Goal: Task Accomplishment & Management: Use online tool/utility

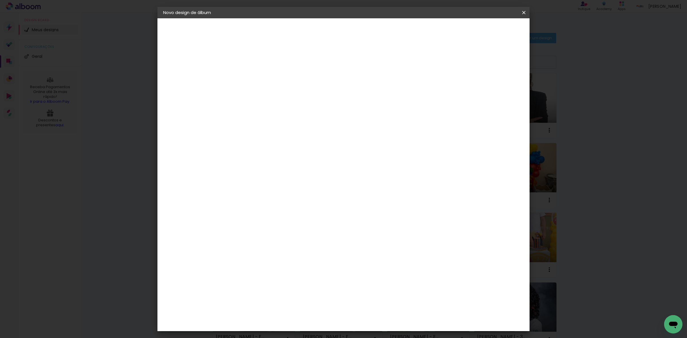
click at [257, 76] on input at bounding box center [257, 76] width 0 height 9
drag, startPoint x: 368, startPoint y: 77, endPoint x: 309, endPoint y: 74, distance: 58.8
click at [0, 0] on div at bounding box center [0, 0] width 0 height 0
type input "Estúdio [PERSON_NAME]"
type paper-input "Estúdio [PERSON_NAME]"
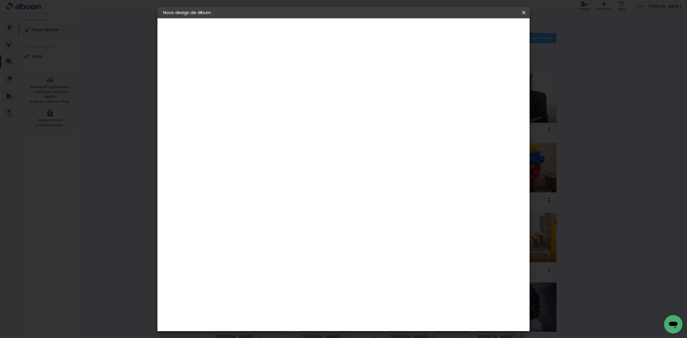
click at [0, 0] on slot "Avançar" at bounding box center [0, 0] width 0 height 0
click at [364, 85] on paper-item "Tamanho Livre" at bounding box center [336, 87] width 55 height 13
click at [0, 0] on slot "Avançar" at bounding box center [0, 0] width 0 height 0
drag, startPoint x: 381, startPoint y: 237, endPoint x: 362, endPoint y: 233, distance: 19.6
click at [362, 233] on div "cm" at bounding box center [378, 239] width 224 height 20
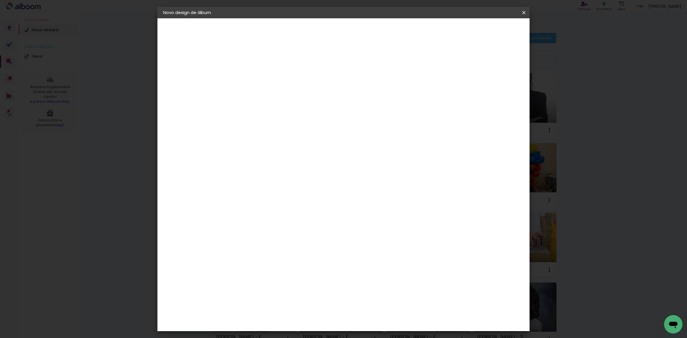
scroll to position [43, 0]
type input "40"
type paper-input "40"
drag, startPoint x: 244, startPoint y: 190, endPoint x: 227, endPoint y: 185, distance: 17.7
click at [227, 18] on quentale-album-spec "Iniciar design Iniciar design" at bounding box center [344, 18] width 372 height 0
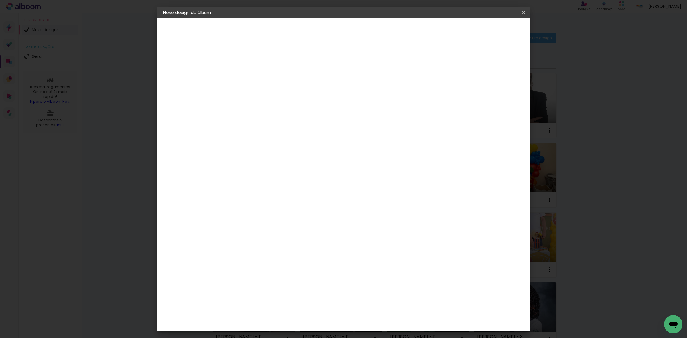
type input "3"
type input "25"
type paper-input "25"
click at [487, 29] on span "Iniciar design" at bounding box center [474, 30] width 26 height 4
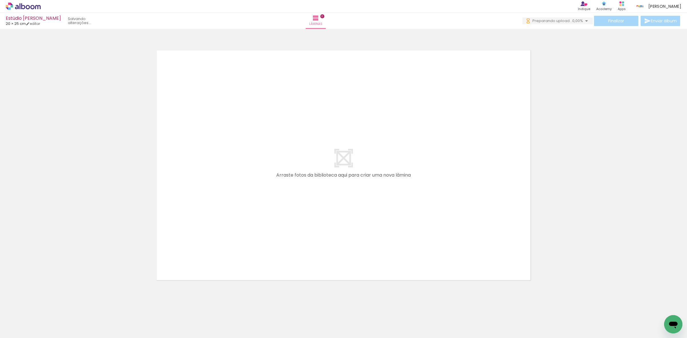
click at [12, 320] on input "Todas as fotos" at bounding box center [16, 320] width 22 height 5
click at [0, 0] on slot "Não utilizadas" at bounding box center [0, 0] width 0 height 0
type input "Não utilizadas"
drag, startPoint x: 58, startPoint y: 326, endPoint x: 113, endPoint y: 291, distance: 65.4
click at [252, 196] on quentale-workspace at bounding box center [343, 169] width 687 height 338
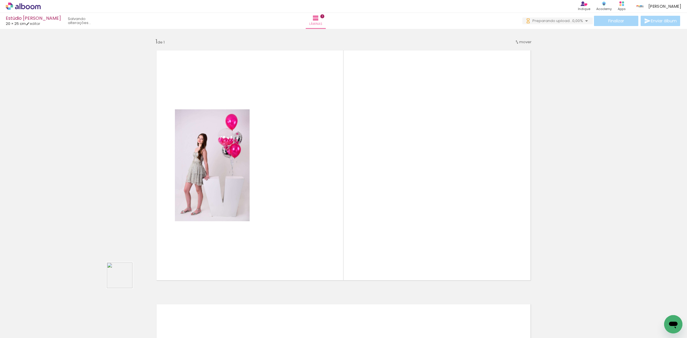
drag, startPoint x: 124, startPoint y: 280, endPoint x: 155, endPoint y: 259, distance: 37.2
click at [257, 208] on quentale-workspace at bounding box center [343, 169] width 687 height 338
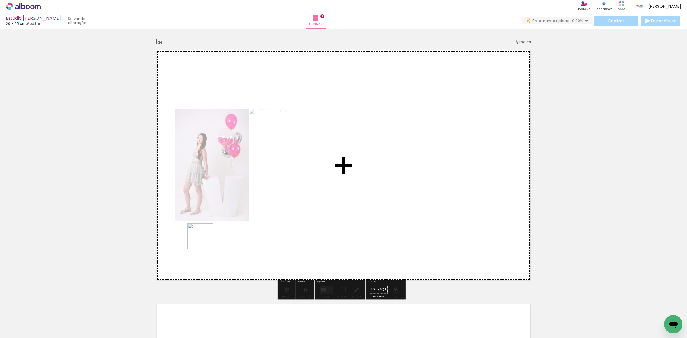
drag, startPoint x: 123, startPoint y: 286, endPoint x: 48, endPoint y: 311, distance: 79.6
click at [231, 228] on quentale-workspace at bounding box center [343, 169] width 687 height 338
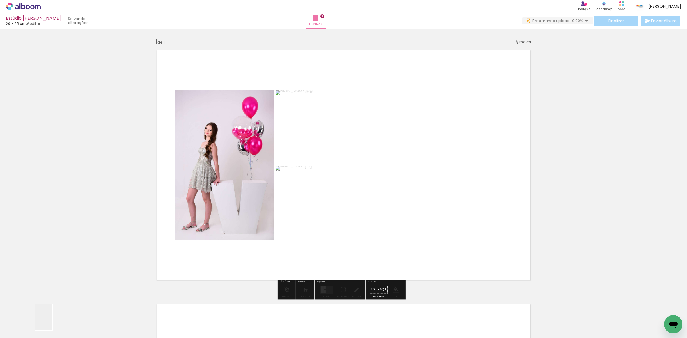
drag, startPoint x: 52, startPoint y: 322, endPoint x: 181, endPoint y: 238, distance: 153.0
click at [211, 239] on quentale-workspace at bounding box center [343, 169] width 687 height 338
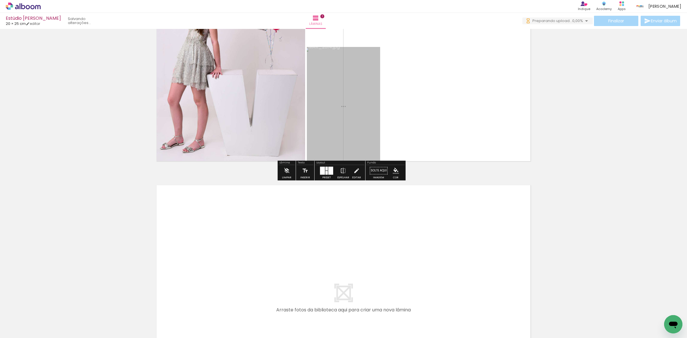
scroll to position [143, 0]
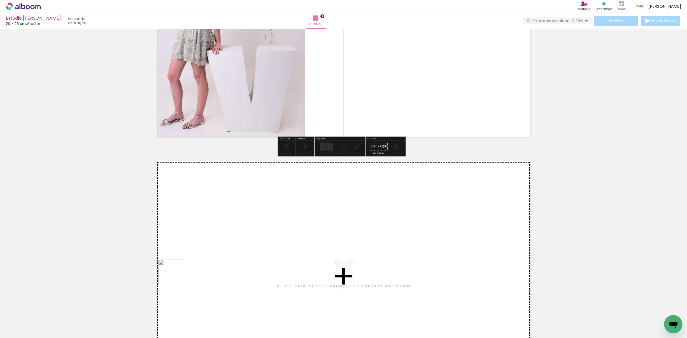
drag, startPoint x: 56, startPoint y: 320, endPoint x: 109, endPoint y: 300, distance: 56.9
click at [180, 275] on quentale-workspace at bounding box center [343, 169] width 687 height 338
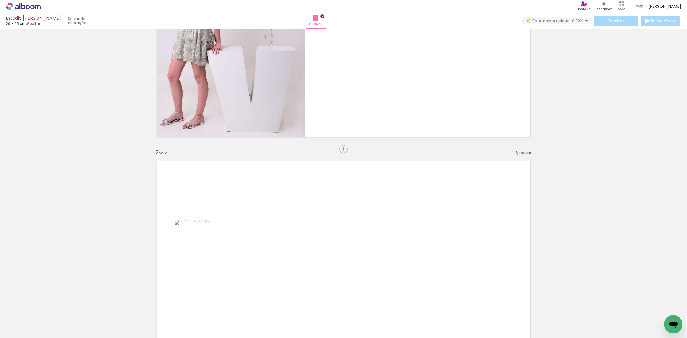
scroll to position [254, 0]
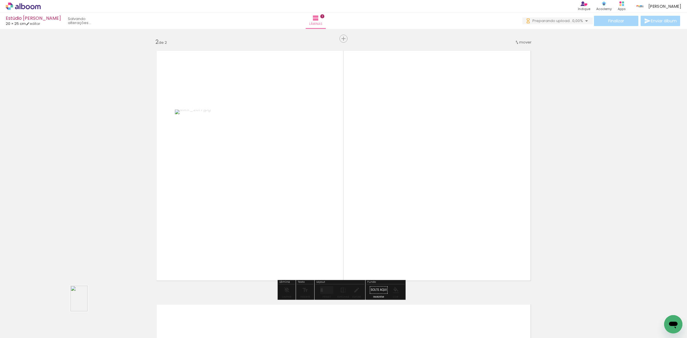
drag, startPoint x: 71, startPoint y: 315, endPoint x: 90, endPoint y: 299, distance: 24.8
click at [0, 0] on slot at bounding box center [0, 0] width 0 height 0
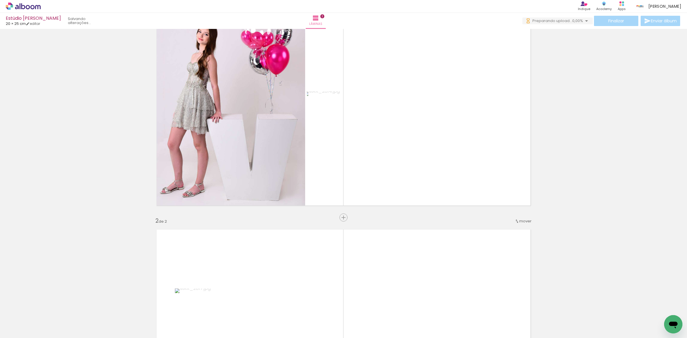
scroll to position [111, 0]
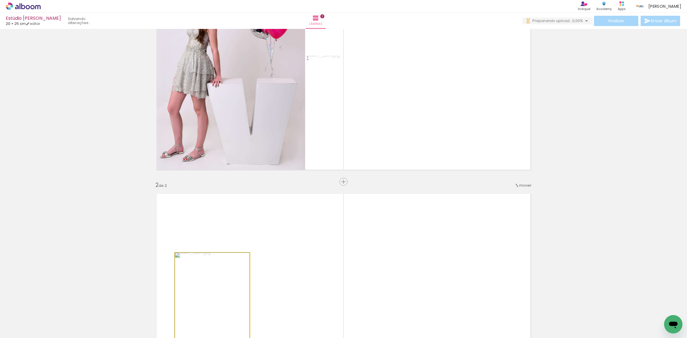
drag, startPoint x: 191, startPoint y: 274, endPoint x: 105, endPoint y: 223, distance: 100.6
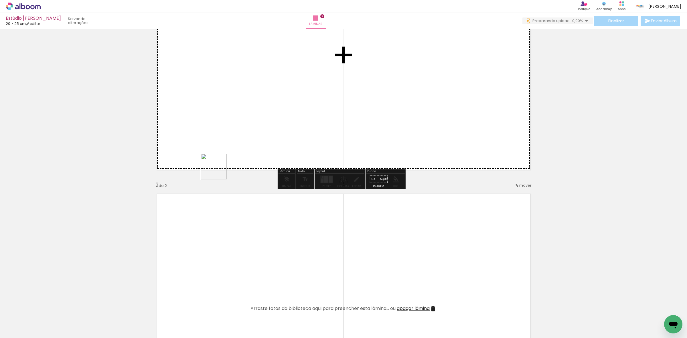
drag, startPoint x: 66, startPoint y: 316, endPoint x: 228, endPoint y: 166, distance: 220.7
click at [227, 167] on quentale-workspace at bounding box center [343, 169] width 687 height 338
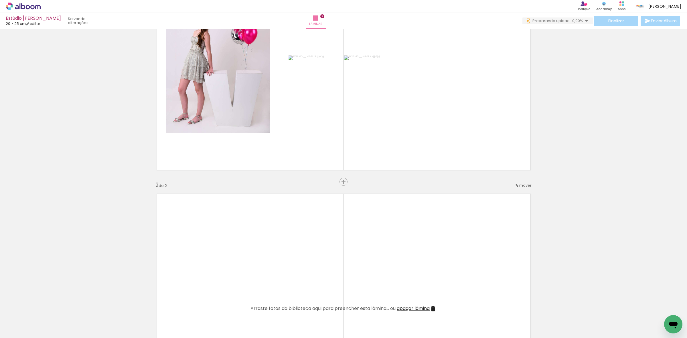
scroll to position [254, 0]
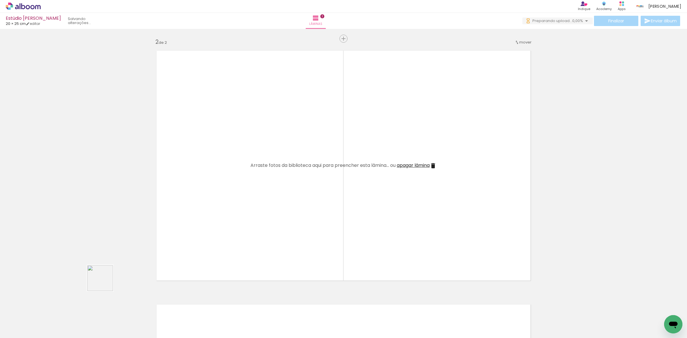
drag, startPoint x: 105, startPoint y: 283, endPoint x: 72, endPoint y: 316, distance: 46.8
click at [202, 231] on quentale-workspace at bounding box center [343, 169] width 687 height 338
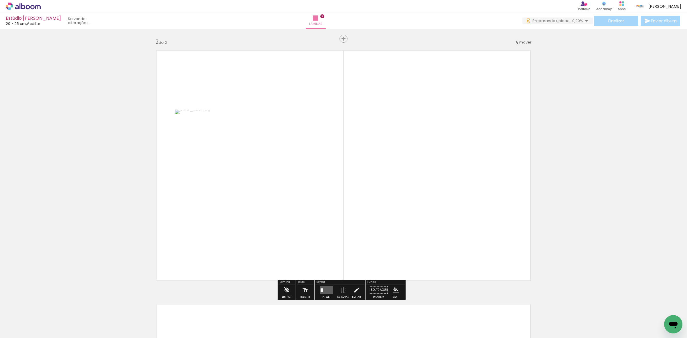
click at [197, 238] on quentale-workspace at bounding box center [343, 169] width 687 height 338
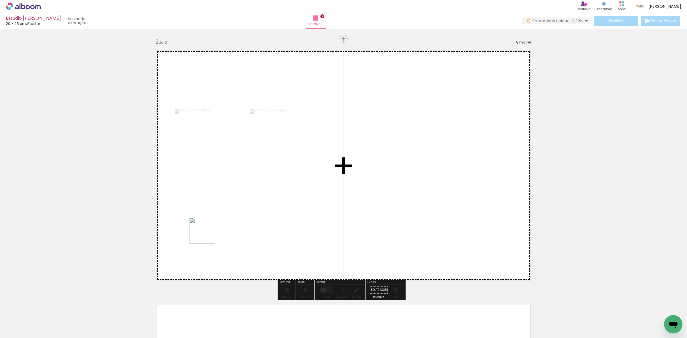
drag, startPoint x: 62, startPoint y: 321, endPoint x: 275, endPoint y: 208, distance: 240.7
click at [261, 212] on quentale-workspace at bounding box center [343, 169] width 687 height 338
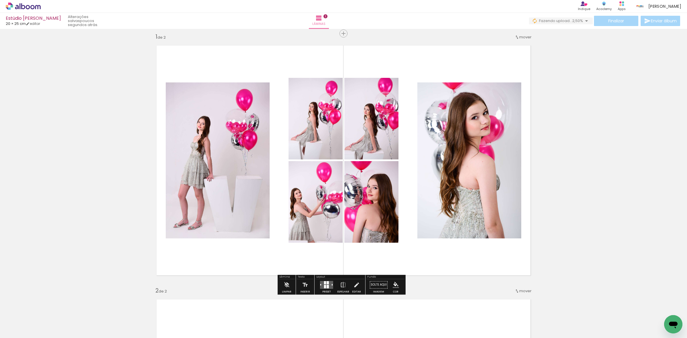
scroll to position [0, 0]
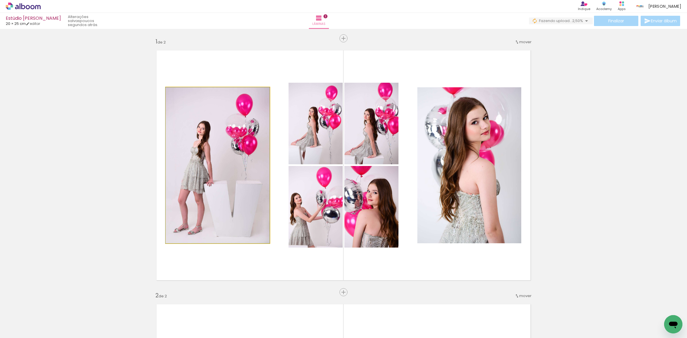
click at [251, 218] on quentale-photo at bounding box center [218, 165] width 104 height 156
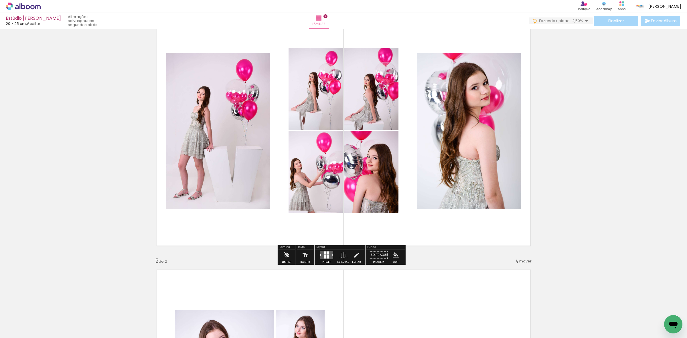
scroll to position [36, 0]
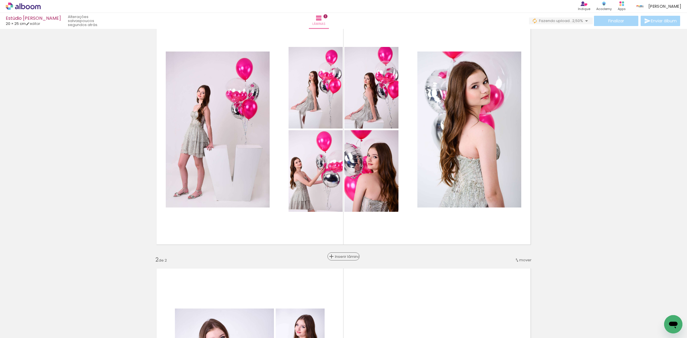
click at [341, 255] on span "Inserir lâmina" at bounding box center [346, 257] width 22 height 4
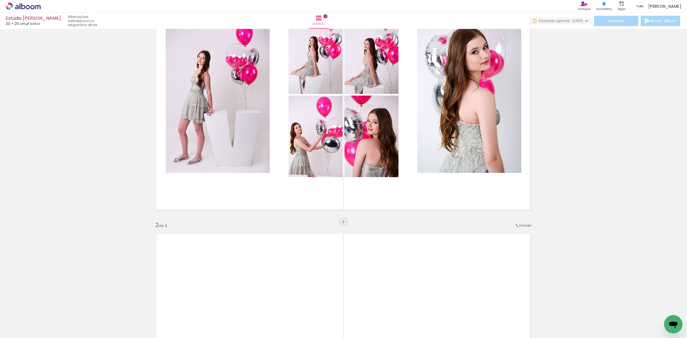
scroll to position [72, 0]
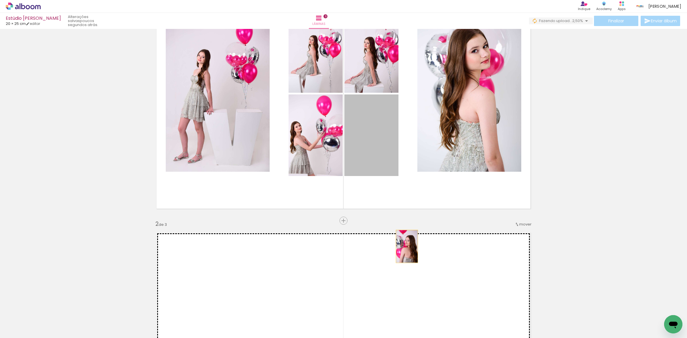
drag, startPoint x: 375, startPoint y: 154, endPoint x: 419, endPoint y: 268, distance: 122.4
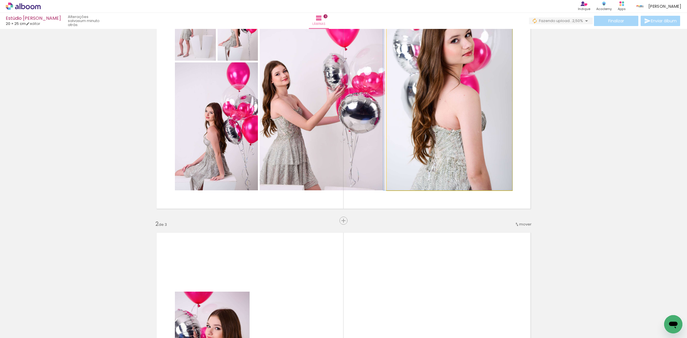
drag, startPoint x: 409, startPoint y: 142, endPoint x: 386, endPoint y: 264, distance: 124.2
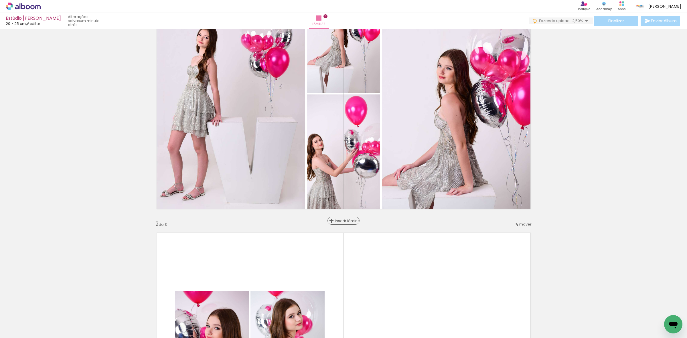
click at [343, 221] on span "Inserir lâmina" at bounding box center [346, 221] width 22 height 4
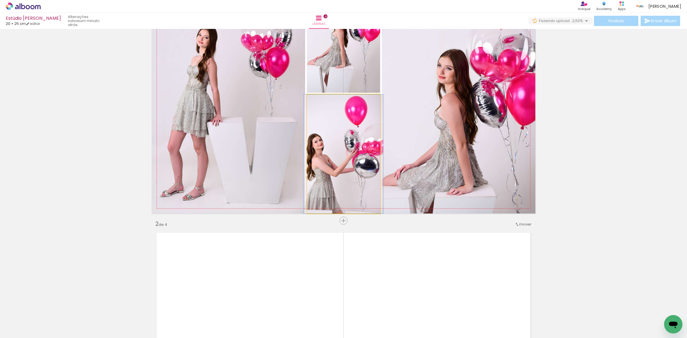
drag, startPoint x: 345, startPoint y: 191, endPoint x: 343, endPoint y: 259, distance: 67.9
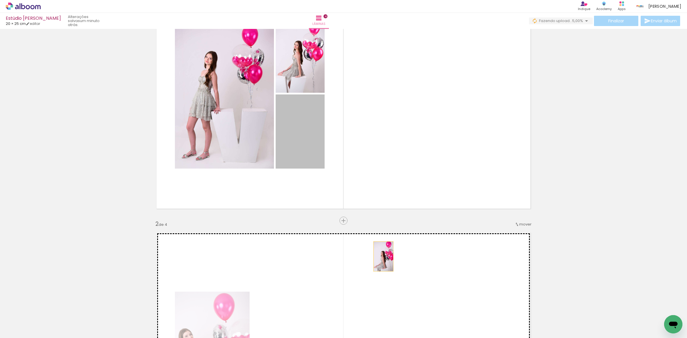
drag, startPoint x: 311, startPoint y: 163, endPoint x: 404, endPoint y: 274, distance: 144.8
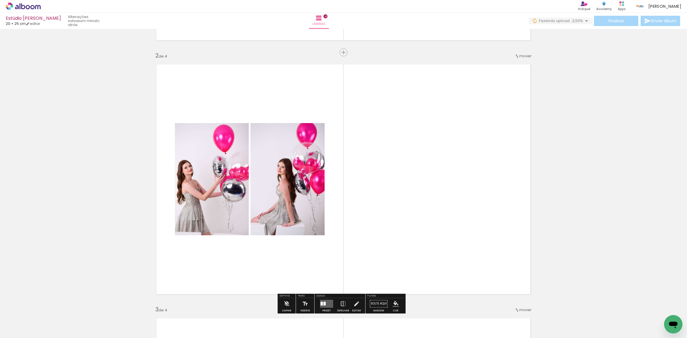
scroll to position [251, 0]
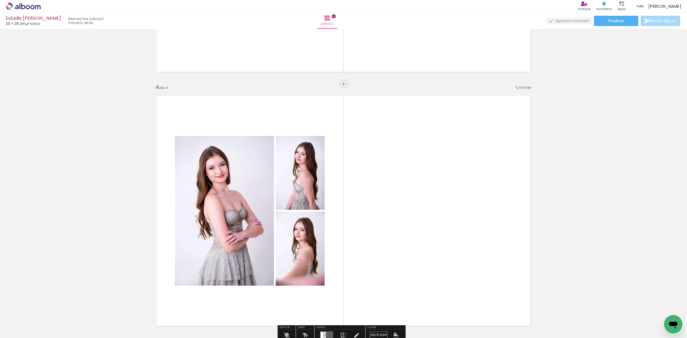
scroll to position [716, 0]
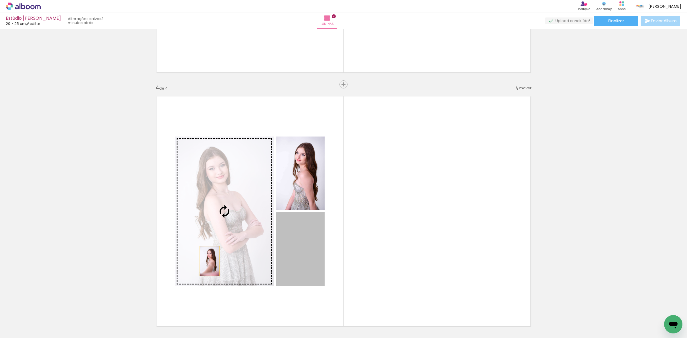
drag, startPoint x: 288, startPoint y: 258, endPoint x: 103, endPoint y: 256, distance: 185.3
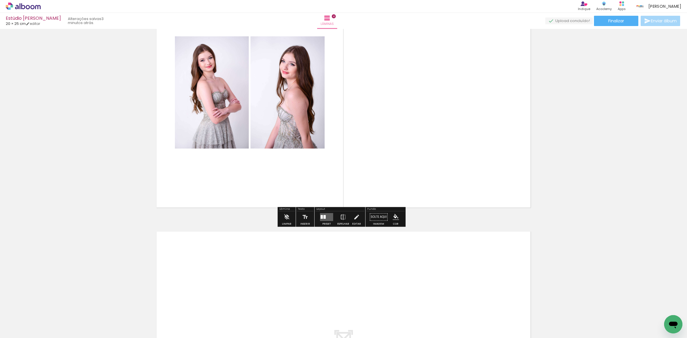
scroll to position [895, 0]
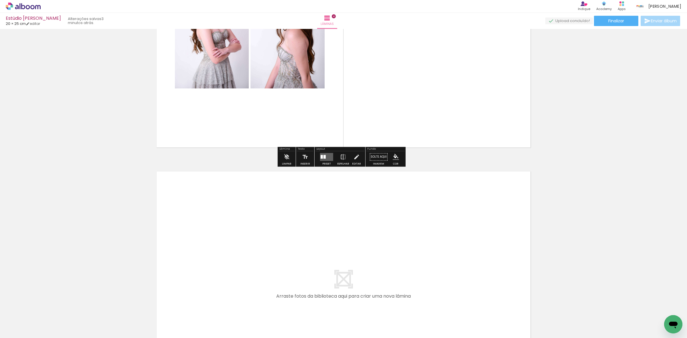
drag, startPoint x: 64, startPoint y: 321, endPoint x: 127, endPoint y: 293, distance: 69.0
click at [175, 272] on quentale-workspace at bounding box center [343, 169] width 687 height 338
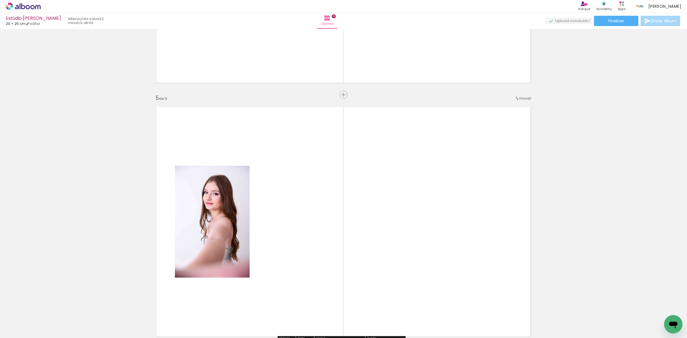
scroll to position [1016, 0]
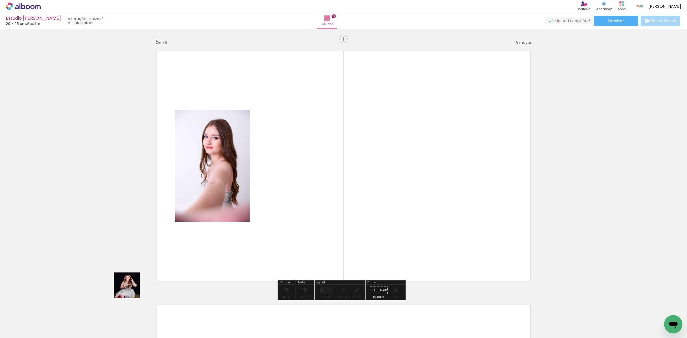
drag, startPoint x: 59, startPoint y: 321, endPoint x: 237, endPoint y: 241, distance: 194.7
click at [222, 247] on quentale-workspace at bounding box center [343, 169] width 687 height 338
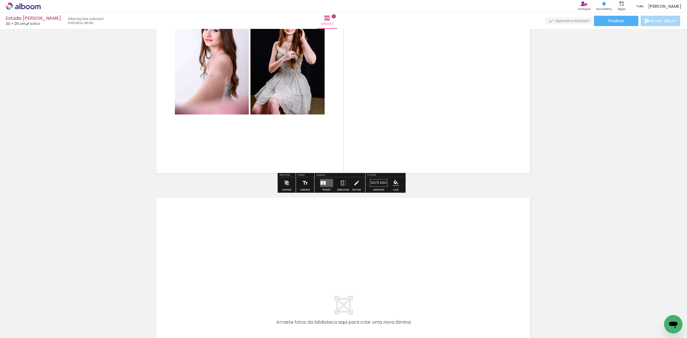
drag, startPoint x: 69, startPoint y: 322, endPoint x: 121, endPoint y: 298, distance: 57.9
click at [201, 248] on quentale-workspace at bounding box center [343, 169] width 687 height 338
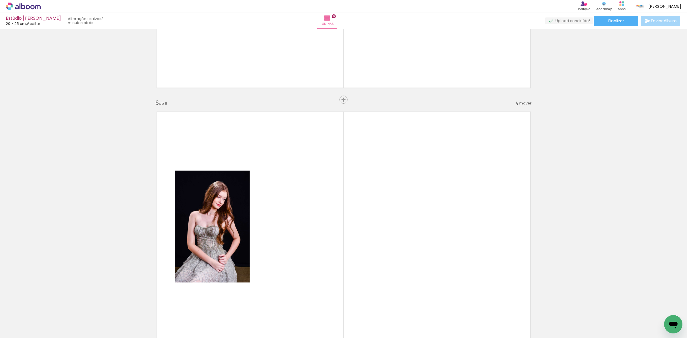
scroll to position [1270, 0]
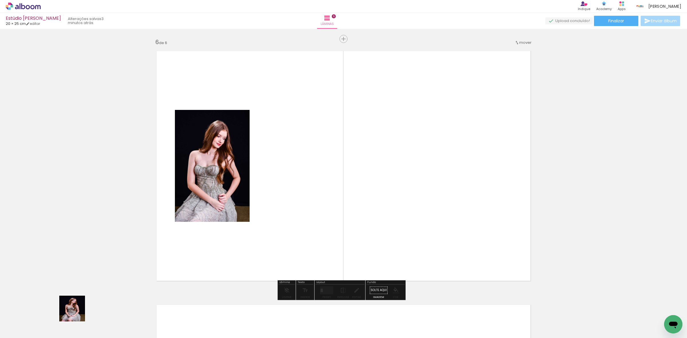
drag, startPoint x: 54, startPoint y: 324, endPoint x: 245, endPoint y: 248, distance: 206.1
click at [259, 240] on quentale-workspace at bounding box center [343, 169] width 687 height 338
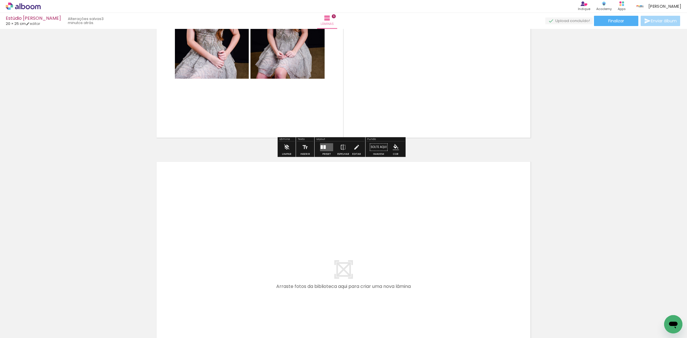
drag, startPoint x: 63, startPoint y: 317, endPoint x: 240, endPoint y: 238, distance: 193.5
click at [240, 238] on quentale-workspace at bounding box center [343, 169] width 687 height 338
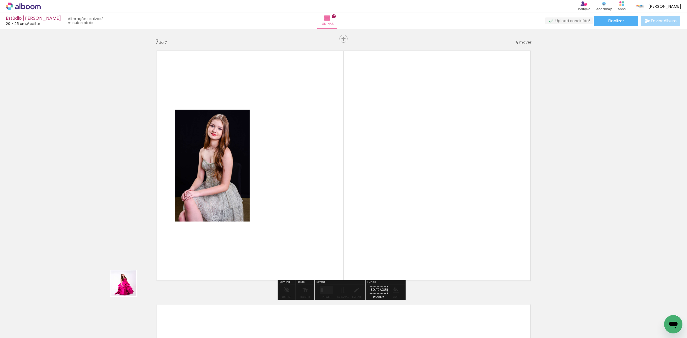
drag, startPoint x: 55, startPoint y: 324, endPoint x: 207, endPoint y: 232, distance: 178.0
click at [224, 231] on quentale-workspace at bounding box center [343, 169] width 687 height 338
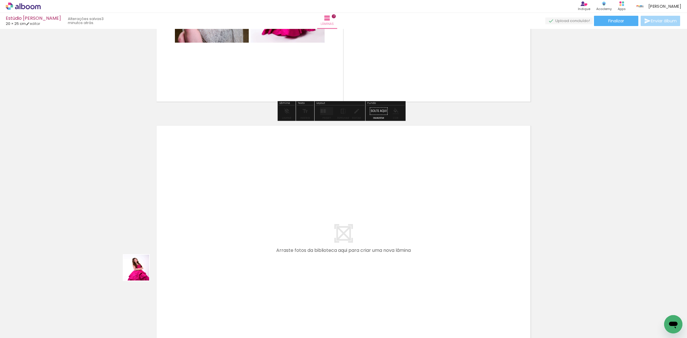
drag, startPoint x: 82, startPoint y: 304, endPoint x: 144, endPoint y: 280, distance: 66.7
click at [153, 265] on quentale-workspace at bounding box center [343, 169] width 687 height 338
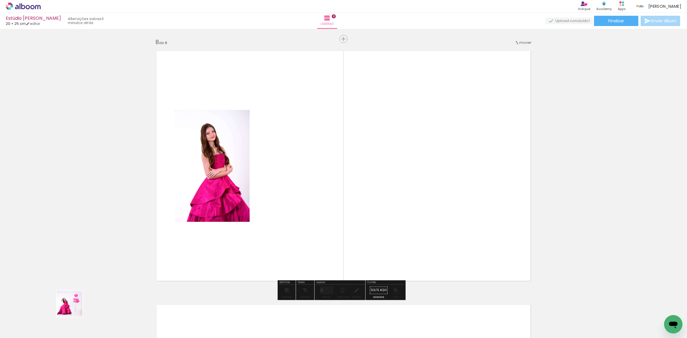
drag, startPoint x: 56, startPoint y: 319, endPoint x: 339, endPoint y: 207, distance: 305.0
click at [334, 208] on quentale-workspace at bounding box center [343, 169] width 687 height 338
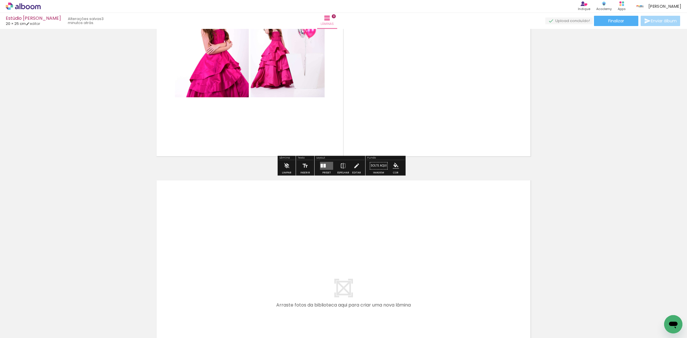
scroll to position [1921, 0]
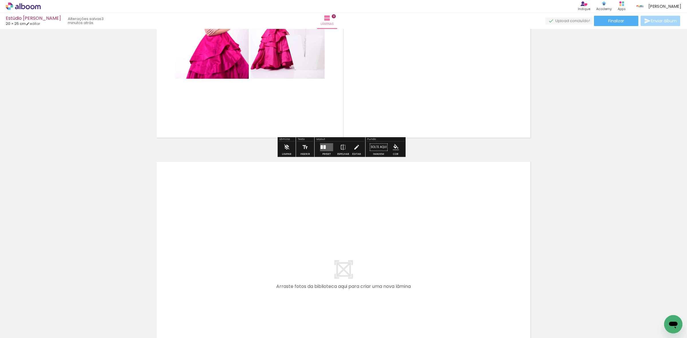
drag, startPoint x: 137, startPoint y: 274, endPoint x: 133, endPoint y: 286, distance: 13.2
click at [226, 224] on quentale-workspace at bounding box center [343, 169] width 687 height 338
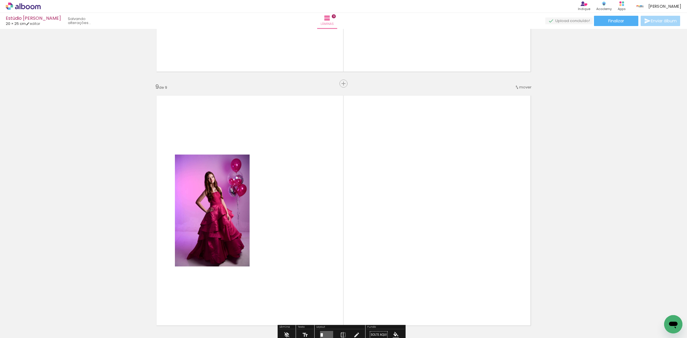
scroll to position [2032, 0]
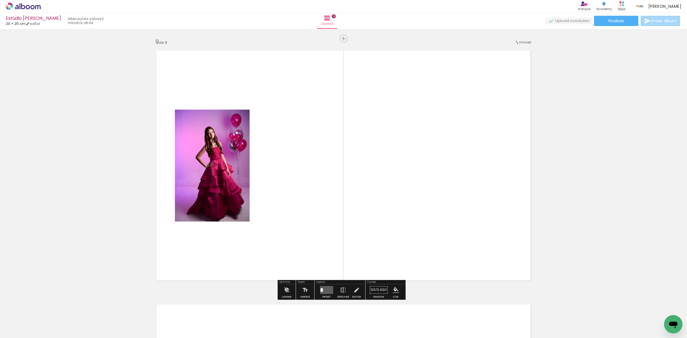
drag, startPoint x: 277, startPoint y: 228, endPoint x: 324, endPoint y: 207, distance: 51.7
click at [328, 206] on quentale-workspace at bounding box center [343, 169] width 687 height 338
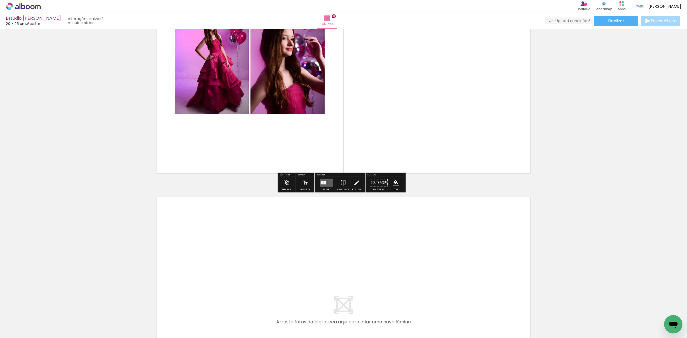
drag, startPoint x: 43, startPoint y: 324, endPoint x: 161, endPoint y: 264, distance: 132.4
click at [161, 264] on quentale-workspace at bounding box center [343, 169] width 687 height 338
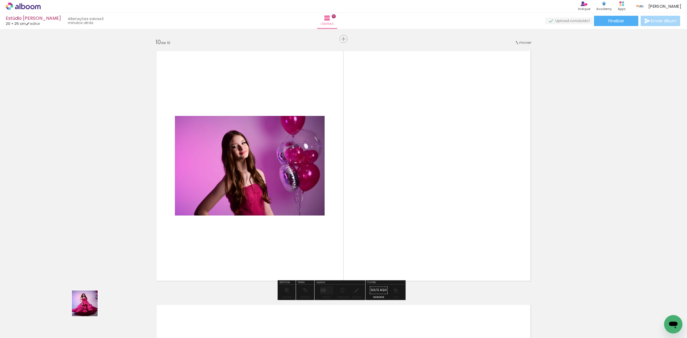
drag, startPoint x: 54, startPoint y: 320, endPoint x: 345, endPoint y: 216, distance: 308.6
click at [346, 215] on quentale-workspace at bounding box center [343, 169] width 687 height 338
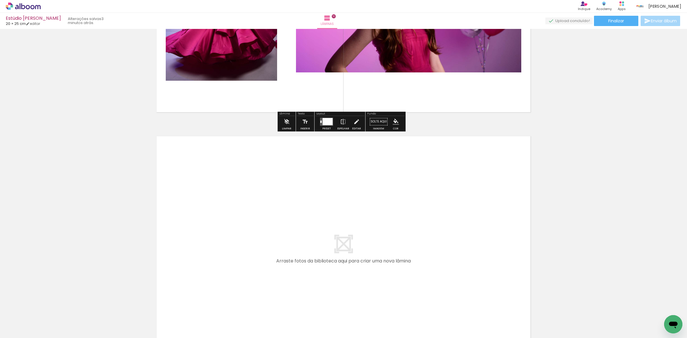
scroll to position [2465, 0]
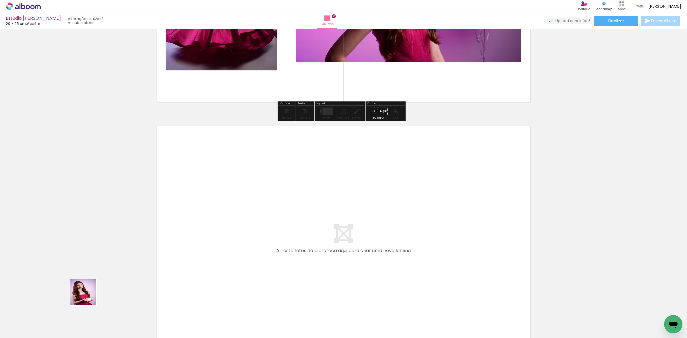
drag, startPoint x: 59, startPoint y: 318, endPoint x: 124, endPoint y: 279, distance: 75.9
click at [197, 236] on quentale-workspace at bounding box center [343, 169] width 687 height 338
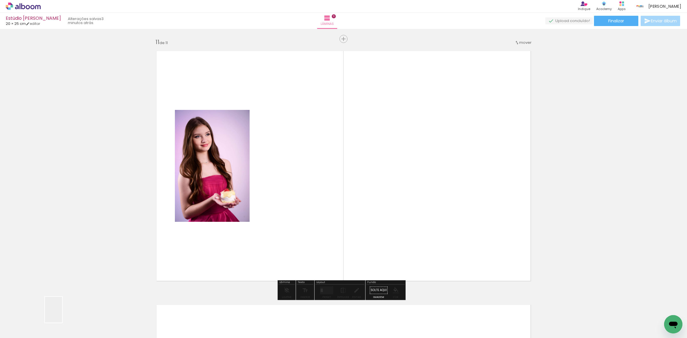
drag, startPoint x: 62, startPoint y: 314, endPoint x: 281, endPoint y: 231, distance: 234.5
click at [272, 235] on quentale-workspace at bounding box center [343, 169] width 687 height 338
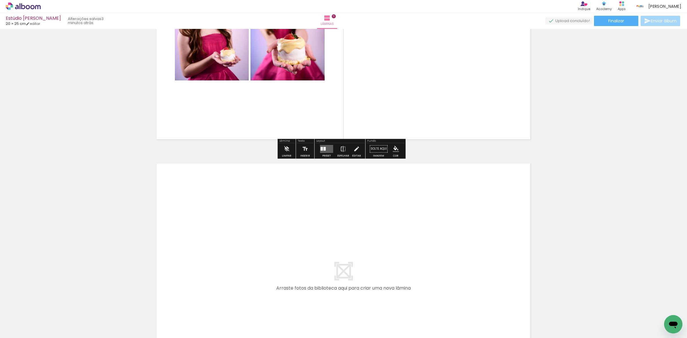
scroll to position [2683, 0]
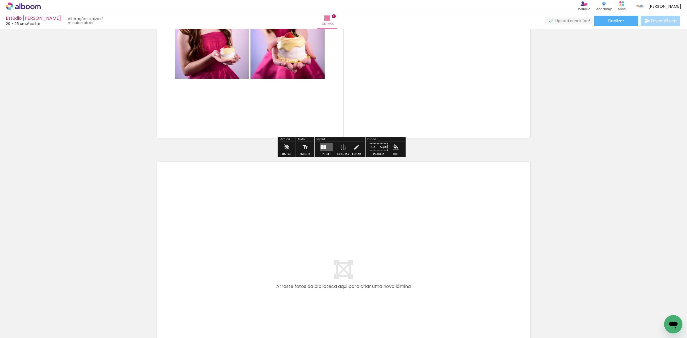
drag, startPoint x: 59, startPoint y: 313, endPoint x: 212, endPoint y: 251, distance: 165.2
click at [212, 251] on quentale-workspace at bounding box center [343, 169] width 687 height 338
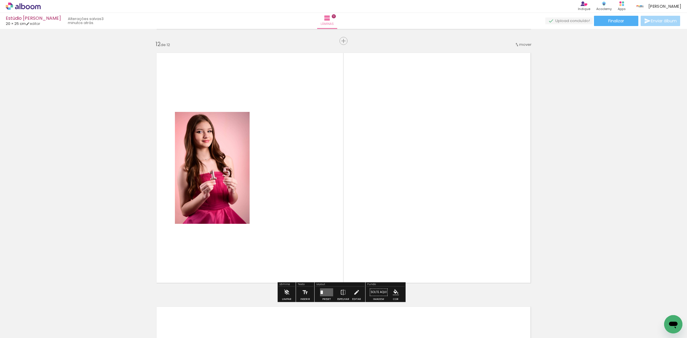
scroll to position [2794, 0]
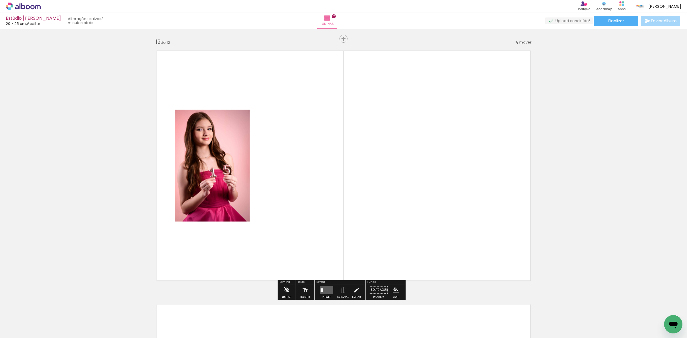
drag, startPoint x: 64, startPoint y: 320, endPoint x: 272, endPoint y: 226, distance: 228.4
click at [283, 222] on quentale-workspace at bounding box center [343, 169] width 687 height 338
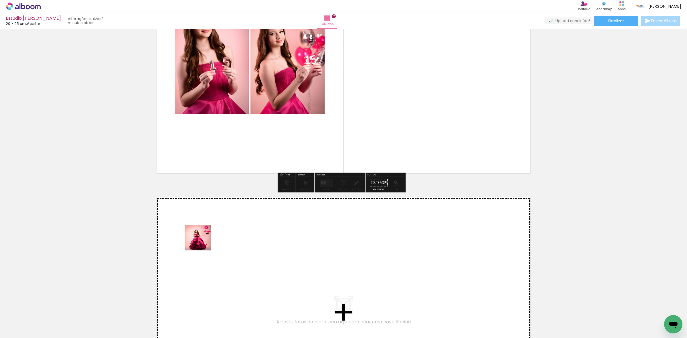
drag, startPoint x: 69, startPoint y: 323, endPoint x: 237, endPoint y: 230, distance: 192.2
click at [237, 230] on quentale-workspace at bounding box center [343, 169] width 687 height 338
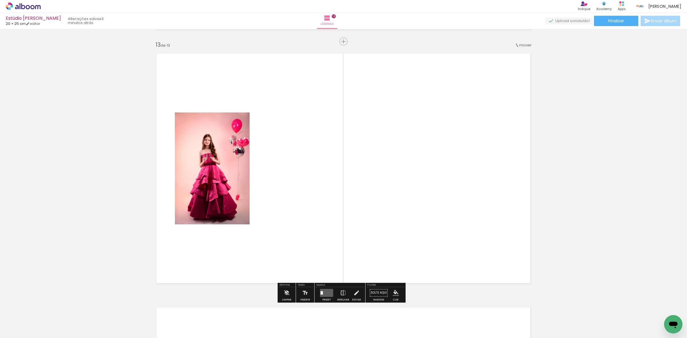
scroll to position [3048, 0]
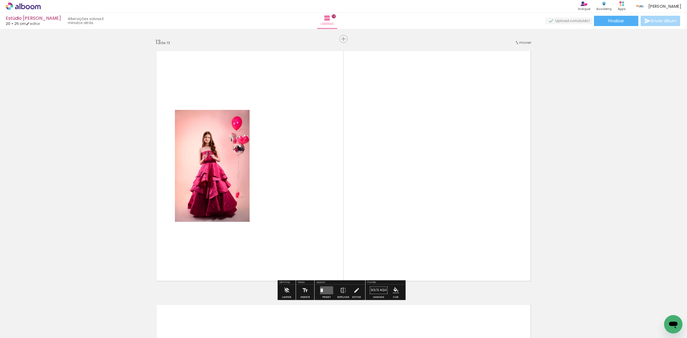
drag, startPoint x: 61, startPoint y: 322, endPoint x: 382, endPoint y: 162, distance: 358.2
click at [334, 178] on quentale-workspace at bounding box center [343, 169] width 687 height 338
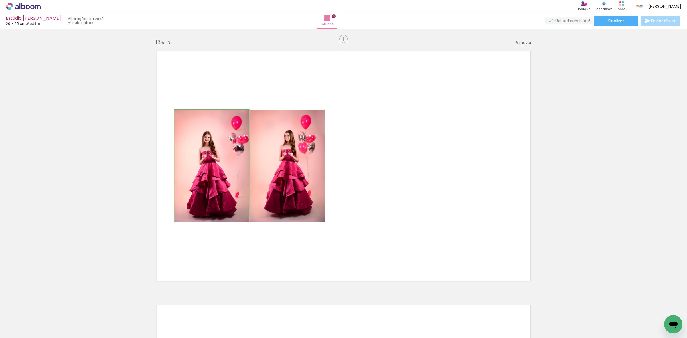
drag, startPoint x: 202, startPoint y: 175, endPoint x: 111, endPoint y: 234, distance: 108.6
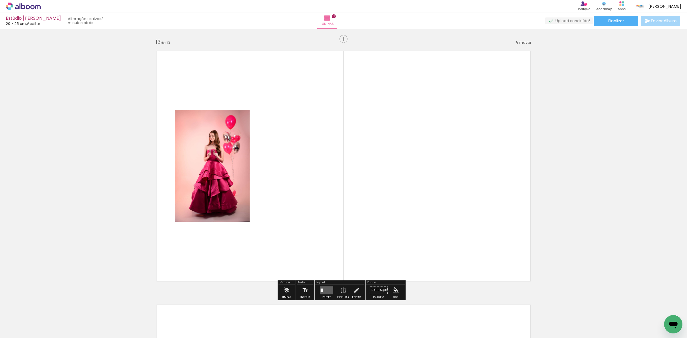
drag, startPoint x: 207, startPoint y: 190, endPoint x: 46, endPoint y: 260, distance: 175.8
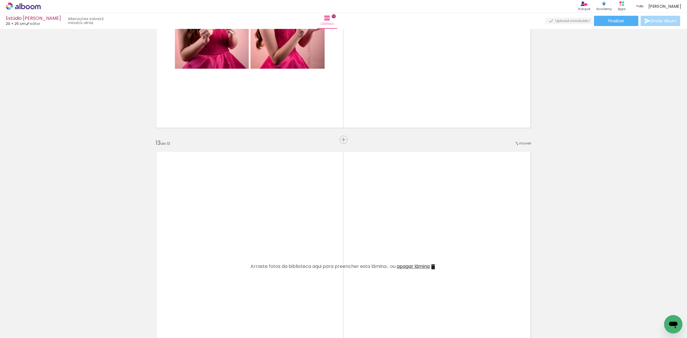
drag, startPoint x: 409, startPoint y: 267, endPoint x: 408, endPoint y: 262, distance: 4.6
click at [409, 267] on span "apagar lâmina" at bounding box center [413, 266] width 33 height 7
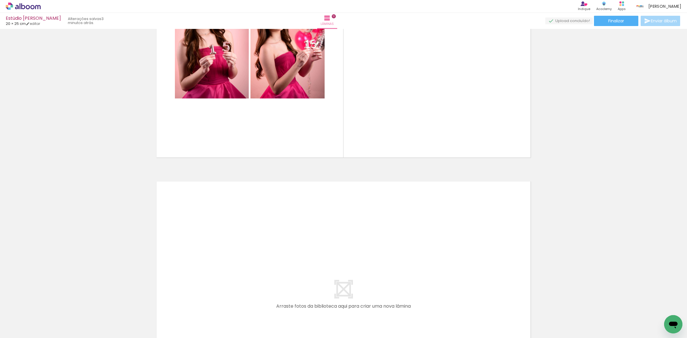
scroll to position [2804, 0]
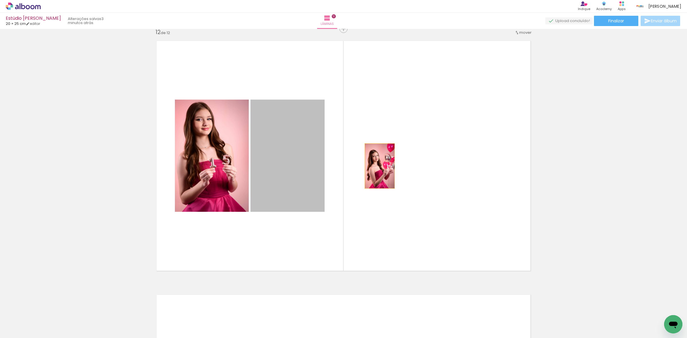
drag, startPoint x: 297, startPoint y: 169, endPoint x: 573, endPoint y: 160, distance: 276.2
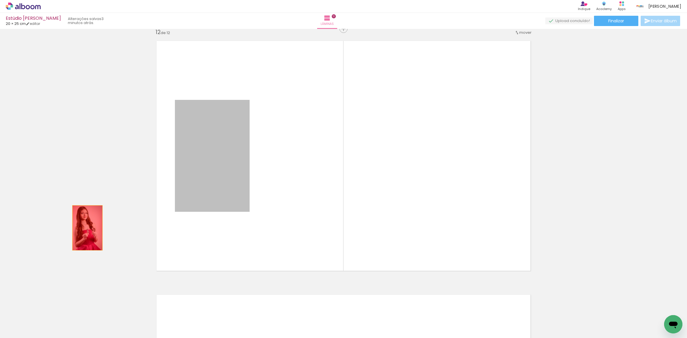
drag, startPoint x: 229, startPoint y: 169, endPoint x: 72, endPoint y: 230, distance: 168.4
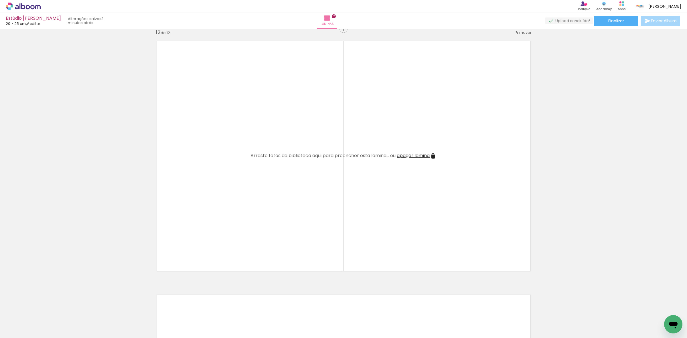
click at [418, 157] on span "apagar lâmina" at bounding box center [413, 155] width 33 height 7
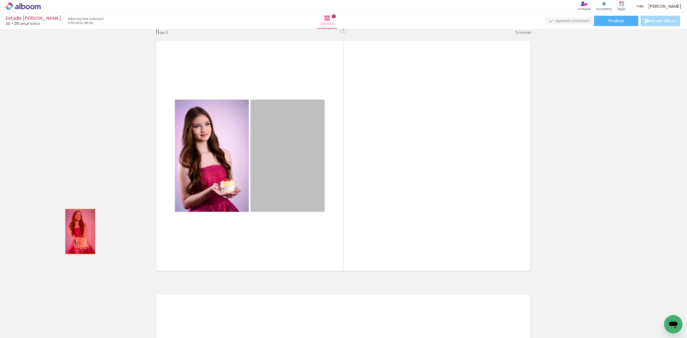
drag, startPoint x: 275, startPoint y: 160, endPoint x: 110, endPoint y: 211, distance: 172.3
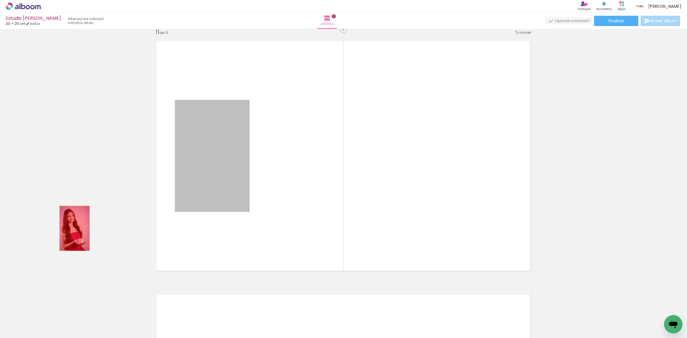
drag, startPoint x: 163, startPoint y: 192, endPoint x: 141, endPoint y: 229, distance: 42.9
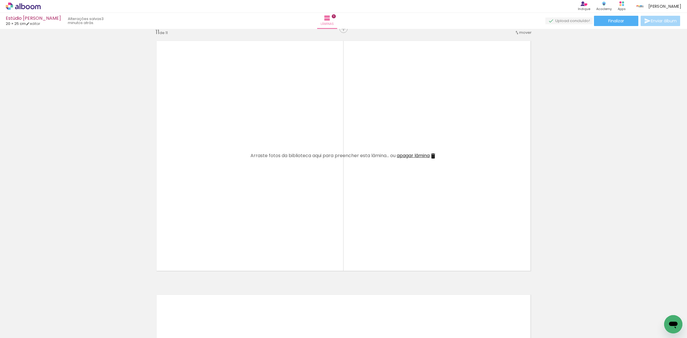
click at [422, 156] on span "apagar lâmina" at bounding box center [413, 155] width 33 height 7
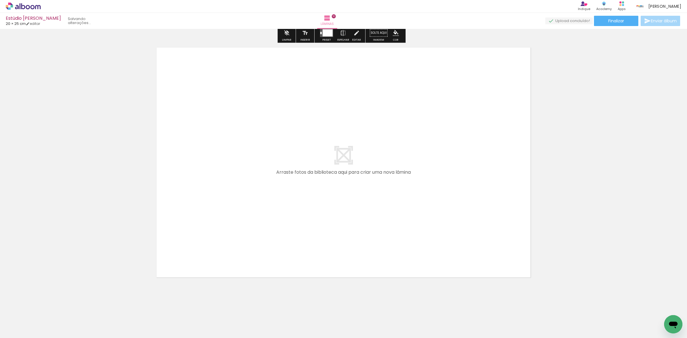
scroll to position [2296, 0]
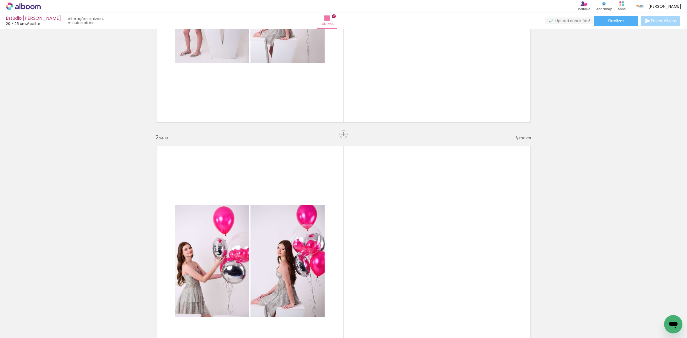
scroll to position [184, 0]
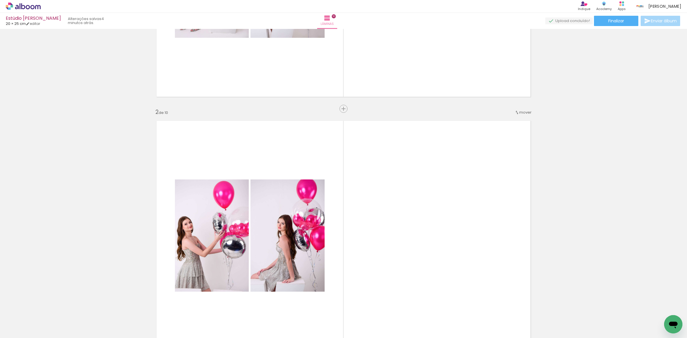
drag, startPoint x: 365, startPoint y: 100, endPoint x: 320, endPoint y: 140, distance: 60.9
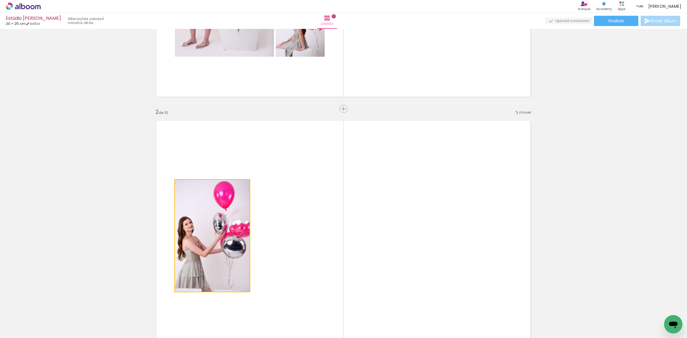
drag, startPoint x: 214, startPoint y: 218, endPoint x: 399, endPoint y: 64, distance: 240.9
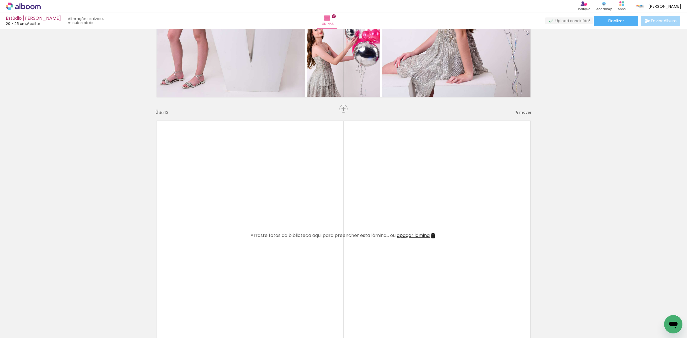
drag, startPoint x: 415, startPoint y: 235, endPoint x: 418, endPoint y: 229, distance: 6.9
click at [415, 235] on span "apagar lâmina" at bounding box center [413, 235] width 33 height 7
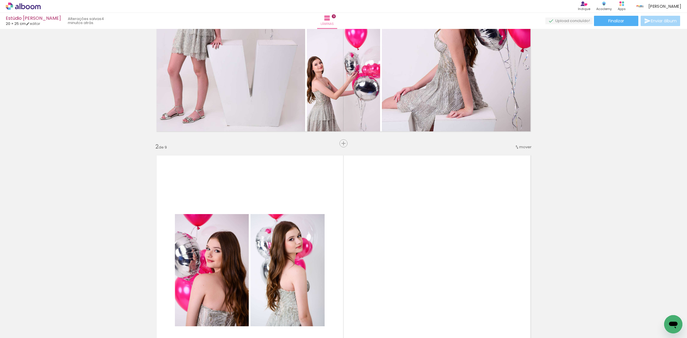
scroll to position [219, 0]
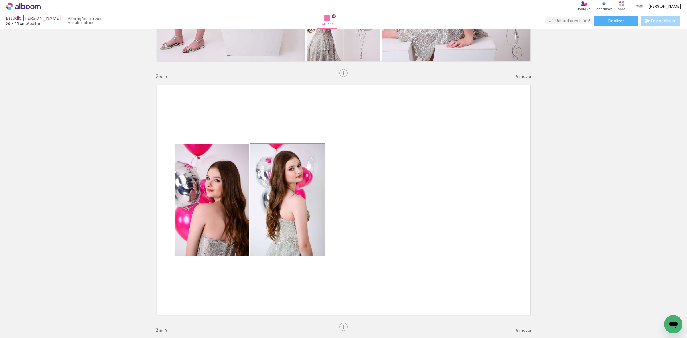
drag, startPoint x: 281, startPoint y: 208, endPoint x: 273, endPoint y: 152, distance: 56.5
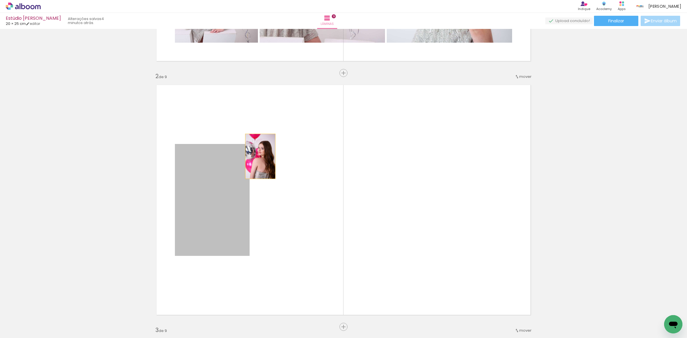
drag
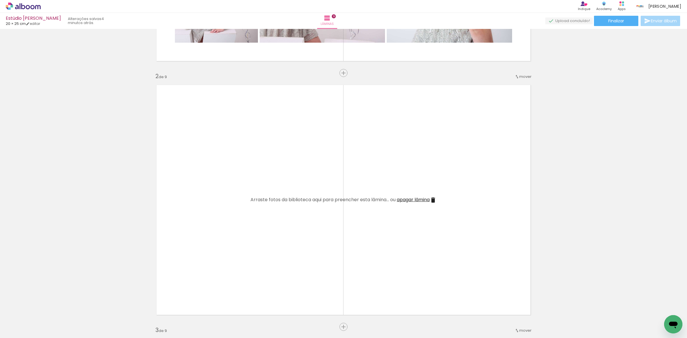
click at [414, 199] on span "apagar lâmina" at bounding box center [413, 199] width 33 height 7
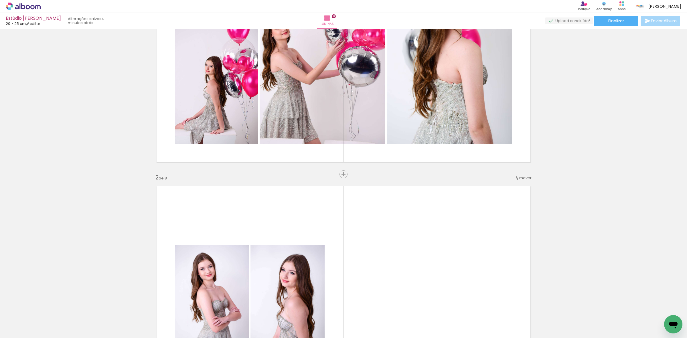
scroll to position [76, 0]
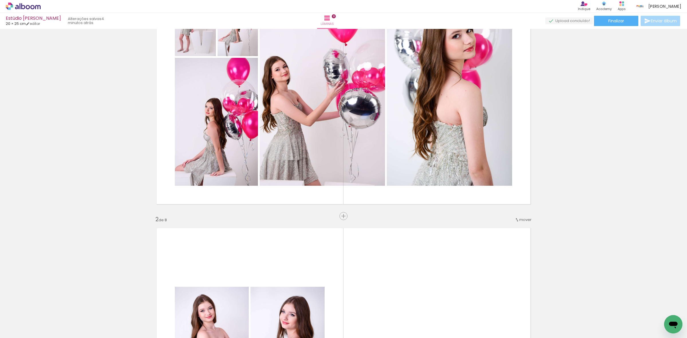
click at [238, 166] on quentale-workspace at bounding box center [343, 169] width 687 height 338
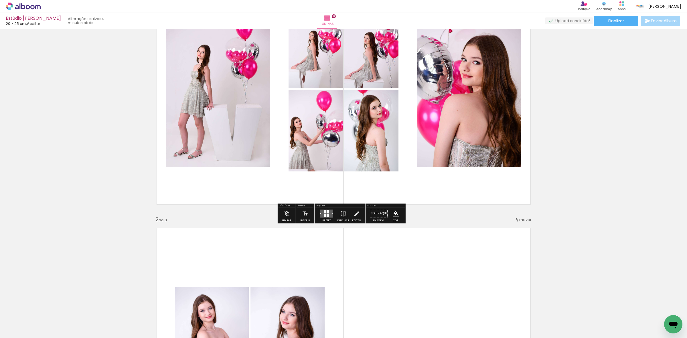
click at [324, 218] on div at bounding box center [326, 213] width 15 height 11
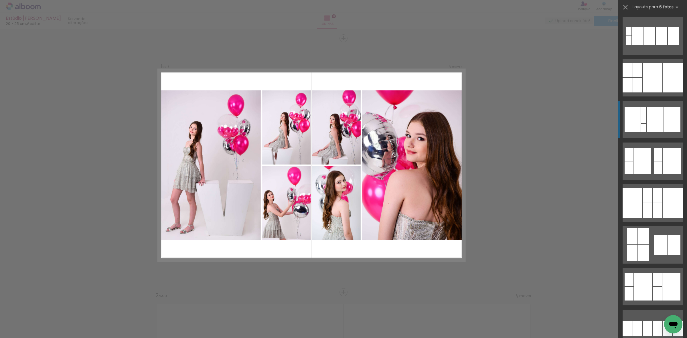
scroll to position [358, 0]
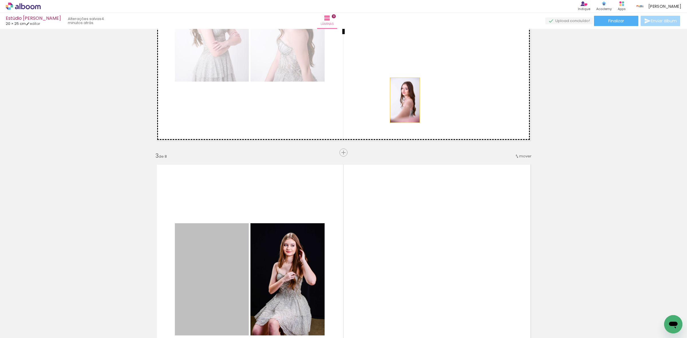
drag, startPoint x: 284, startPoint y: 201, endPoint x: 393, endPoint y: 109, distance: 142.6
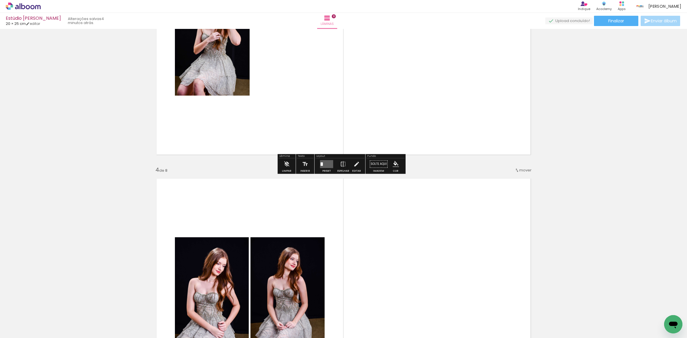
scroll to position [644, 0]
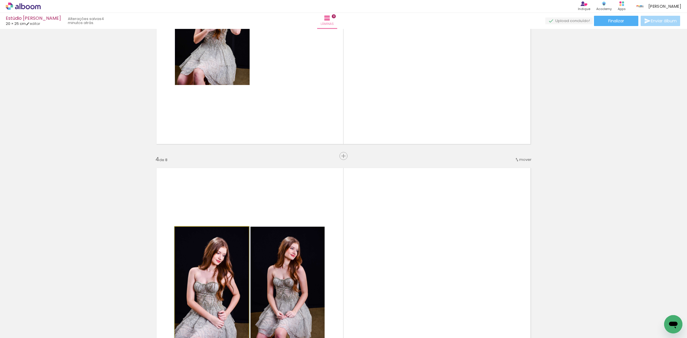
drag, startPoint x: 225, startPoint y: 273, endPoint x: 294, endPoint y: 128, distance: 160.4
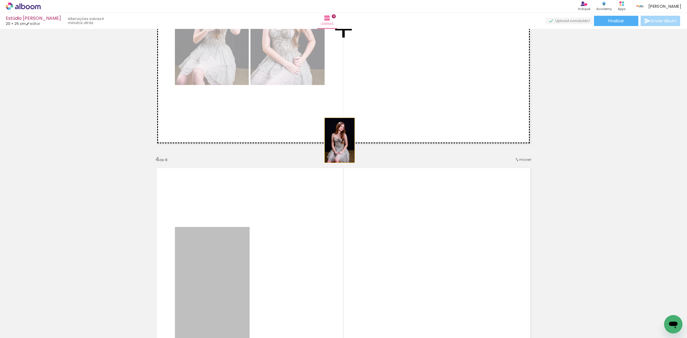
drag, startPoint x: 225, startPoint y: 258, endPoint x: 420, endPoint y: 49, distance: 286.3
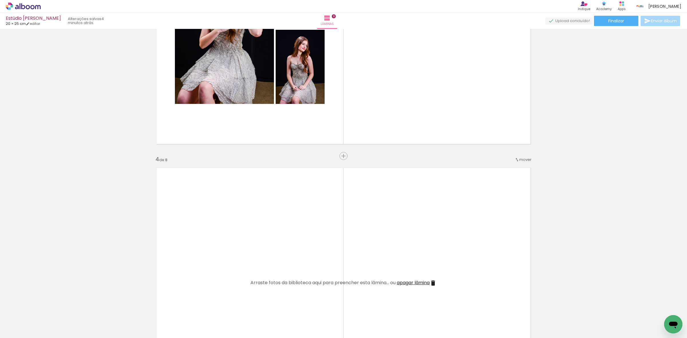
click at [409, 283] on span "apagar lâmina" at bounding box center [413, 283] width 33 height 7
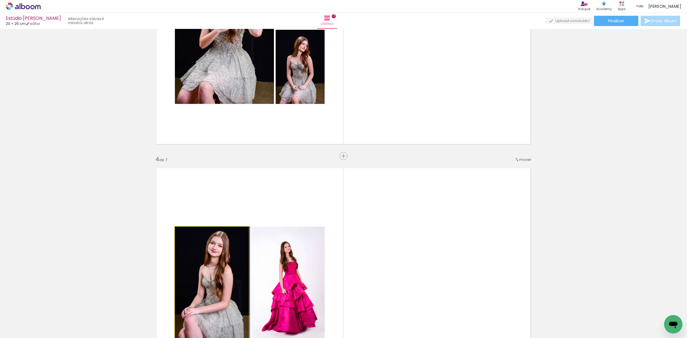
drag, startPoint x: 237, startPoint y: 273, endPoint x: 420, endPoint y: 83, distance: 263.1
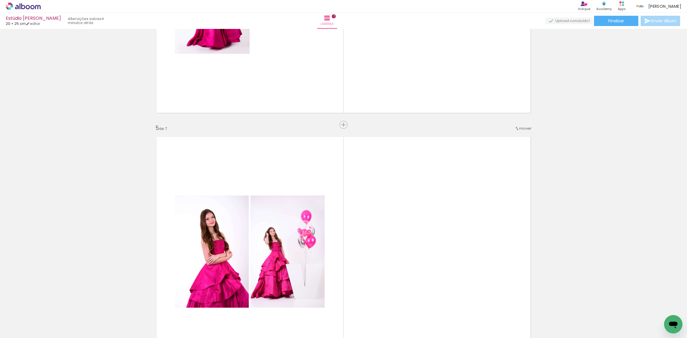
scroll to position [931, 0]
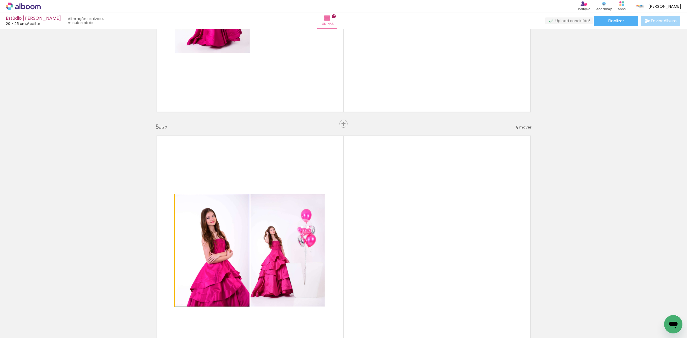
drag, startPoint x: 210, startPoint y: 262, endPoint x: 282, endPoint y: 115, distance: 164.3
click at [302, 73] on div "Inserir lâmina 1 de 7 Inserir lâmina 2 de 7 Inserir lâmina 3 de 7 Inserir lâmin…" at bounding box center [343, 116] width 687 height 2032
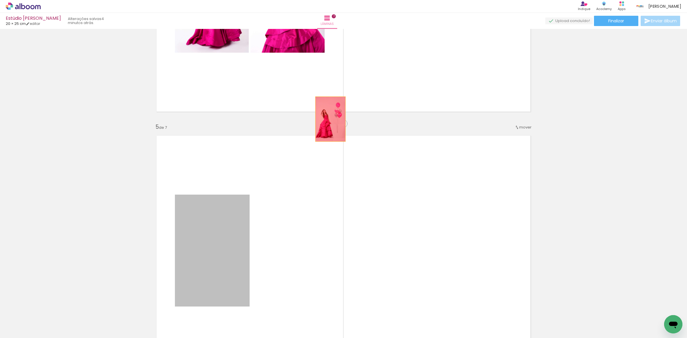
drag, startPoint x: 215, startPoint y: 256, endPoint x: 423, endPoint y: 34, distance: 303.5
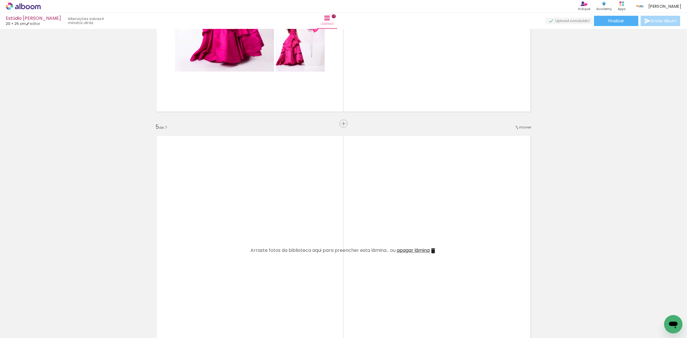
click at [408, 252] on span "apagar lâmina" at bounding box center [413, 250] width 33 height 7
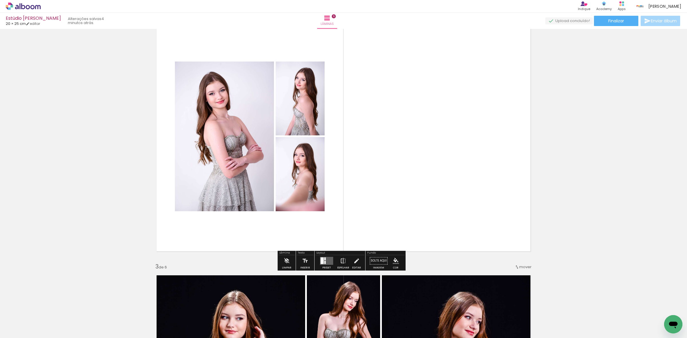
scroll to position [286, 0]
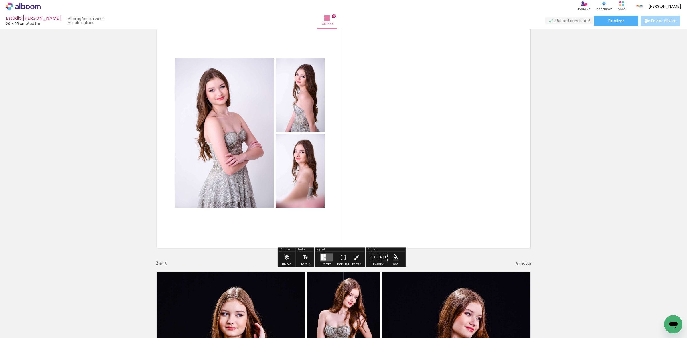
click at [324, 255] on div at bounding box center [324, 255] width 1 height 3
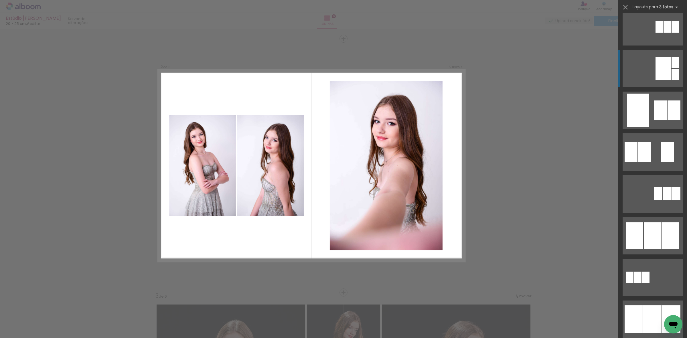
scroll to position [215, 0]
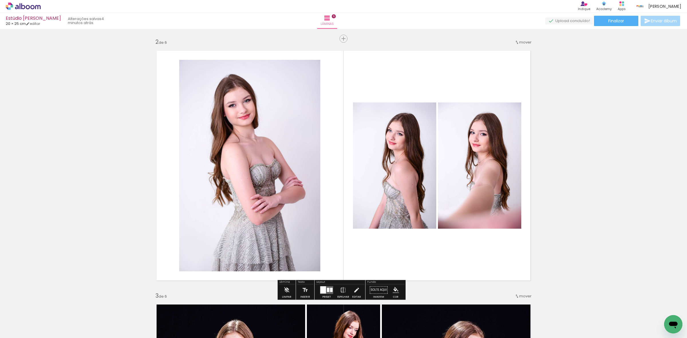
click at [403, 139] on quentale-photo at bounding box center [394, 166] width 83 height 126
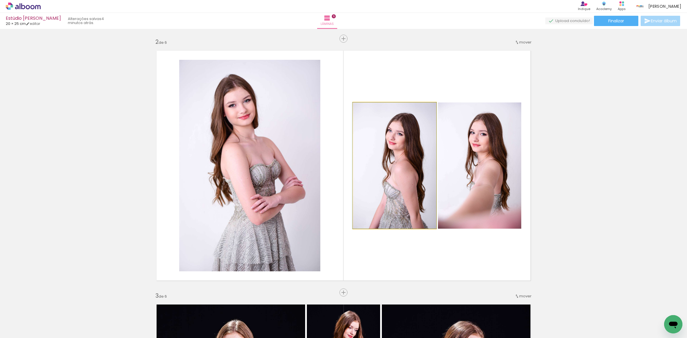
click at [403, 139] on quentale-photo at bounding box center [394, 166] width 83 height 126
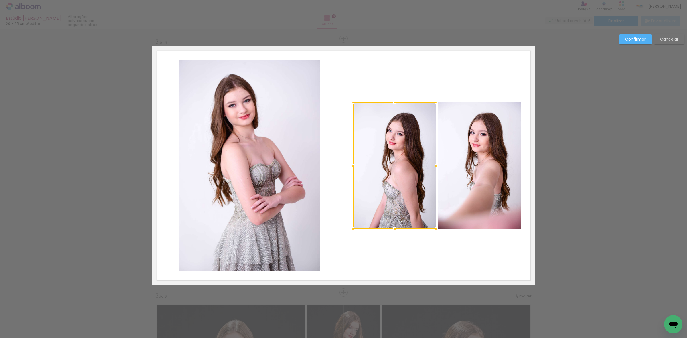
scroll to position [215, 0]
click at [462, 170] on quentale-photo at bounding box center [479, 166] width 83 height 126
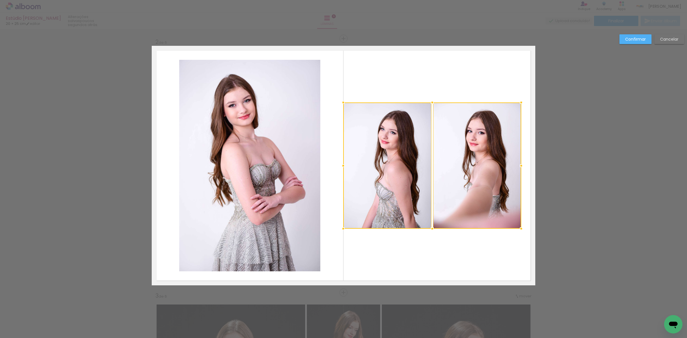
drag, startPoint x: 347, startPoint y: 168, endPoint x: 337, endPoint y: 168, distance: 10.6
click at [338, 168] on div at bounding box center [343, 165] width 11 height 11
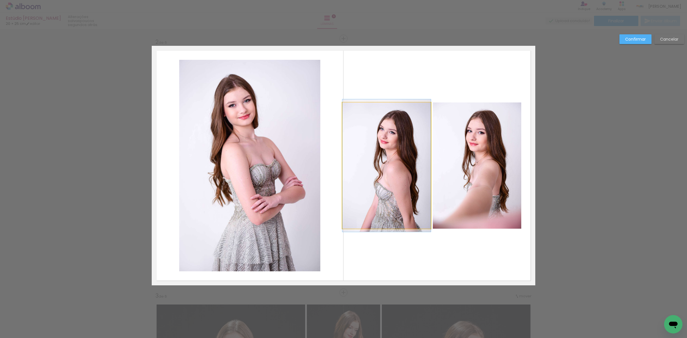
click at [385, 165] on quentale-photo at bounding box center [387, 166] width 88 height 126
click at [469, 161] on quentale-photo at bounding box center [477, 166] width 88 height 126
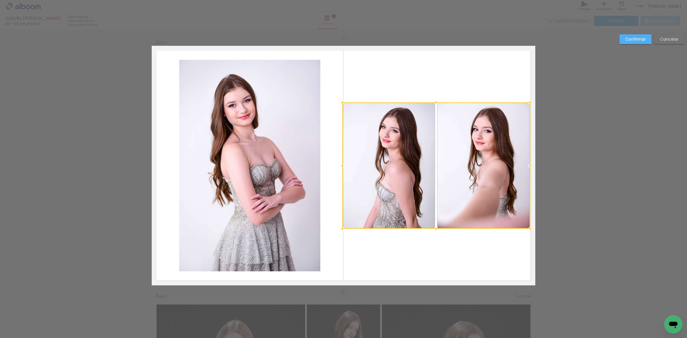
drag, startPoint x: 517, startPoint y: 167, endPoint x: 526, endPoint y: 168, distance: 8.6
click at [526, 168] on div at bounding box center [530, 165] width 11 height 11
click at [491, 161] on div at bounding box center [483, 166] width 93 height 126
click at [412, 162] on quentale-photo at bounding box center [389, 166] width 93 height 126
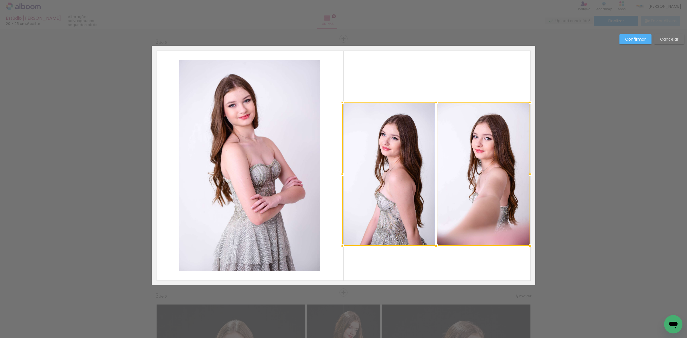
drag, startPoint x: 433, startPoint y: 229, endPoint x: 434, endPoint y: 247, distance: 17.2
click at [434, 247] on div at bounding box center [436, 245] width 11 height 11
click at [407, 177] on quentale-photo at bounding box center [389, 174] width 93 height 143
click at [458, 171] on quentale-photo at bounding box center [483, 174] width 93 height 143
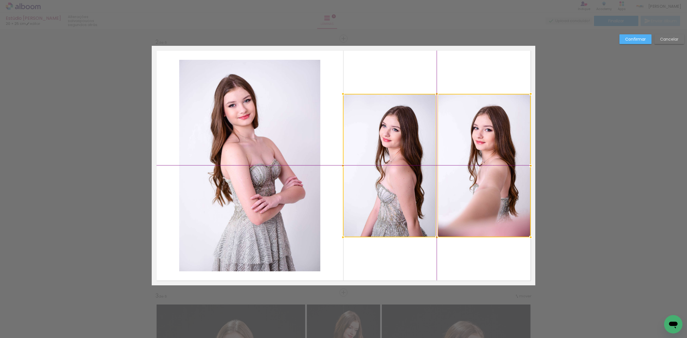
drag, startPoint x: 460, startPoint y: 187, endPoint x: 460, endPoint y: 179, distance: 7.7
click at [460, 179] on div at bounding box center [437, 165] width 188 height 143
click at [0, 0] on slot "Confirmar" at bounding box center [0, 0] width 0 height 0
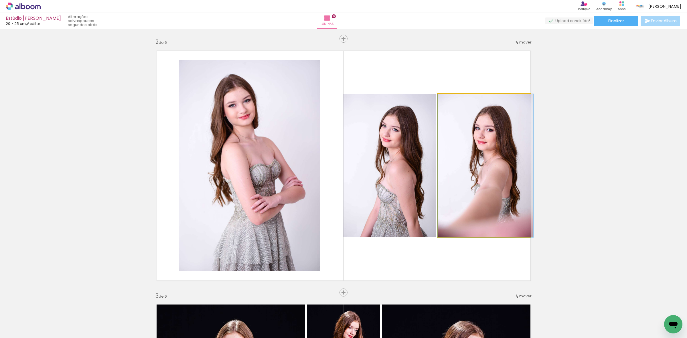
drag, startPoint x: 478, startPoint y: 137, endPoint x: 484, endPoint y: 130, distance: 9.2
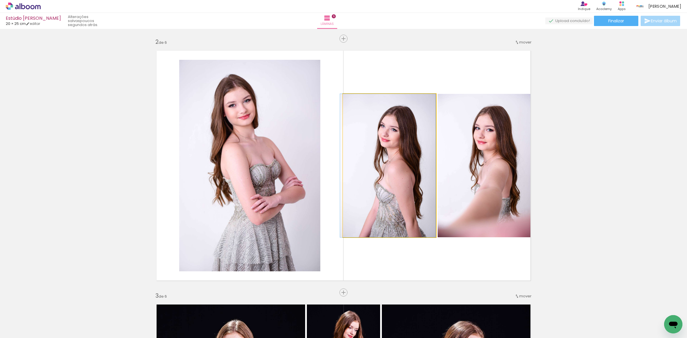
drag, startPoint x: 412, startPoint y: 154, endPoint x: 407, endPoint y: 143, distance: 12.6
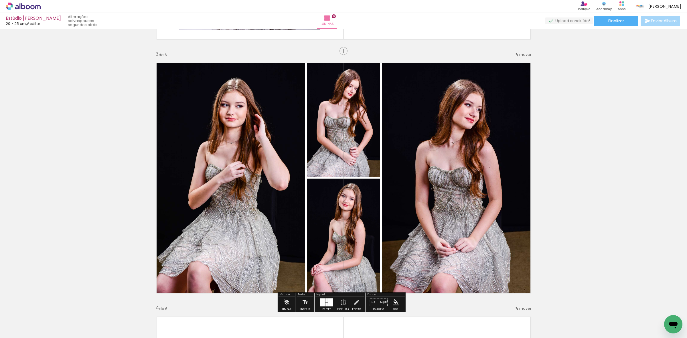
scroll to position [648, 0]
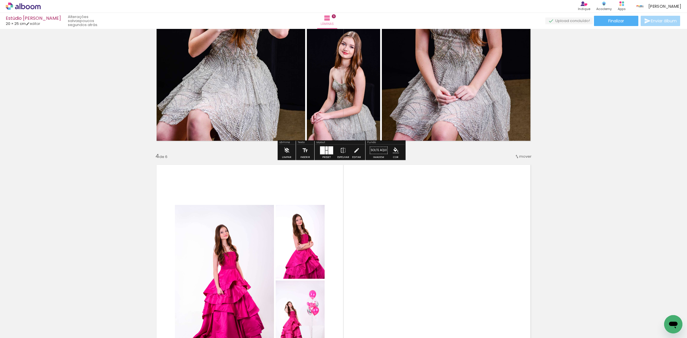
click at [331, 154] on div at bounding box center [330, 150] width 5 height 8
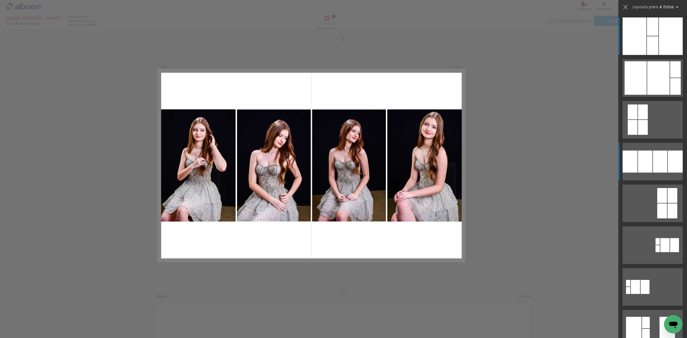
scroll to position [507, 0]
click at [649, 95] on div at bounding box center [659, 78] width 22 height 34
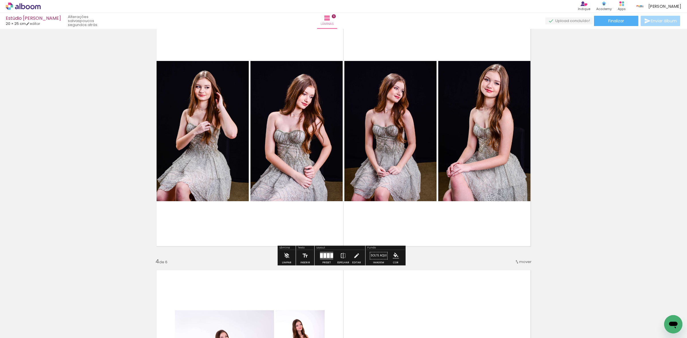
scroll to position [543, 0]
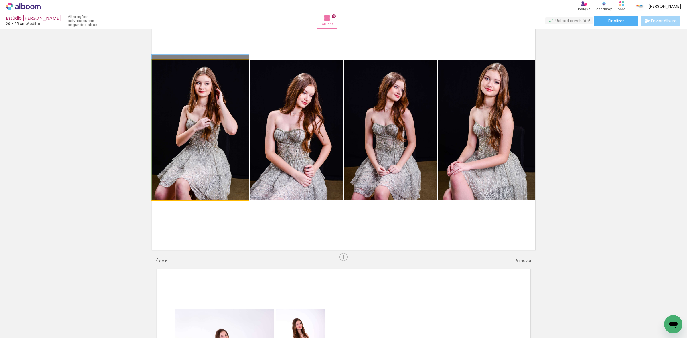
drag, startPoint x: 197, startPoint y: 161, endPoint x: 213, endPoint y: 152, distance: 18.6
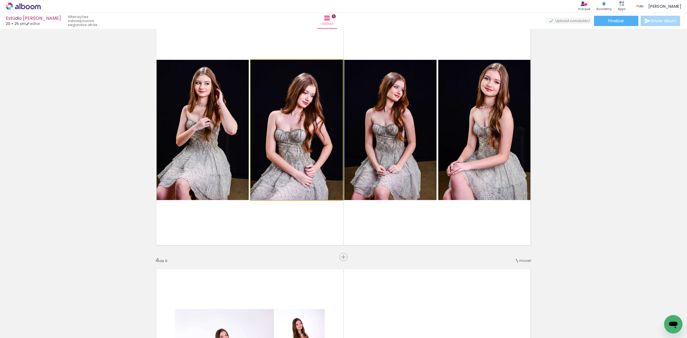
drag, startPoint x: 265, startPoint y: 132, endPoint x: 293, endPoint y: 98, distance: 44.4
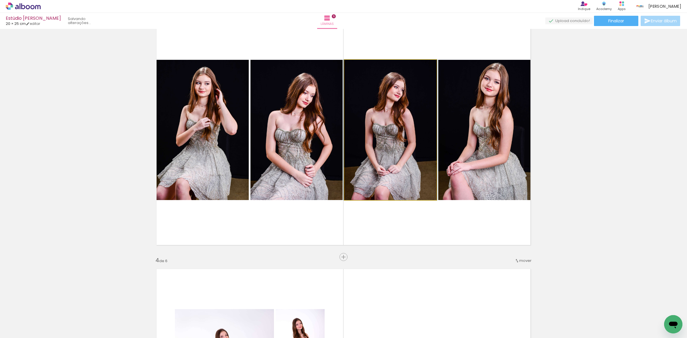
drag, startPoint x: 385, startPoint y: 112, endPoint x: 394, endPoint y: 85, distance: 28.9
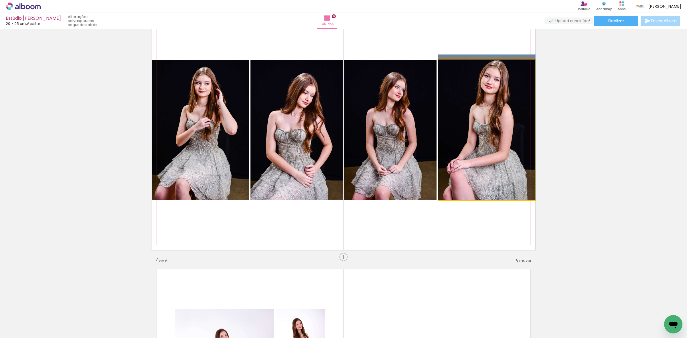
drag, startPoint x: 477, startPoint y: 95, endPoint x: 480, endPoint y: 86, distance: 9.8
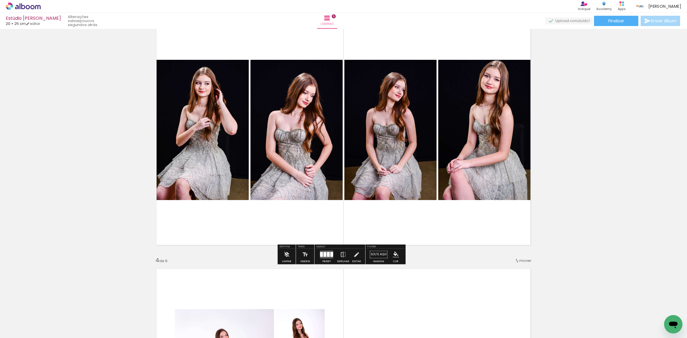
click at [473, 105] on quentale-photo at bounding box center [486, 130] width 97 height 140
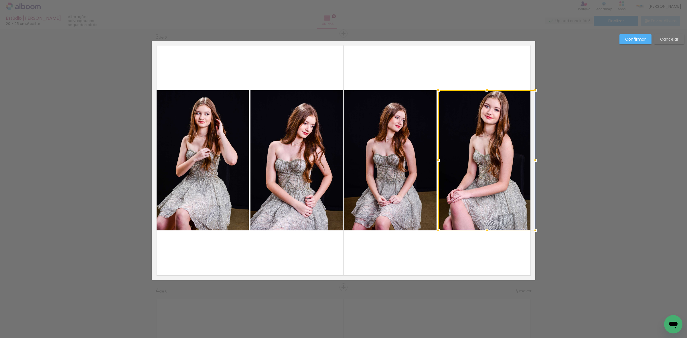
scroll to position [507, 0]
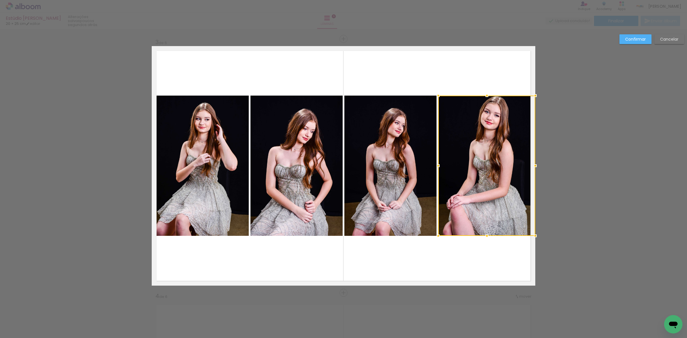
click at [389, 156] on quentale-photo at bounding box center [391, 166] width 92 height 140
click at [319, 156] on quentale-photo at bounding box center [297, 166] width 92 height 140
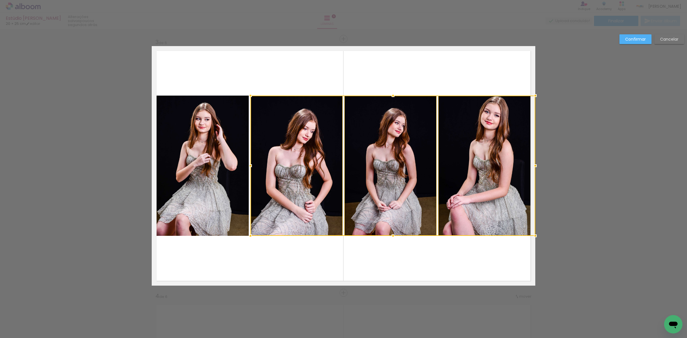
click at [210, 165] on quentale-photo at bounding box center [200, 166] width 97 height 140
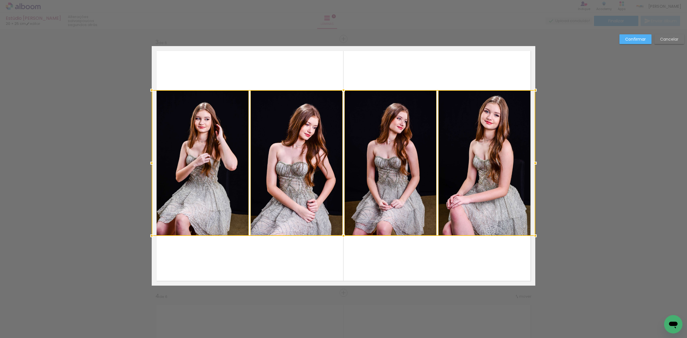
drag, startPoint x: 341, startPoint y: 93, endPoint x: 342, endPoint y: 87, distance: 6.1
click at [342, 87] on div at bounding box center [343, 89] width 11 height 11
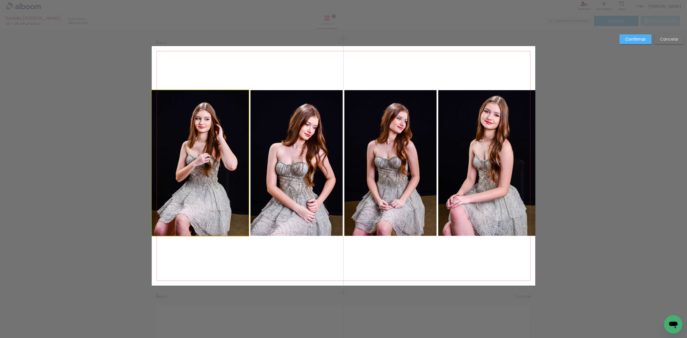
click at [222, 140] on quentale-photo at bounding box center [200, 163] width 97 height 146
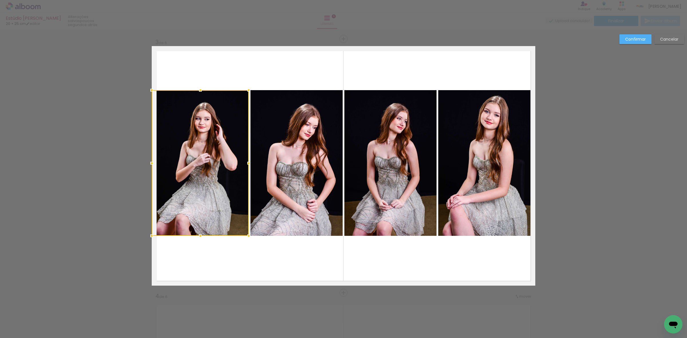
click at [281, 144] on quentale-photo at bounding box center [297, 163] width 92 height 146
click at [379, 147] on quentale-photo at bounding box center [391, 163] width 92 height 146
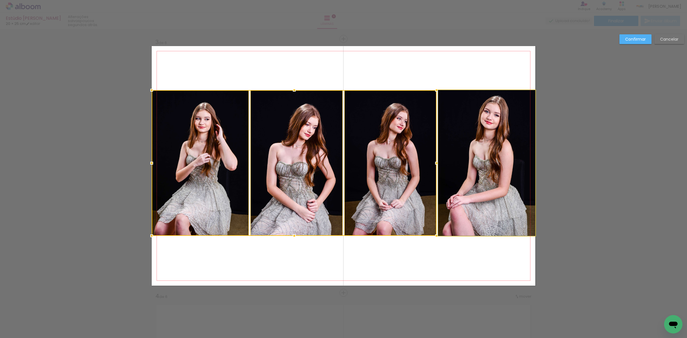
click at [469, 149] on quentale-photo at bounding box center [486, 163] width 97 height 146
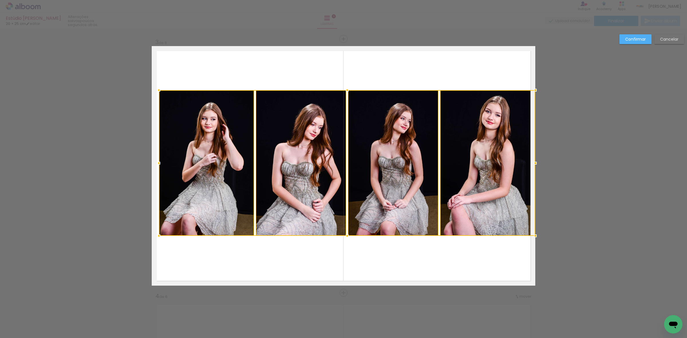
drag, startPoint x: 149, startPoint y: 162, endPoint x: 156, endPoint y: 164, distance: 7.3
click at [156, 164] on div at bounding box center [158, 163] width 11 height 11
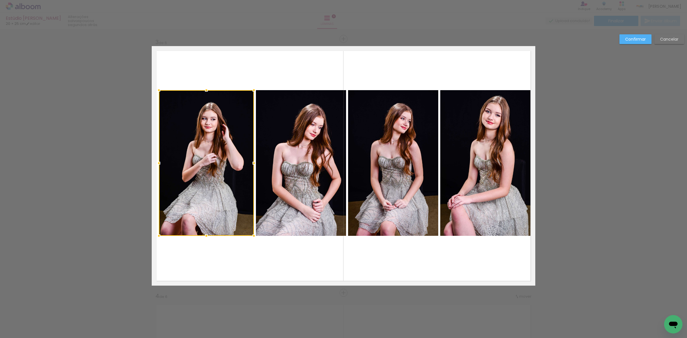
click at [181, 162] on div at bounding box center [206, 163] width 95 height 146
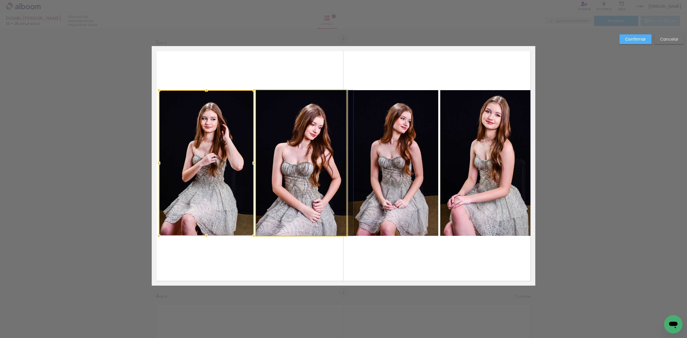
click at [288, 162] on quentale-photo at bounding box center [301, 163] width 90 height 146
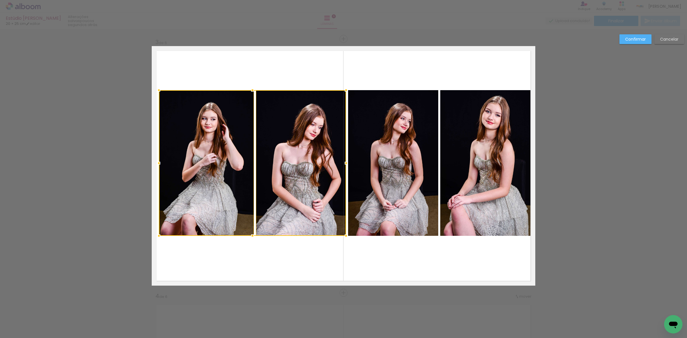
click at [394, 164] on quentale-photo at bounding box center [393, 163] width 90 height 146
click at [457, 160] on quentale-photo at bounding box center [487, 163] width 95 height 146
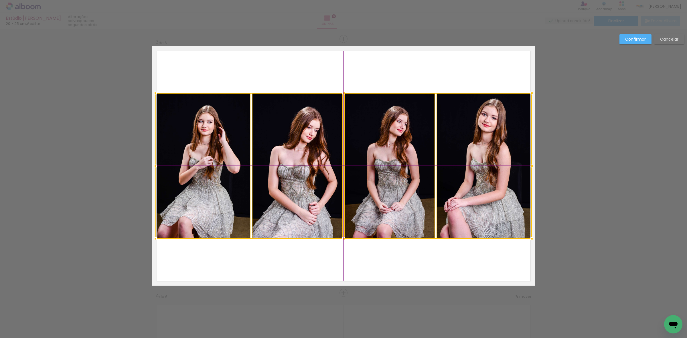
drag, startPoint x: 452, startPoint y: 162, endPoint x: 447, endPoint y: 167, distance: 6.7
click at [447, 167] on div at bounding box center [344, 166] width 377 height 146
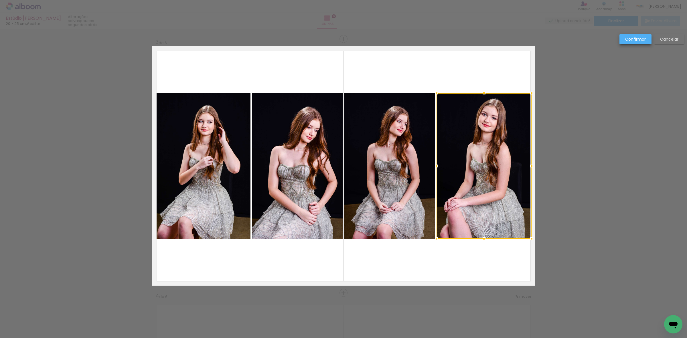
click at [0, 0] on slot "Confirmar" at bounding box center [0, 0] width 0 height 0
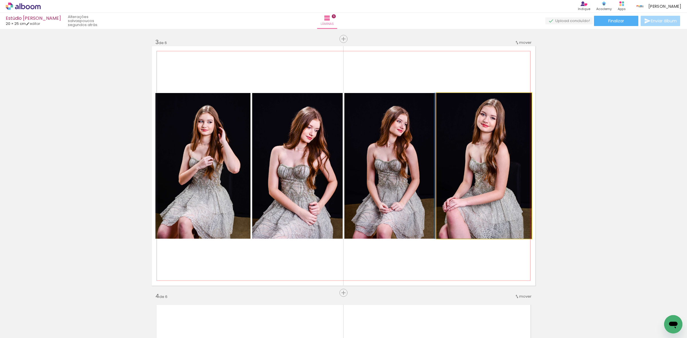
drag, startPoint x: 516, startPoint y: 135, endPoint x: 511, endPoint y: 144, distance: 10.4
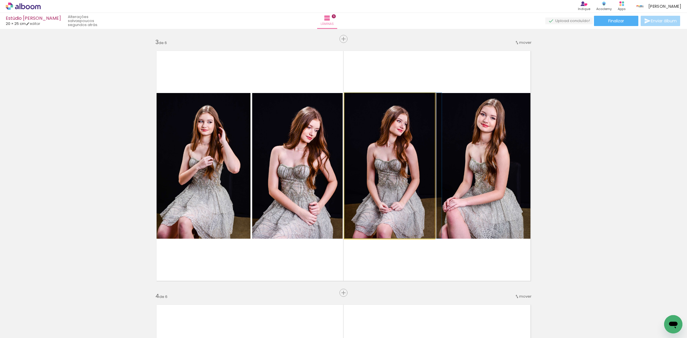
drag, startPoint x: 377, startPoint y: 175, endPoint x: 385, endPoint y: 173, distance: 8.3
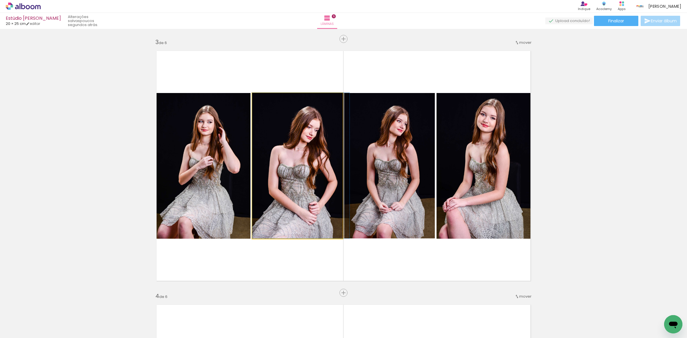
drag, startPoint x: 314, startPoint y: 176, endPoint x: 321, endPoint y: 168, distance: 10.7
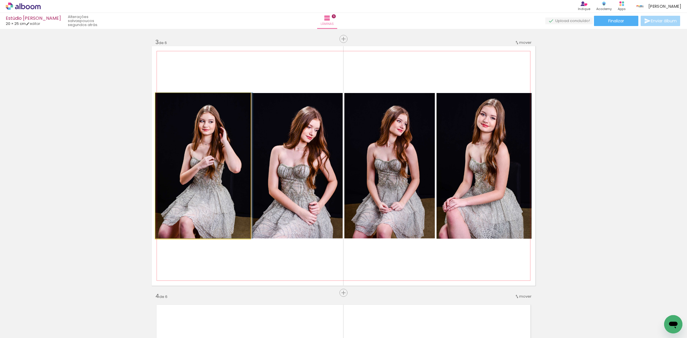
drag, startPoint x: 230, startPoint y: 176, endPoint x: 239, endPoint y: 168, distance: 12.4
click at [218, 198] on quentale-photo at bounding box center [203, 166] width 95 height 146
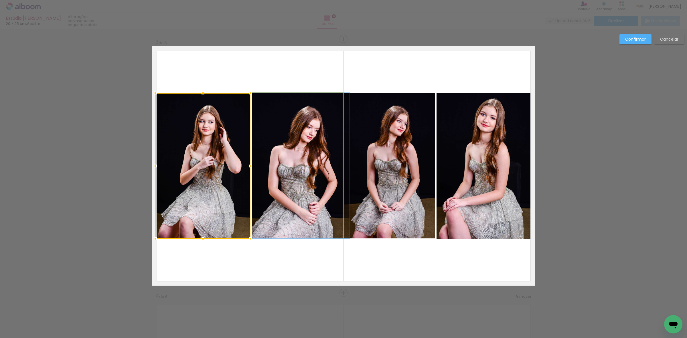
click at [284, 192] on quentale-photo at bounding box center [297, 166] width 90 height 146
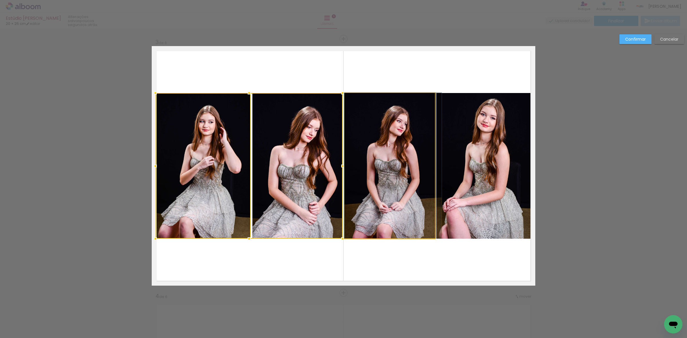
click at [407, 196] on quentale-photo at bounding box center [390, 166] width 90 height 146
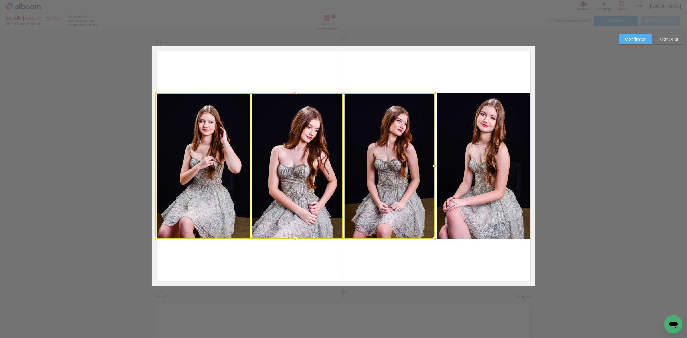
click at [446, 196] on quentale-photo at bounding box center [484, 166] width 95 height 146
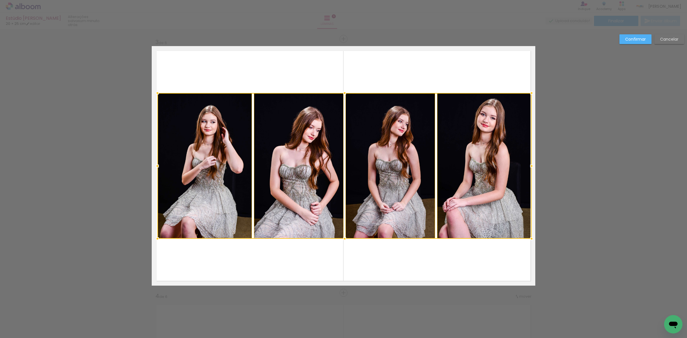
drag, startPoint x: 153, startPoint y: 166, endPoint x: 157, endPoint y: 167, distance: 4.0
click at [157, 167] on div at bounding box center [157, 165] width 11 height 11
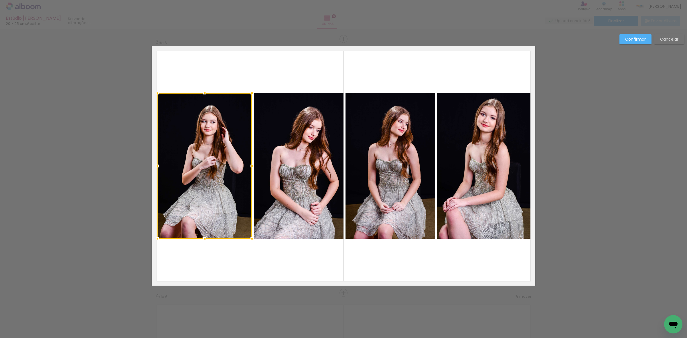
click at [206, 160] on div at bounding box center [205, 166] width 95 height 146
click at [282, 162] on quentale-photo at bounding box center [299, 166] width 90 height 146
click at [387, 165] on quentale-photo at bounding box center [391, 166] width 90 height 146
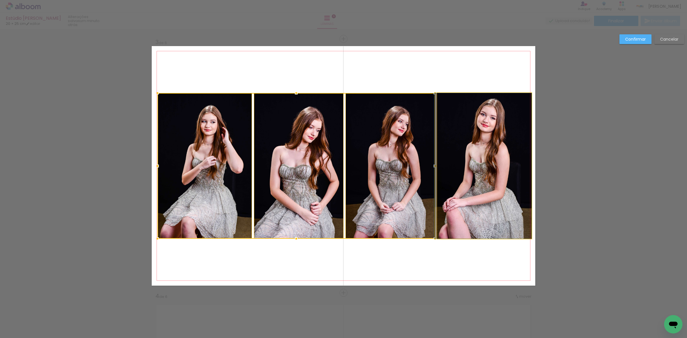
click at [466, 176] on quentale-photo at bounding box center [484, 166] width 95 height 146
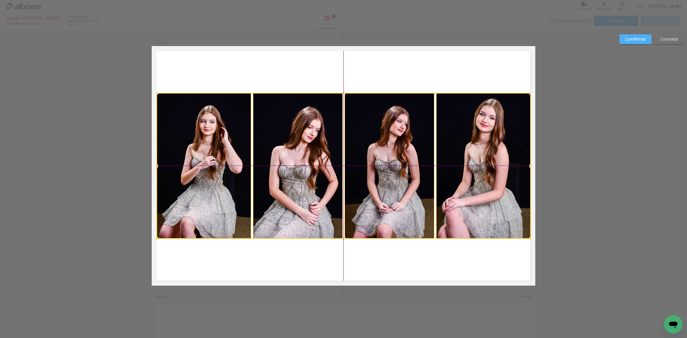
drag, startPoint x: 466, startPoint y: 176, endPoint x: 469, endPoint y: 179, distance: 3.4
click at [469, 179] on div at bounding box center [344, 166] width 374 height 146
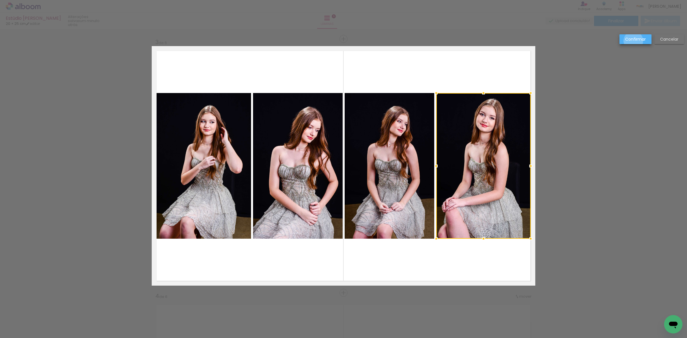
click at [0, 0] on slot "Confirmar" at bounding box center [0, 0] width 0 height 0
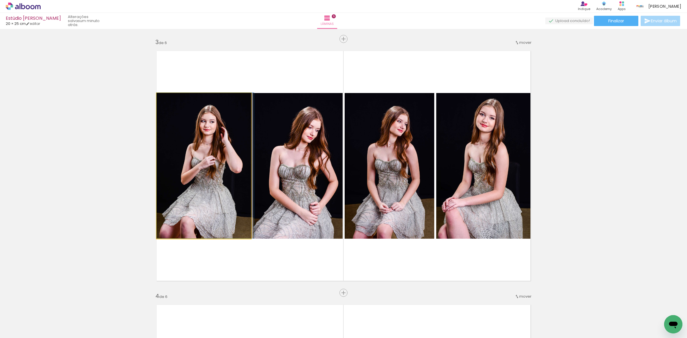
drag, startPoint x: 191, startPoint y: 174, endPoint x: 217, endPoint y: 156, distance: 31.1
click at [218, 155] on quentale-photo at bounding box center [204, 166] width 95 height 146
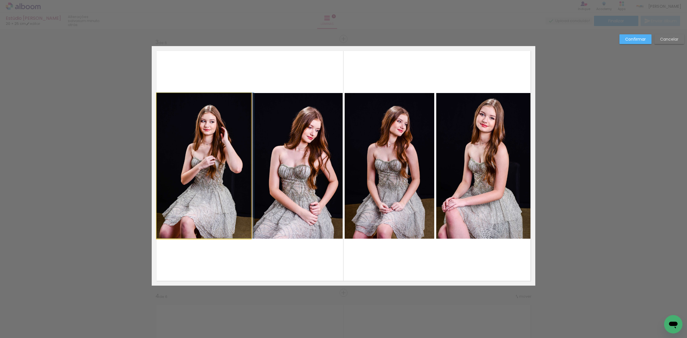
click at [218, 155] on quentale-photo at bounding box center [204, 166] width 95 height 146
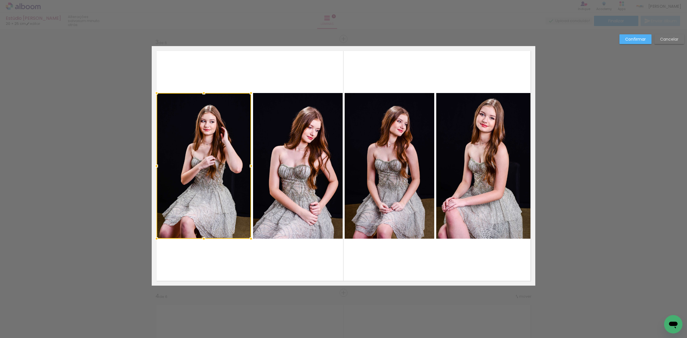
click at [287, 168] on quentale-photo at bounding box center [298, 166] width 90 height 146
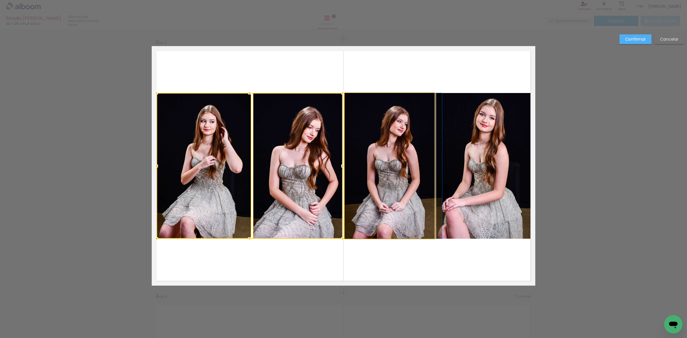
click at [367, 175] on quentale-photo at bounding box center [390, 166] width 90 height 146
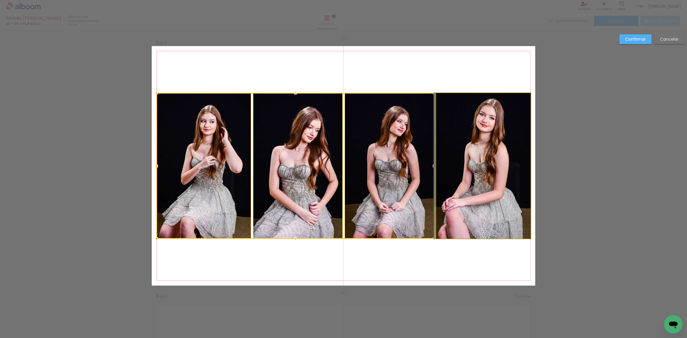
click at [475, 178] on quentale-photo at bounding box center [483, 166] width 95 height 146
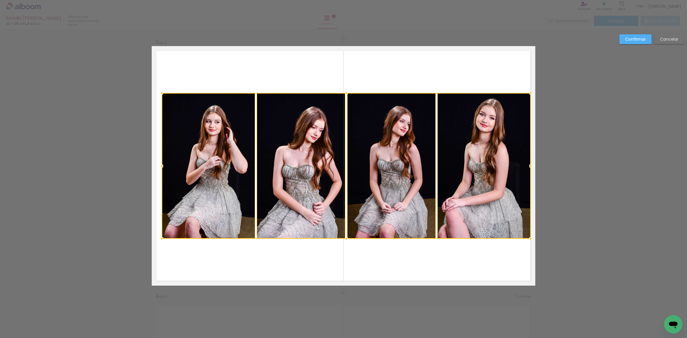
click at [157, 165] on div at bounding box center [161, 165] width 11 height 11
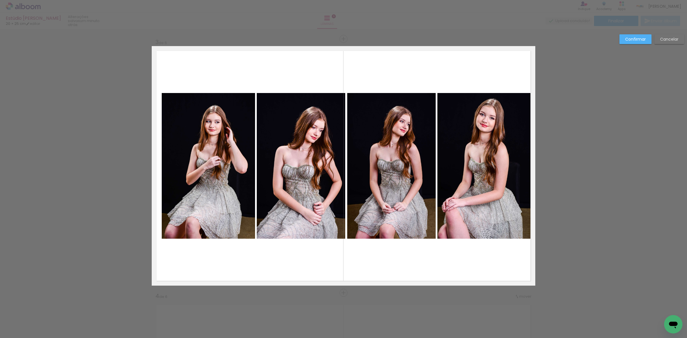
click at [192, 151] on quentale-photo at bounding box center [208, 166] width 93 height 146
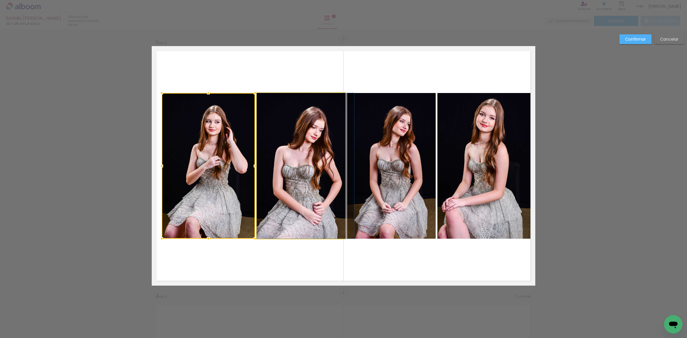
click at [284, 150] on quentale-photo at bounding box center [301, 166] width 88 height 146
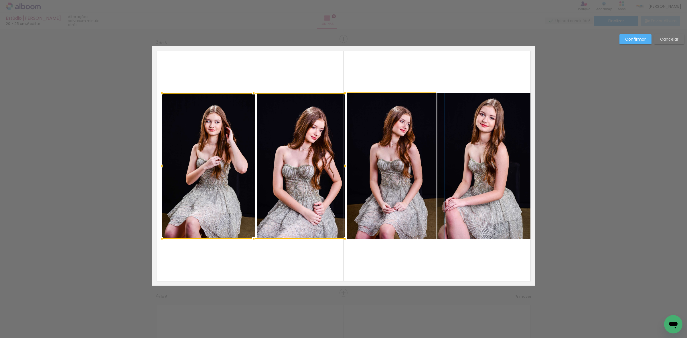
click at [366, 150] on quentale-photo at bounding box center [391, 166] width 88 height 146
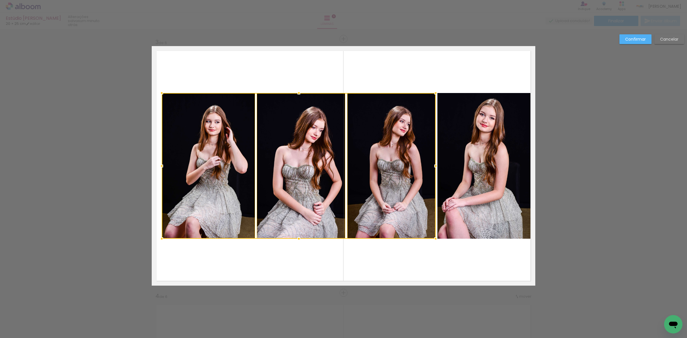
click at [472, 161] on quentale-photo at bounding box center [484, 166] width 93 height 146
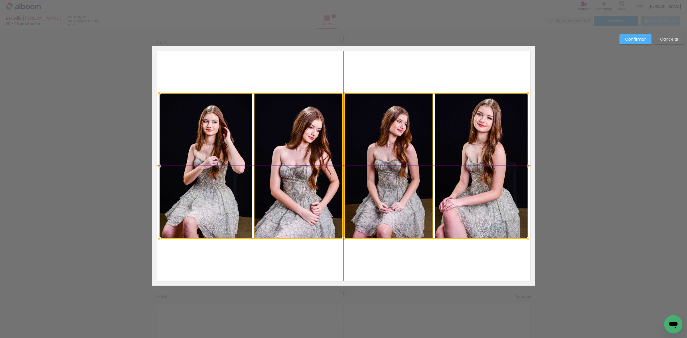
click at [469, 162] on div at bounding box center [343, 166] width 369 height 146
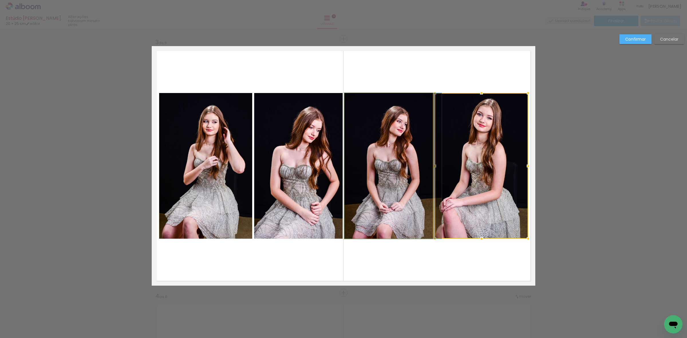
click at [385, 167] on quentale-photo at bounding box center [389, 166] width 88 height 146
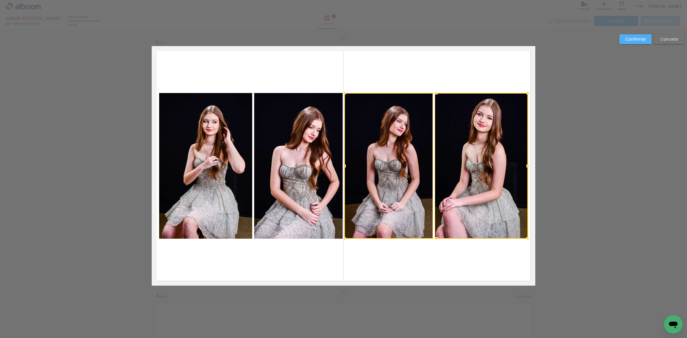
click at [299, 163] on quentale-photo at bounding box center [298, 166] width 88 height 146
click at [200, 162] on quentale-photo at bounding box center [205, 166] width 93 height 146
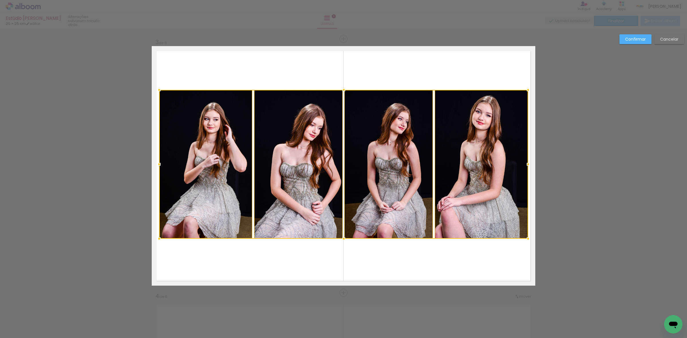
drag, startPoint x: 341, startPoint y: 92, endPoint x: 342, endPoint y: 88, distance: 4.1
click at [342, 88] on div at bounding box center [343, 89] width 11 height 11
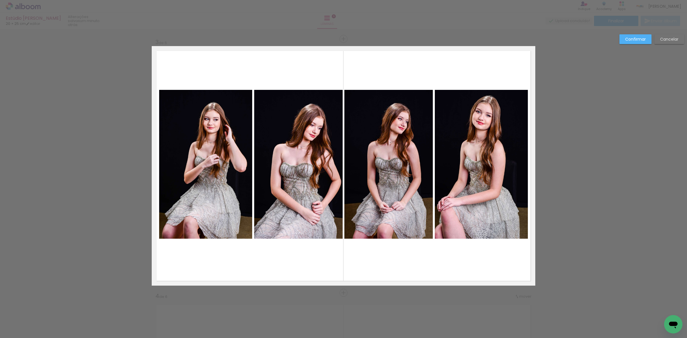
click at [487, 150] on quentale-photo at bounding box center [481, 164] width 93 height 149
click at [406, 152] on quentale-photo at bounding box center [389, 164] width 88 height 149
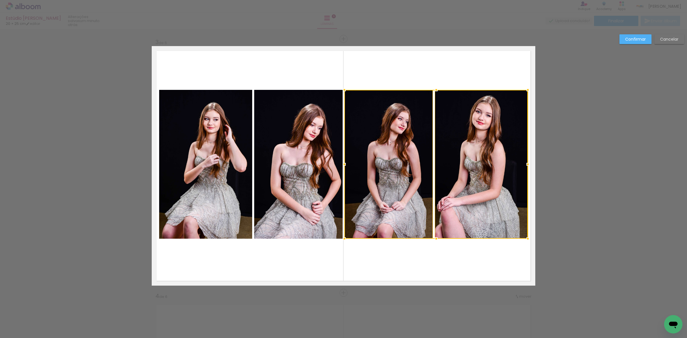
click at [320, 166] on quentale-photo at bounding box center [298, 164] width 88 height 149
click at [215, 174] on quentale-photo at bounding box center [205, 164] width 93 height 149
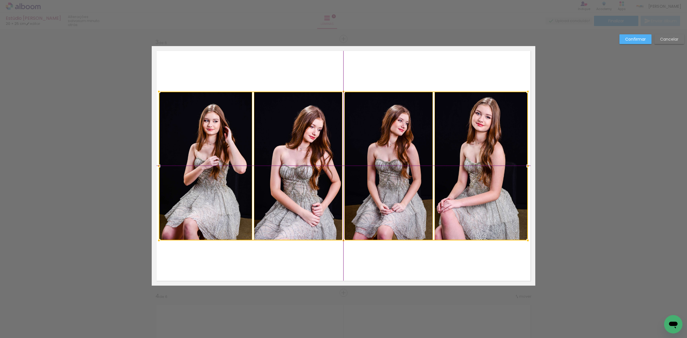
drag, startPoint x: 279, startPoint y: 172, endPoint x: 282, endPoint y: 171, distance: 3.1
click at [282, 171] on div at bounding box center [343, 166] width 369 height 149
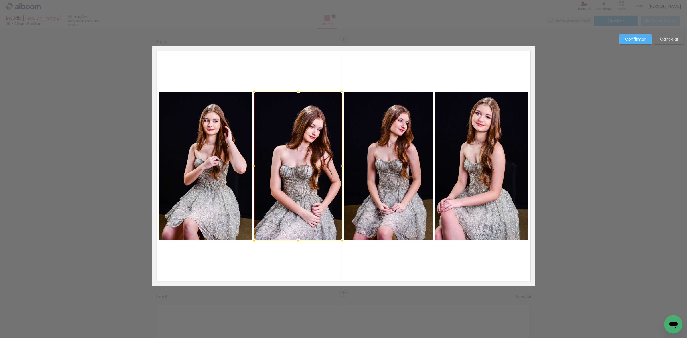
click at [0, 0] on slot "Confirmar" at bounding box center [0, 0] width 0 height 0
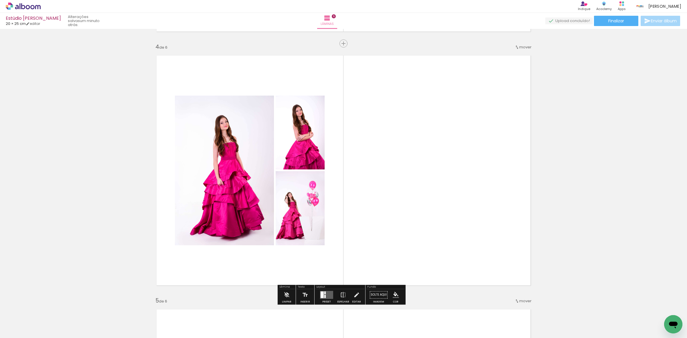
scroll to position [758, 0]
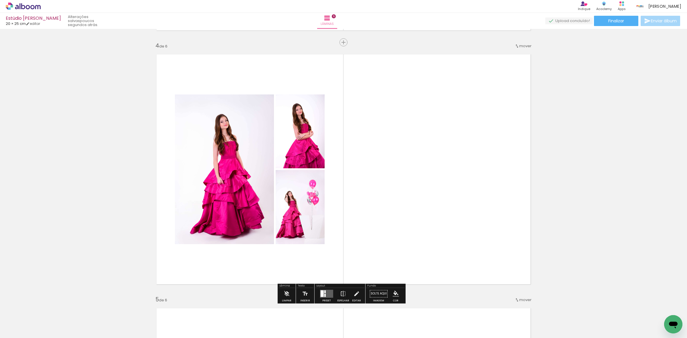
click at [104, 199] on div "Inserir lâmina 1 de 6 Inserir lâmina 2 de 6 Inserir lâmina 3 de 6 Inserir lâmin…" at bounding box center [343, 162] width 687 height 1778
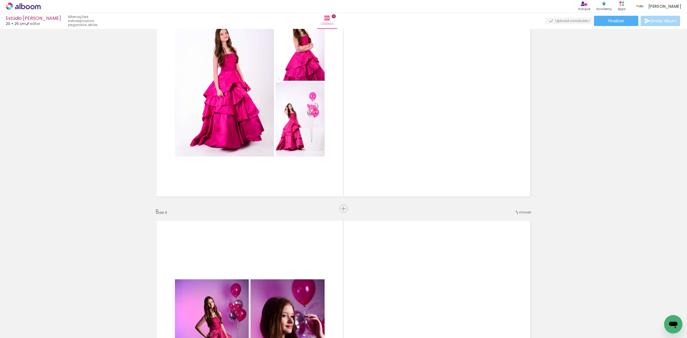
scroll to position [830, 0]
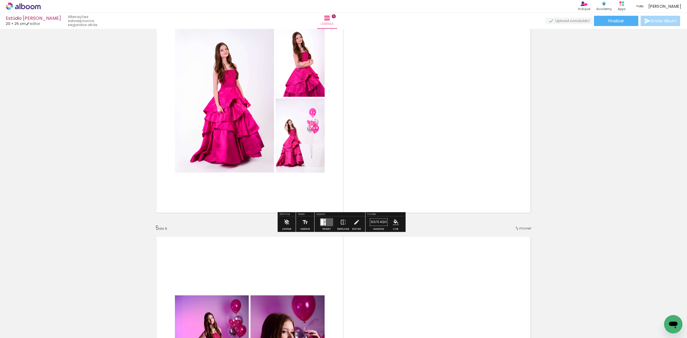
click at [321, 227] on div at bounding box center [326, 222] width 15 height 11
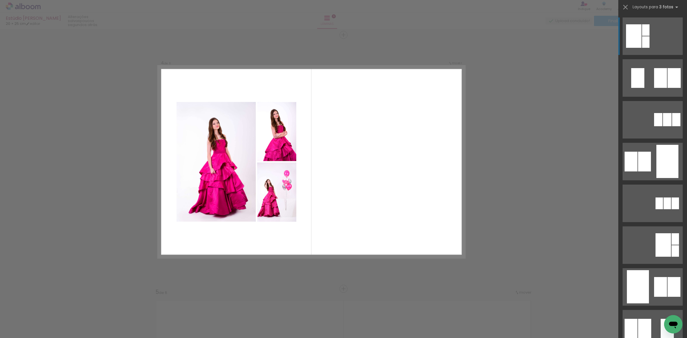
scroll to position [762, 0]
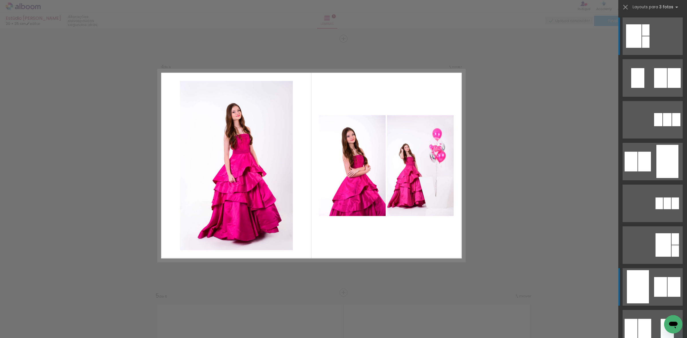
click at [648, 97] on quentale-layouter at bounding box center [653, 78] width 60 height 38
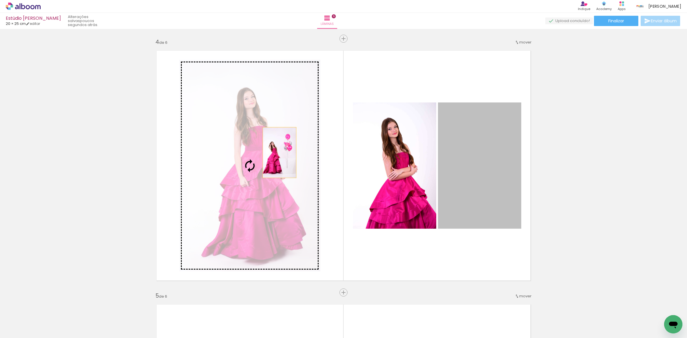
drag, startPoint x: 459, startPoint y: 172, endPoint x: 257, endPoint y: 152, distance: 203.2
click at [0, 0] on slot at bounding box center [0, 0] width 0 height 0
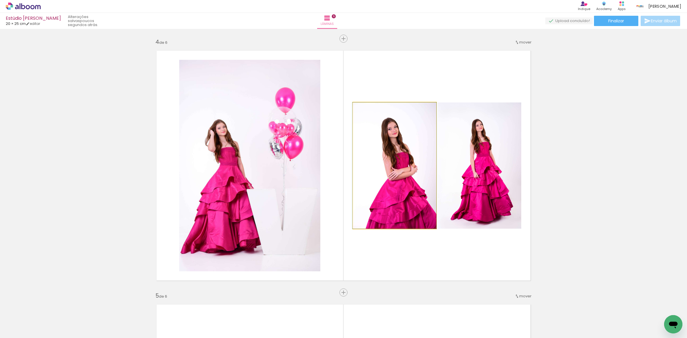
click at [384, 160] on quentale-photo at bounding box center [394, 166] width 83 height 126
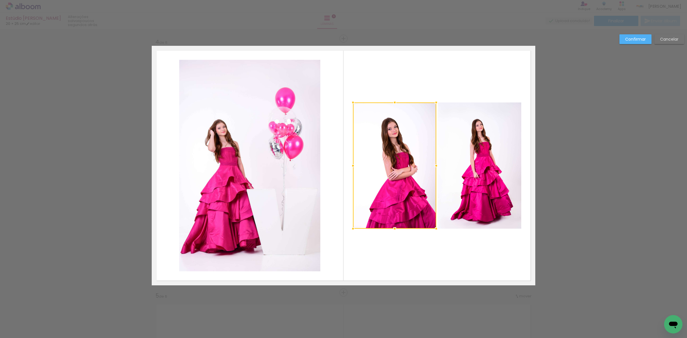
click at [479, 165] on quentale-photo at bounding box center [479, 166] width 83 height 126
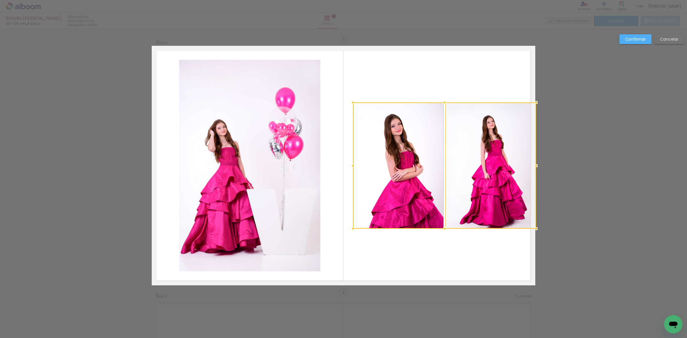
drag, startPoint x: 521, startPoint y: 165, endPoint x: 528, endPoint y: 166, distance: 7.8
click at [531, 166] on div at bounding box center [536, 165] width 11 height 11
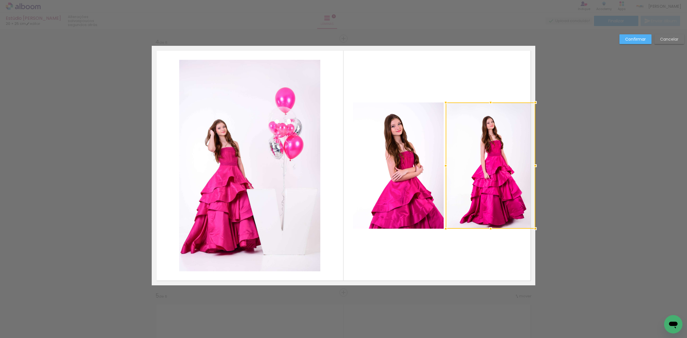
click at [386, 157] on quentale-photo at bounding box center [398, 166] width 91 height 126
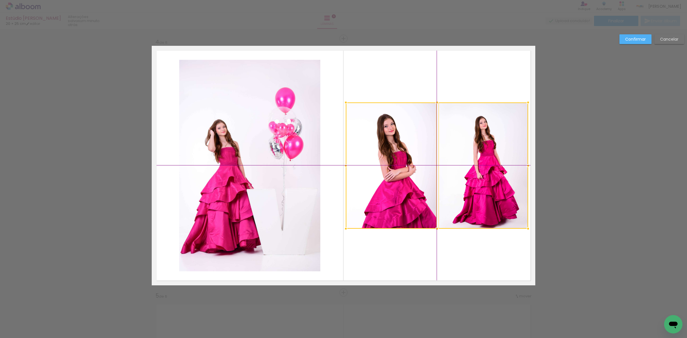
drag, startPoint x: 483, startPoint y: 165, endPoint x: 480, endPoint y: 166, distance: 3.5
click at [480, 166] on div at bounding box center [437, 166] width 182 height 126
click at [402, 165] on quentale-photo at bounding box center [391, 166] width 91 height 126
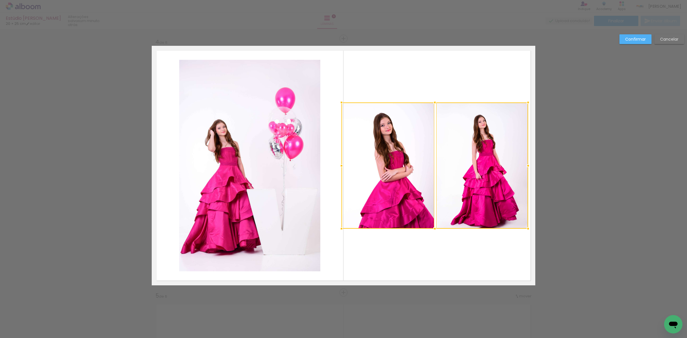
drag, startPoint x: 341, startPoint y: 166, endPoint x: 333, endPoint y: 166, distance: 8.1
click at [336, 166] on div at bounding box center [341, 165] width 11 height 11
click at [377, 166] on quentale-photo at bounding box center [388, 166] width 93 height 126
click at [451, 165] on quentale-photo at bounding box center [482, 166] width 92 height 126
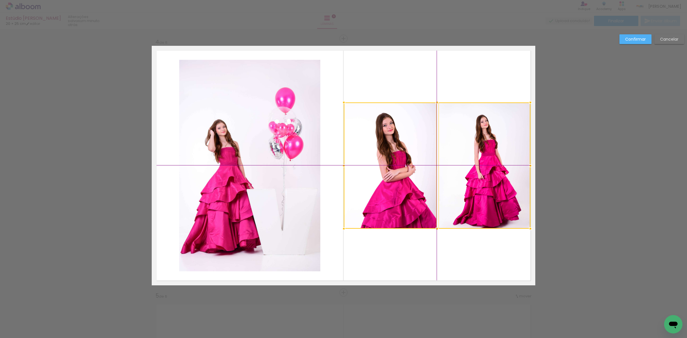
click at [452, 168] on div at bounding box center [437, 166] width 187 height 126
click at [413, 160] on quentale-photo at bounding box center [390, 166] width 93 height 126
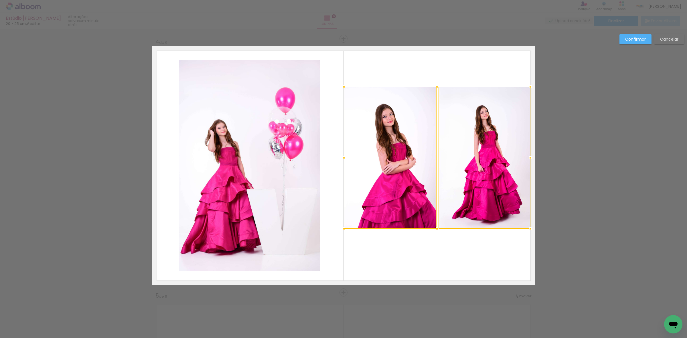
drag, startPoint x: 435, startPoint y: 102, endPoint x: 436, endPoint y: 86, distance: 16.1
click at [436, 86] on div at bounding box center [437, 86] width 11 height 11
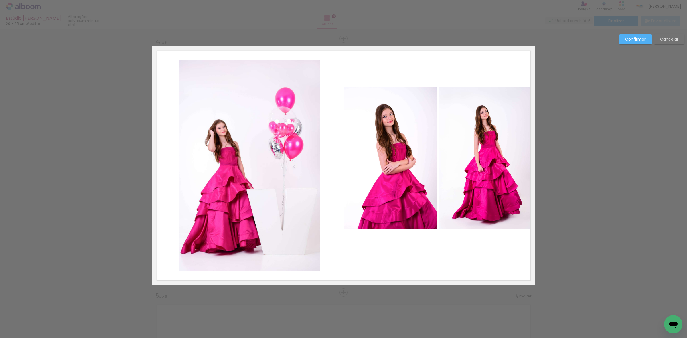
click at [406, 112] on quentale-photo at bounding box center [390, 158] width 93 height 142
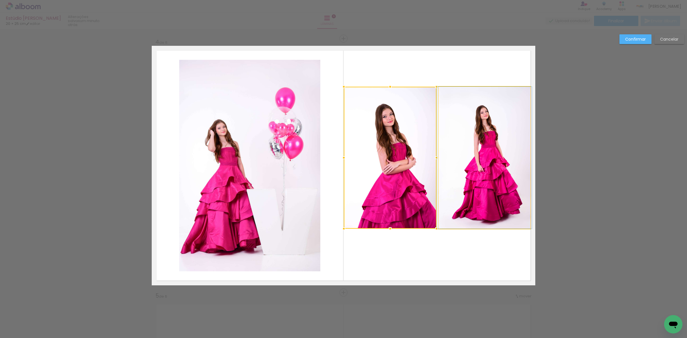
click at [464, 125] on quentale-photo at bounding box center [485, 158] width 92 height 142
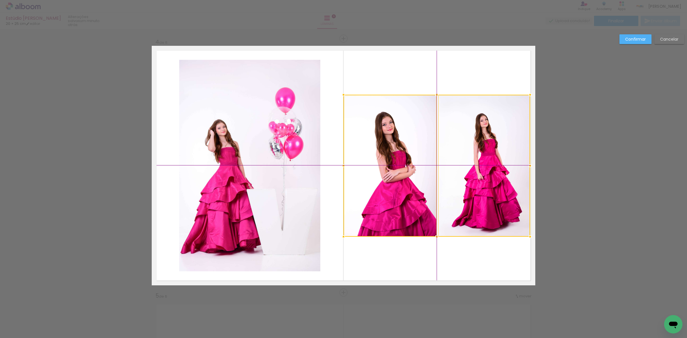
drag, startPoint x: 464, startPoint y: 152, endPoint x: 460, endPoint y: 153, distance: 3.8
click at [460, 153] on div at bounding box center [437, 166] width 187 height 142
click at [0, 0] on slot "Confirmar" at bounding box center [0, 0] width 0 height 0
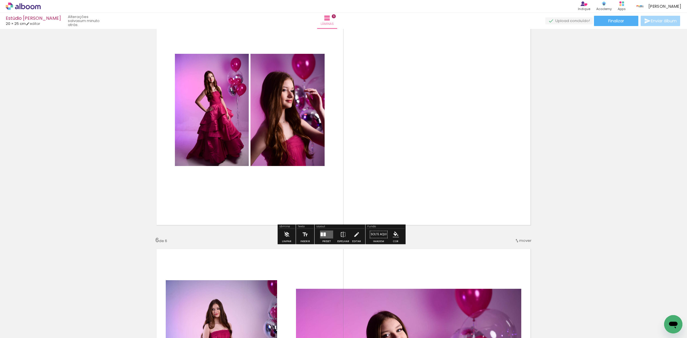
scroll to position [1156, 0]
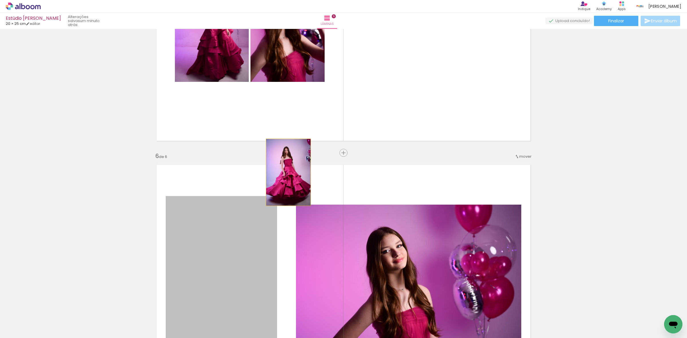
drag, startPoint x: 241, startPoint y: 260, endPoint x: 369, endPoint y: 111, distance: 196.2
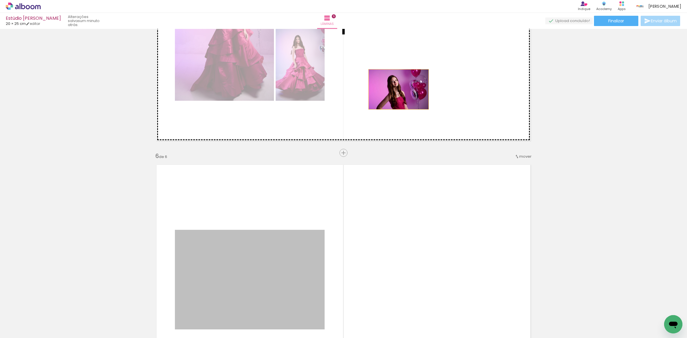
drag, startPoint x: 297, startPoint y: 204, endPoint x: 413, endPoint y: 75, distance: 174.0
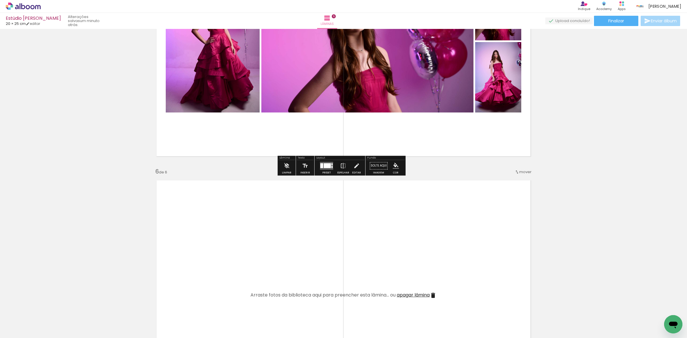
scroll to position [1133, 0]
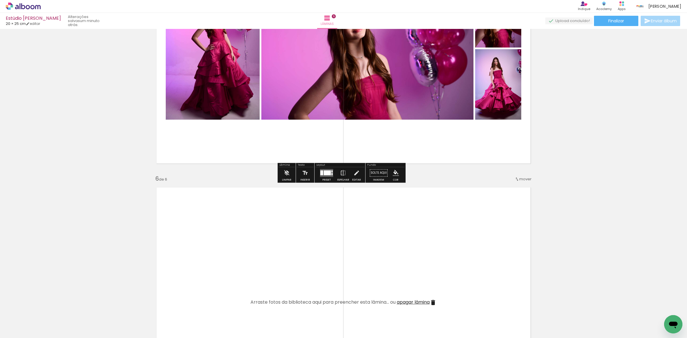
click at [326, 172] on div at bounding box center [327, 172] width 7 height 5
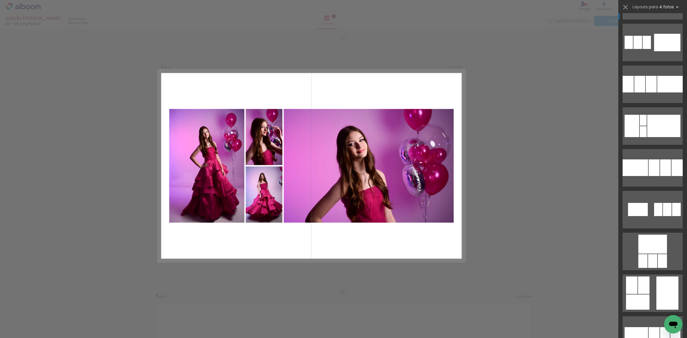
scroll to position [1754, 0]
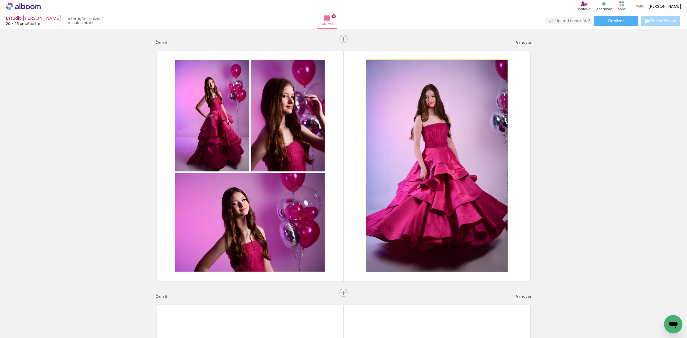
drag, startPoint x: 472, startPoint y: 178, endPoint x: 474, endPoint y: 169, distance: 9.7
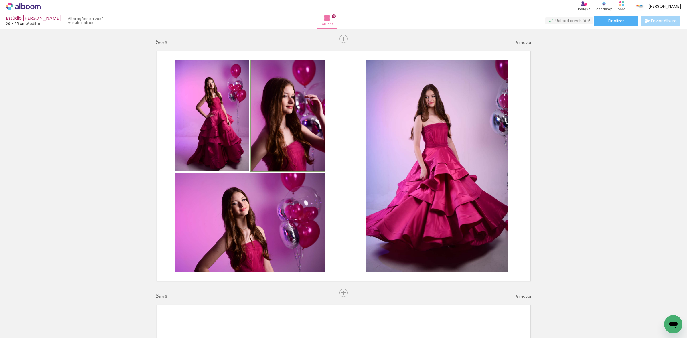
drag, startPoint x: 287, startPoint y: 143, endPoint x: 289, endPoint y: 136, distance: 7.7
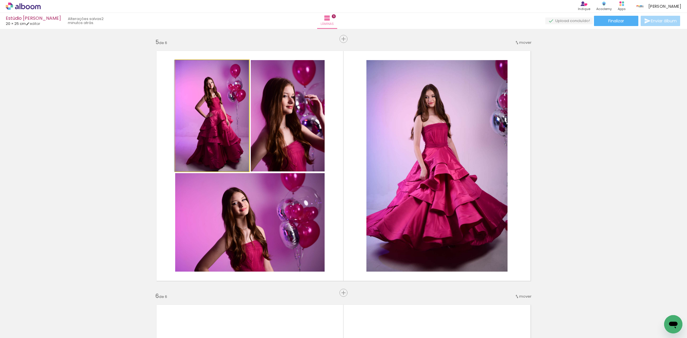
drag, startPoint x: 232, startPoint y: 127, endPoint x: 226, endPoint y: 125, distance: 6.1
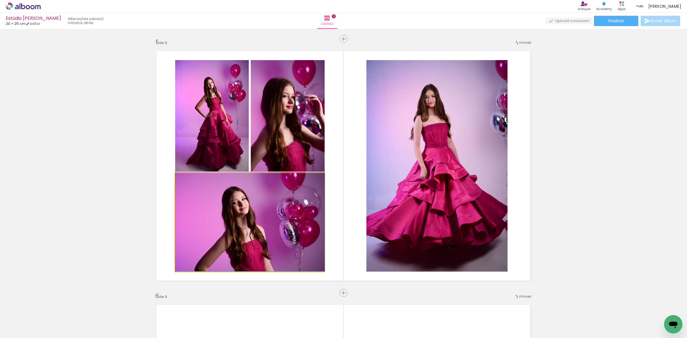
drag, startPoint x: 273, startPoint y: 216, endPoint x: 267, endPoint y: 211, distance: 8.4
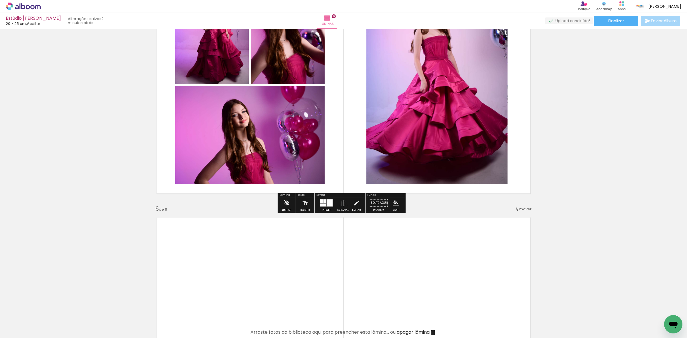
scroll to position [1230, 0]
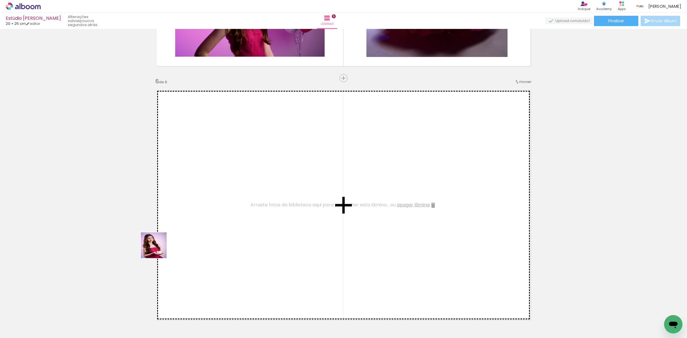
drag, startPoint x: 61, startPoint y: 318, endPoint x: 152, endPoint y: 261, distance: 107.9
click at [203, 229] on quentale-workspace at bounding box center [343, 169] width 687 height 338
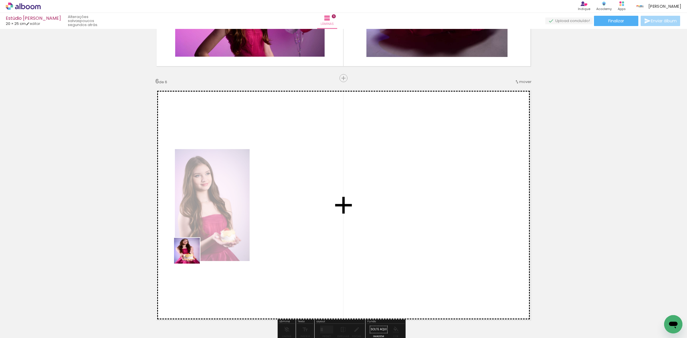
drag, startPoint x: 60, startPoint y: 317, endPoint x: 384, endPoint y: 200, distance: 344.7
click at [379, 200] on quentale-workspace at bounding box center [343, 169] width 687 height 338
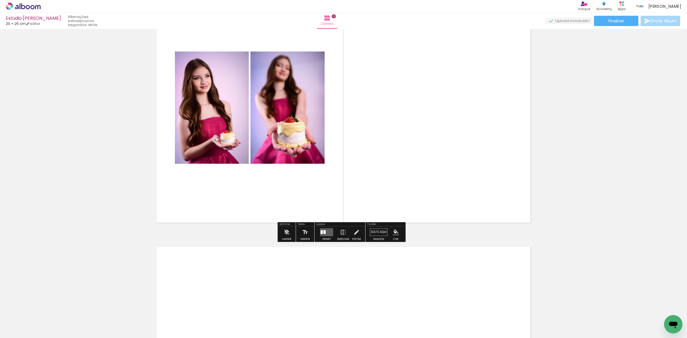
scroll to position [1302, 0]
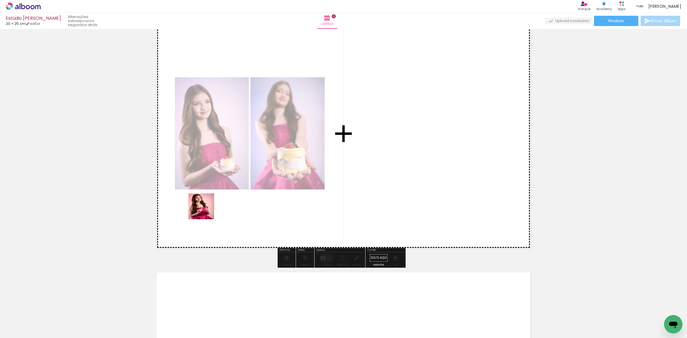
drag, startPoint x: 60, startPoint y: 316, endPoint x: 206, endPoint y: 211, distance: 180.3
click at [206, 211] on quentale-workspace at bounding box center [343, 169] width 687 height 338
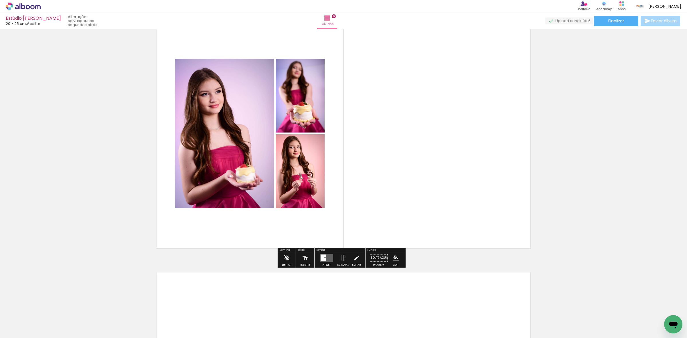
drag, startPoint x: 59, startPoint y: 323, endPoint x: 261, endPoint y: 205, distance: 234.4
click at [253, 208] on quentale-workspace at bounding box center [343, 169] width 687 height 338
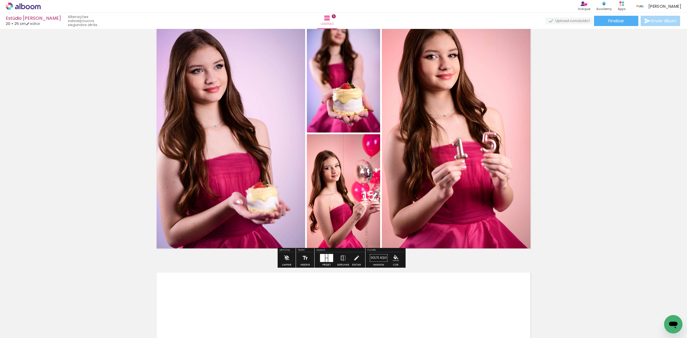
click at [326, 261] on div at bounding box center [327, 260] width 2 height 4
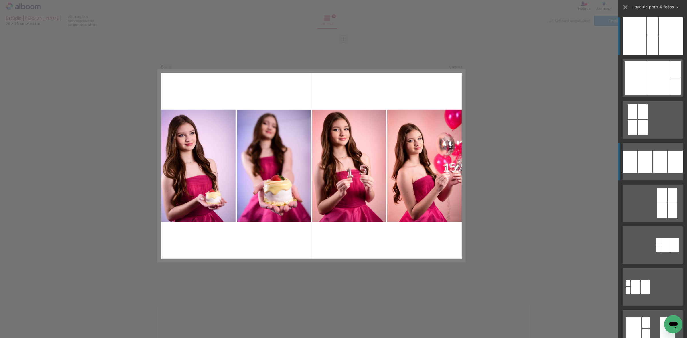
scroll to position [1270, 0]
click at [648, 95] on div at bounding box center [659, 78] width 22 height 34
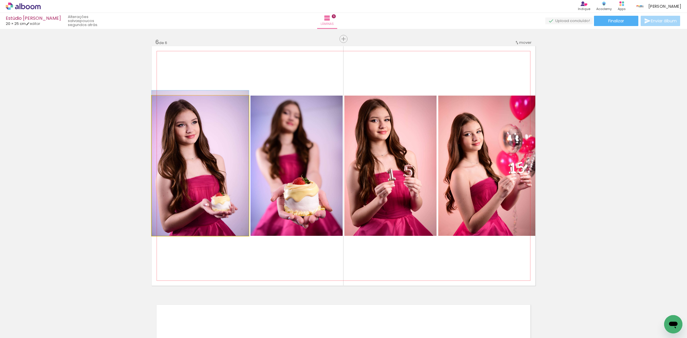
drag, startPoint x: 201, startPoint y: 195, endPoint x: 237, endPoint y: 166, distance: 45.4
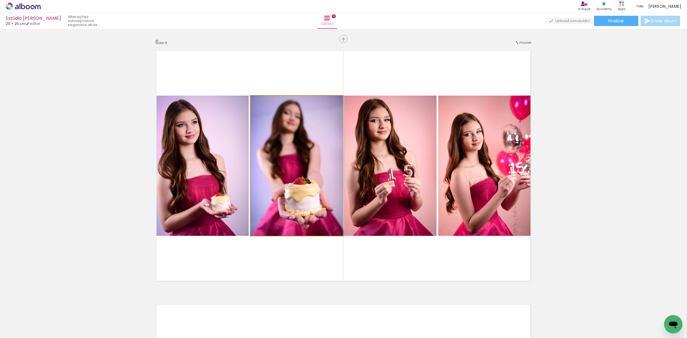
drag, startPoint x: 310, startPoint y: 158, endPoint x: 320, endPoint y: 134, distance: 26.4
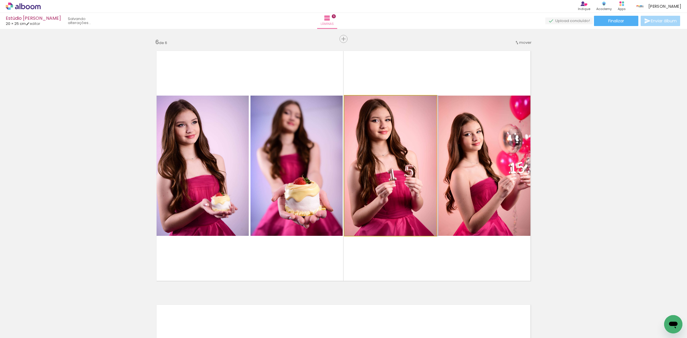
drag, startPoint x: 390, startPoint y: 150, endPoint x: 448, endPoint y: 121, distance: 64.4
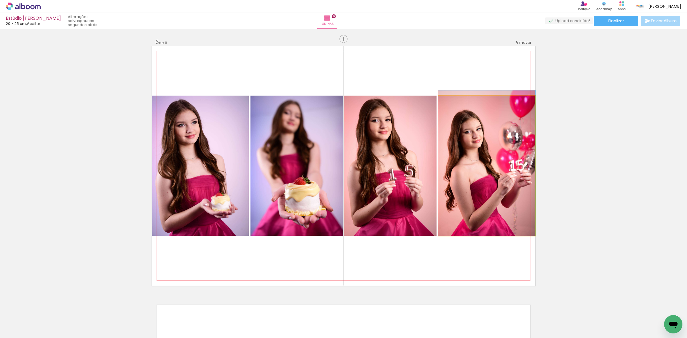
drag, startPoint x: 488, startPoint y: 135, endPoint x: 493, endPoint y: 121, distance: 15.9
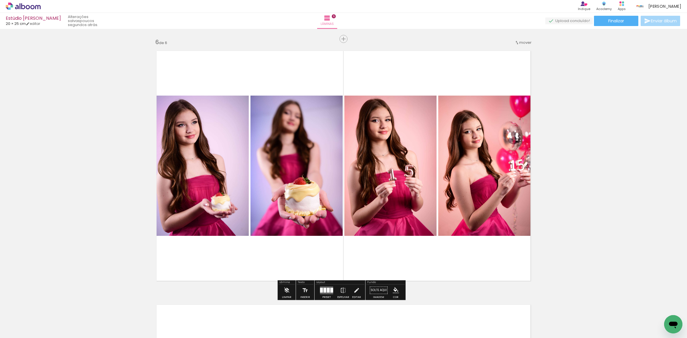
click at [463, 146] on quentale-photo at bounding box center [486, 166] width 97 height 140
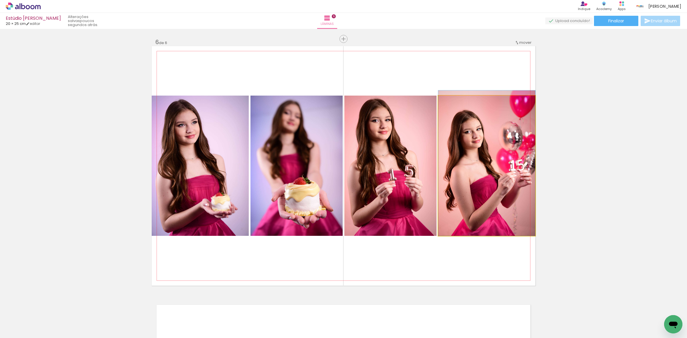
click at [463, 146] on quentale-photo at bounding box center [486, 166] width 97 height 140
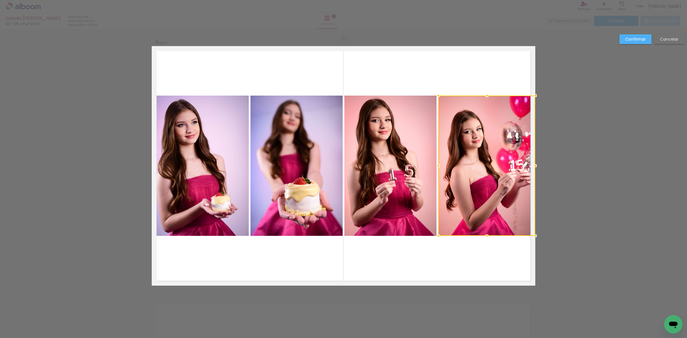
click at [390, 162] on quentale-photo at bounding box center [391, 166] width 92 height 140
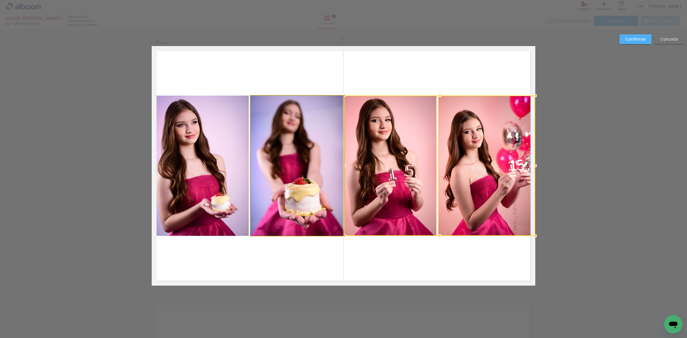
click at [324, 167] on quentale-photo at bounding box center [297, 166] width 92 height 140
click at [193, 178] on quentale-photo at bounding box center [200, 166] width 97 height 140
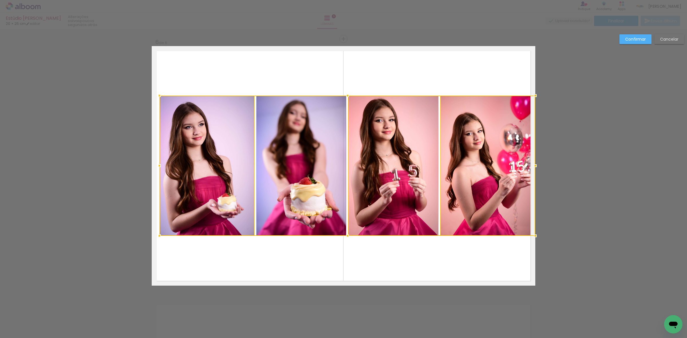
drag, startPoint x: 147, startPoint y: 165, endPoint x: 158, endPoint y: 168, distance: 11.8
click at [158, 168] on div at bounding box center [159, 165] width 11 height 11
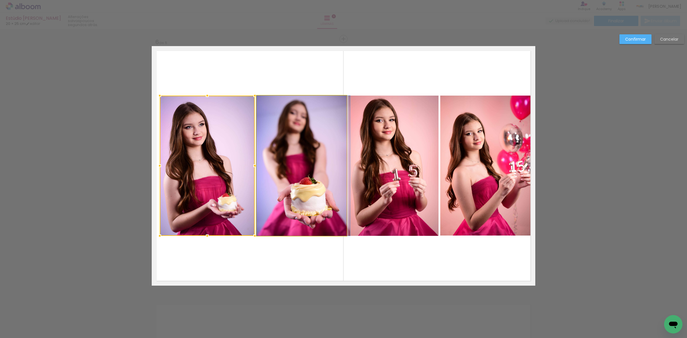
click at [301, 164] on quentale-photo at bounding box center [302, 166] width 90 height 140
click at [394, 167] on quentale-photo at bounding box center [394, 166] width 90 height 140
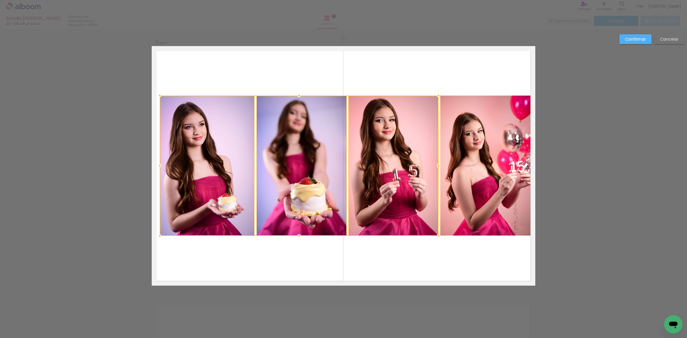
click at [497, 172] on quentale-photo at bounding box center [487, 166] width 95 height 140
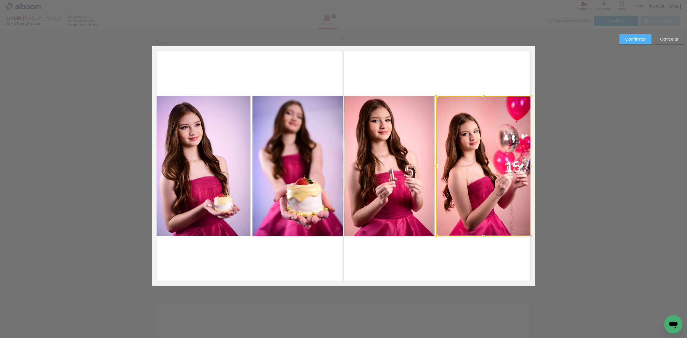
click at [390, 167] on quentale-photo at bounding box center [390, 166] width 90 height 140
click at [301, 166] on quentale-photo at bounding box center [298, 166] width 90 height 140
click at [205, 176] on quentale-photo at bounding box center [203, 166] width 95 height 140
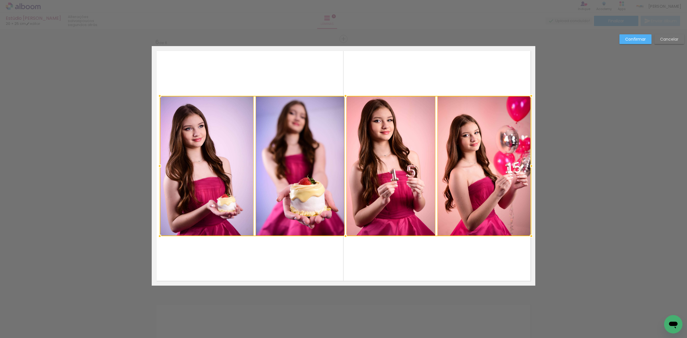
drag, startPoint x: 152, startPoint y: 166, endPoint x: 158, endPoint y: 166, distance: 5.2
click at [158, 166] on div at bounding box center [159, 165] width 11 height 11
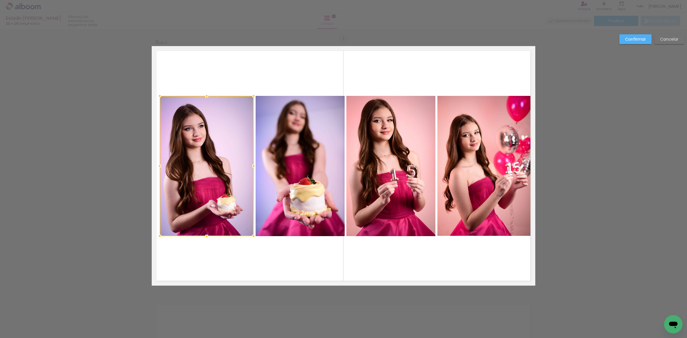
click at [198, 164] on div at bounding box center [207, 166] width 94 height 140
click at [300, 164] on quentale-photo at bounding box center [300, 166] width 89 height 140
click at [395, 166] on quentale-photo at bounding box center [391, 166] width 89 height 140
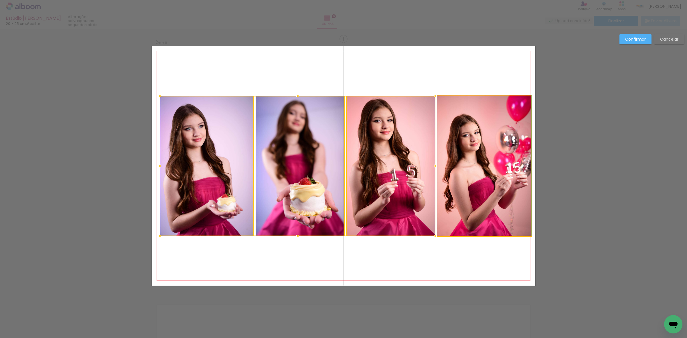
click at [495, 167] on quentale-photo at bounding box center [485, 166] width 94 height 140
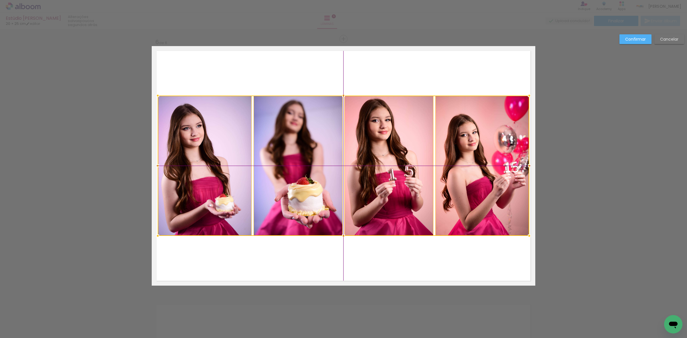
click at [479, 170] on div at bounding box center [344, 166] width 372 height 140
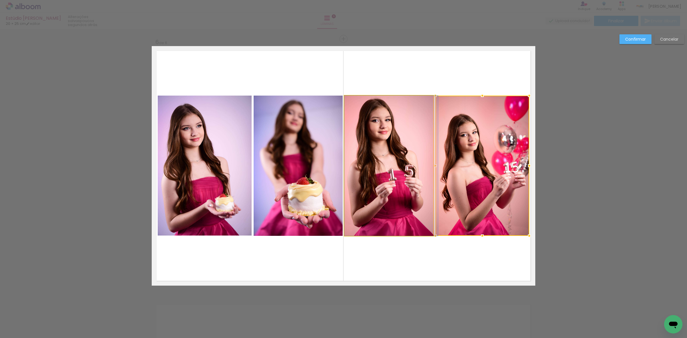
click at [387, 165] on quentale-photo at bounding box center [389, 166] width 89 height 140
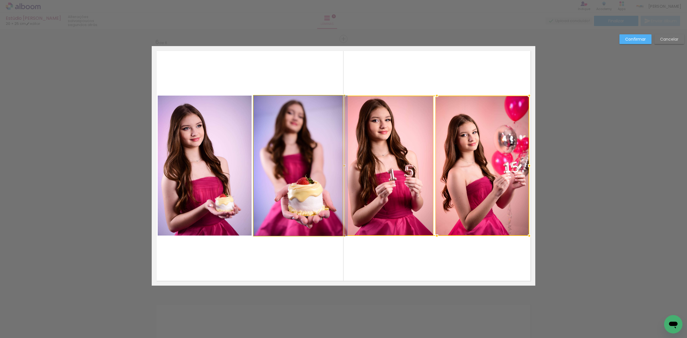
click at [300, 165] on quentale-photo at bounding box center [298, 166] width 89 height 140
click at [226, 169] on quentale-photo at bounding box center [205, 166] width 94 height 140
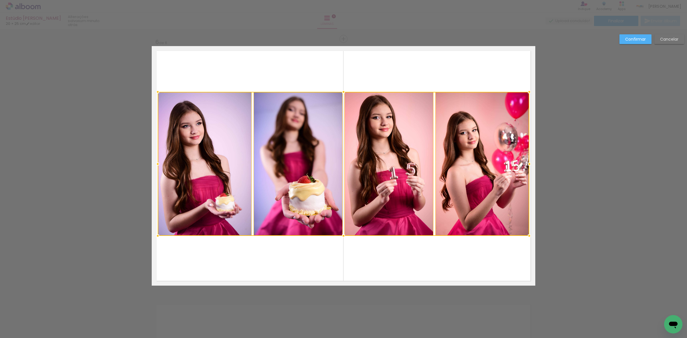
drag, startPoint x: 340, startPoint y: 95, endPoint x: 340, endPoint y: 90, distance: 4.6
click at [340, 90] on div at bounding box center [343, 91] width 11 height 11
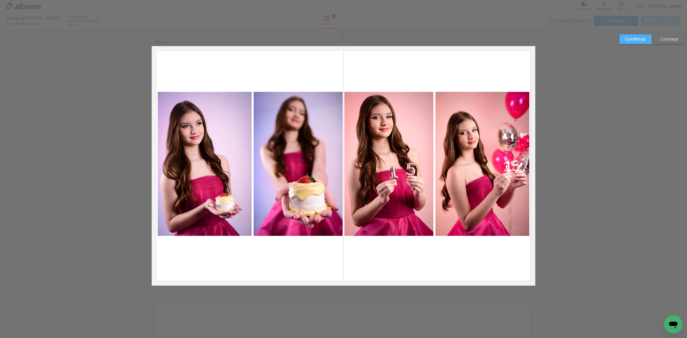
click at [223, 145] on quentale-photo at bounding box center [205, 164] width 94 height 144
click at [287, 145] on quentale-photo at bounding box center [298, 164] width 89 height 144
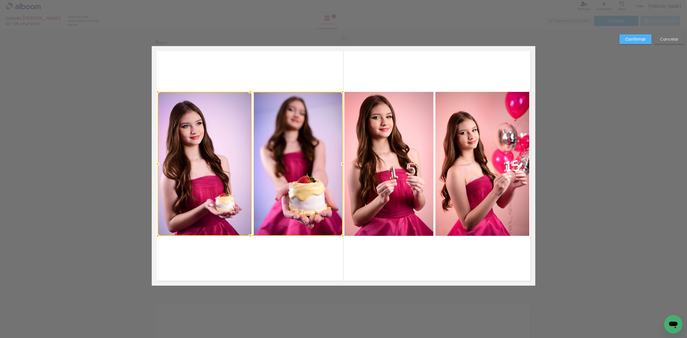
click at [380, 145] on quentale-photo at bounding box center [389, 164] width 89 height 144
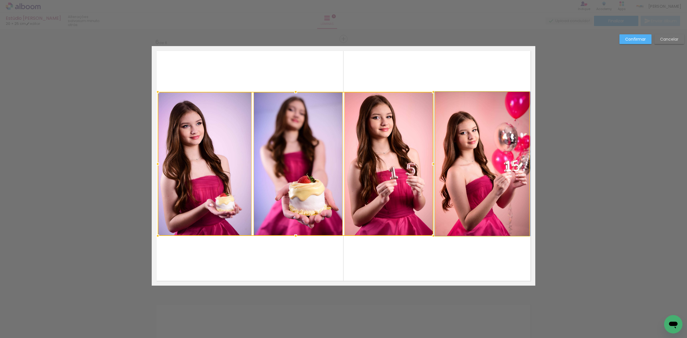
click at [463, 150] on quentale-photo at bounding box center [483, 164] width 94 height 144
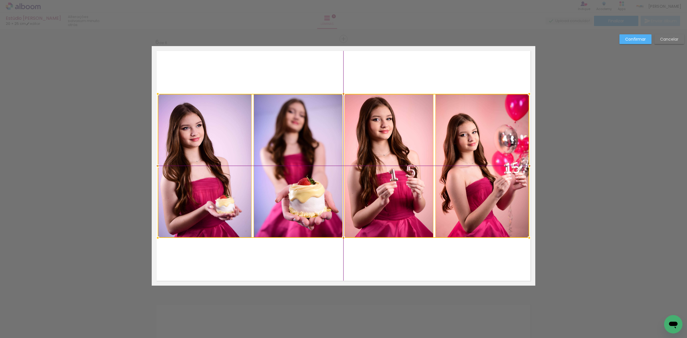
click at [463, 154] on div at bounding box center [344, 166] width 372 height 144
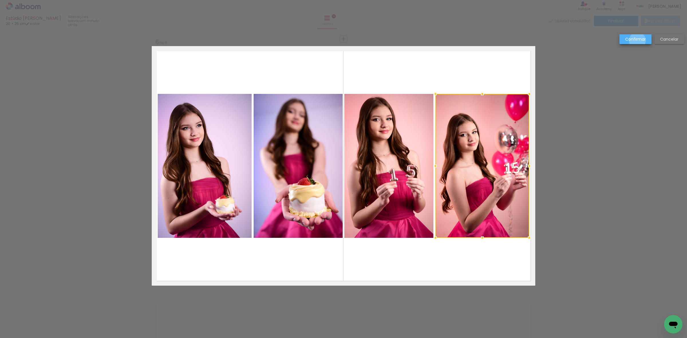
click at [0, 0] on slot "Confirmar" at bounding box center [0, 0] width 0 height 0
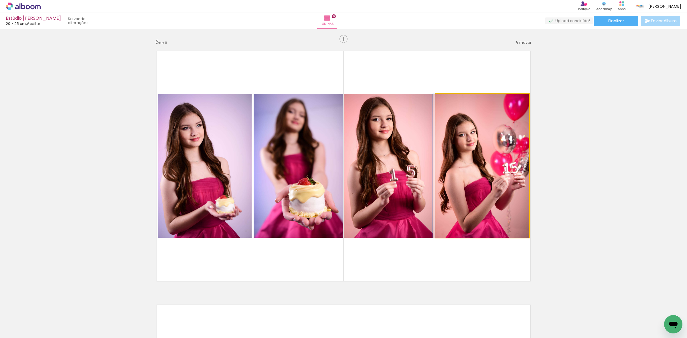
drag, startPoint x: 503, startPoint y: 145, endPoint x: 498, endPoint y: 145, distance: 5.2
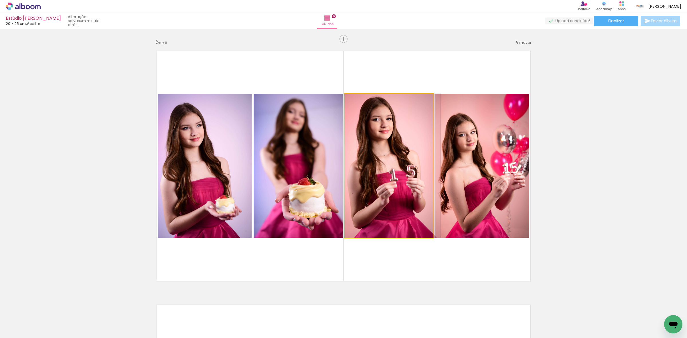
drag, startPoint x: 408, startPoint y: 169, endPoint x: 413, endPoint y: 167, distance: 5.4
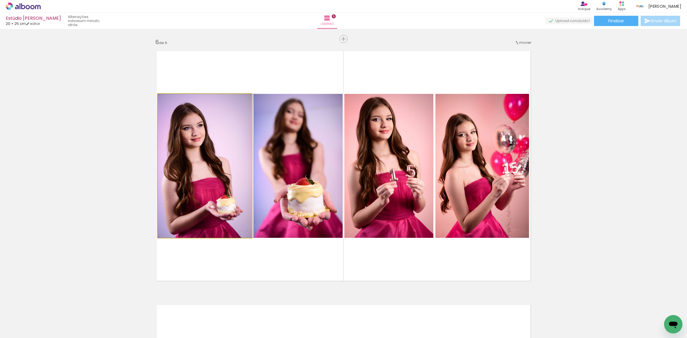
drag, startPoint x: 211, startPoint y: 165, endPoint x: 218, endPoint y: 164, distance: 7.1
click at [225, 153] on quentale-photo at bounding box center [205, 166] width 94 height 144
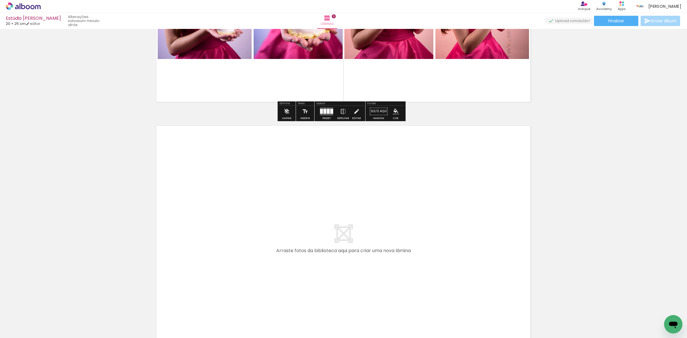
drag, startPoint x: 58, startPoint y: 317, endPoint x: 92, endPoint y: 298, distance: 39.0
click at [191, 249] on quentale-workspace at bounding box center [343, 169] width 687 height 338
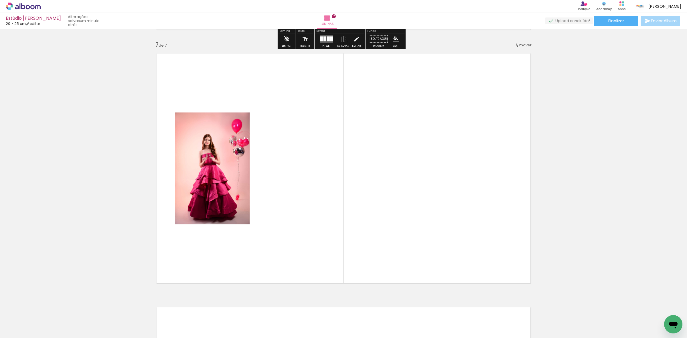
scroll to position [1524, 0]
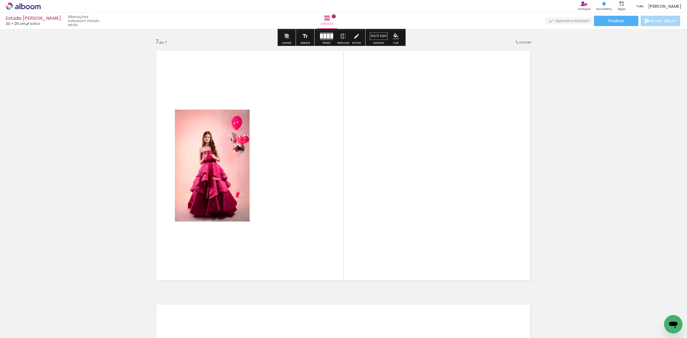
drag, startPoint x: 199, startPoint y: 255, endPoint x: 177, endPoint y: 261, distance: 23.1
click at [242, 232] on quentale-workspace at bounding box center [343, 169] width 687 height 338
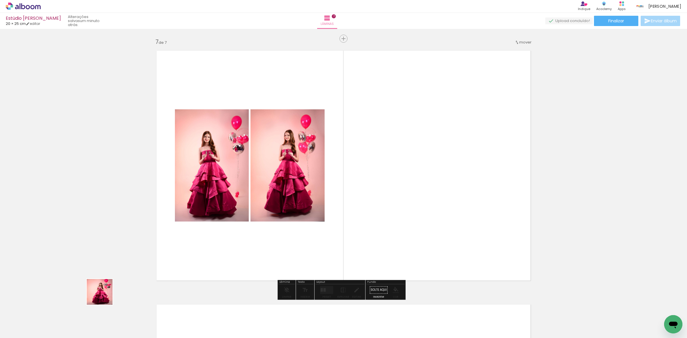
drag, startPoint x: 72, startPoint y: 320, endPoint x: 154, endPoint y: 261, distance: 100.8
click at [246, 220] on quentale-workspace at bounding box center [343, 169] width 687 height 338
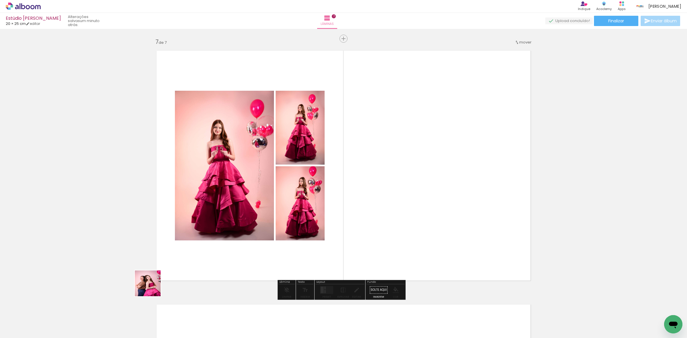
drag, startPoint x: 64, startPoint y: 321, endPoint x: 417, endPoint y: 218, distance: 368.2
click at [311, 237] on quentale-workspace at bounding box center [343, 169] width 687 height 338
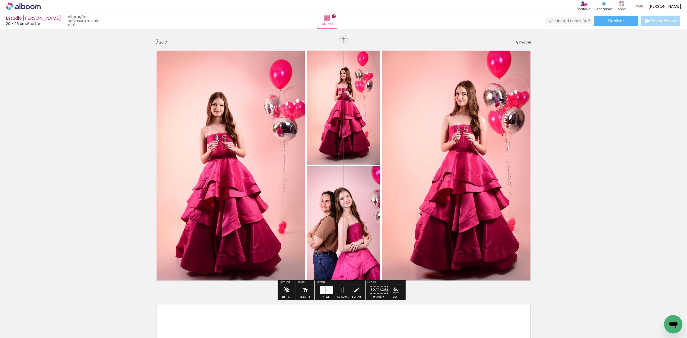
drag, startPoint x: 322, startPoint y: 291, endPoint x: 340, endPoint y: 277, distance: 23.0
click at [322, 291] on div at bounding box center [322, 290] width 5 height 8
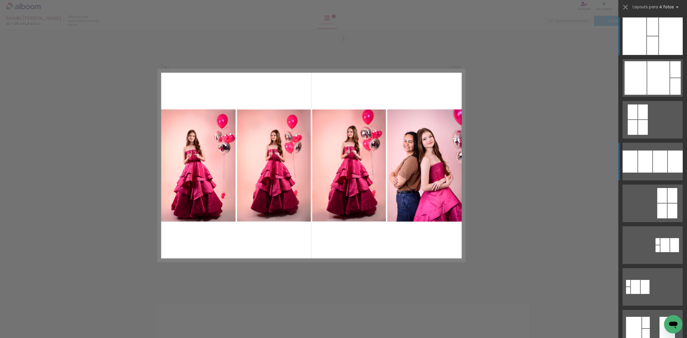
click at [670, 78] on div at bounding box center [675, 69] width 11 height 16
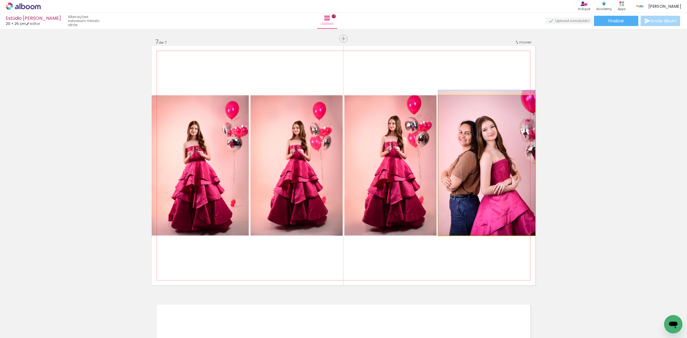
drag, startPoint x: 487, startPoint y: 189, endPoint x: 473, endPoint y: 180, distance: 17.2
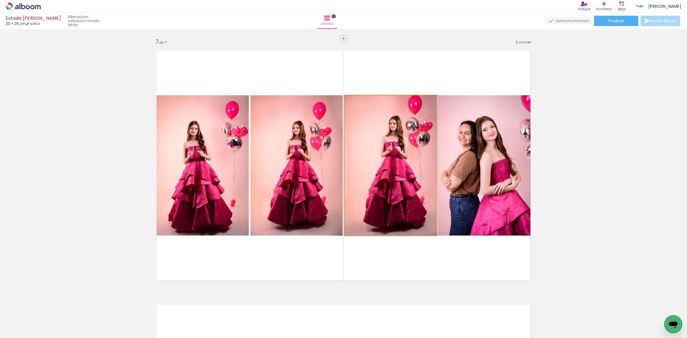
drag, startPoint x: 391, startPoint y: 171, endPoint x: 395, endPoint y: 150, distance: 21.6
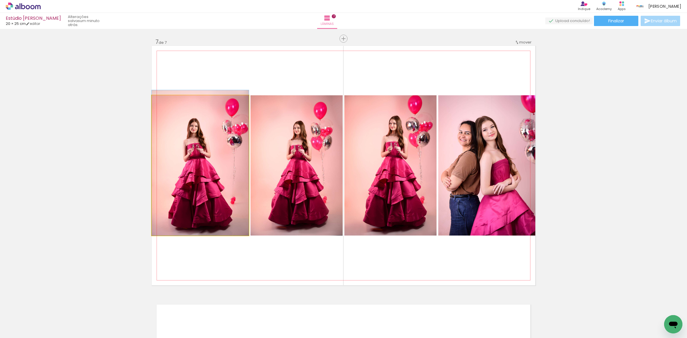
drag, startPoint x: 221, startPoint y: 152, endPoint x: 224, endPoint y: 142, distance: 10.7
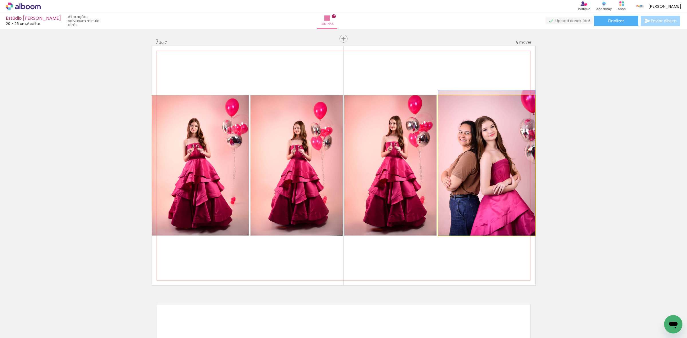
drag, startPoint x: 483, startPoint y: 144, endPoint x: 479, endPoint y: 144, distance: 3.4
click at [479, 144] on quentale-photo at bounding box center [486, 165] width 97 height 140
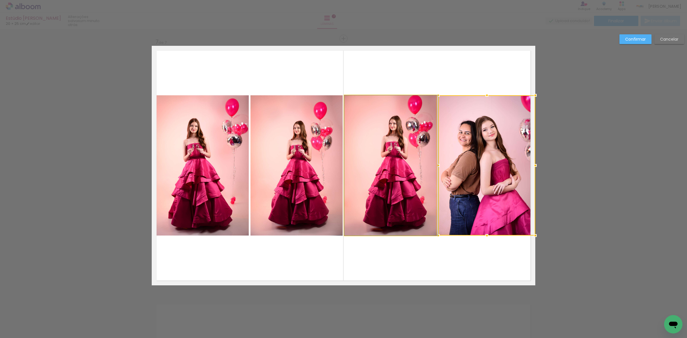
click at [396, 145] on quentale-photo at bounding box center [391, 165] width 92 height 140
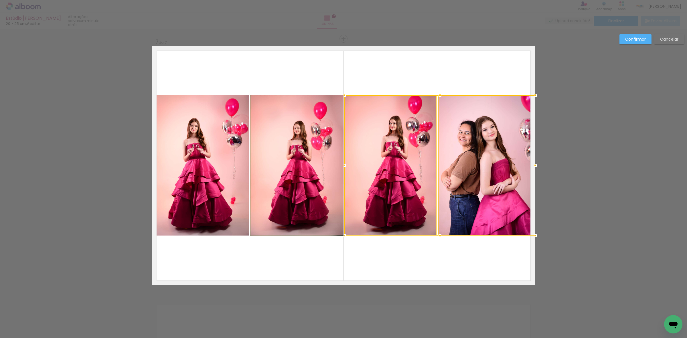
click at [295, 147] on quentale-photo at bounding box center [297, 165] width 92 height 140
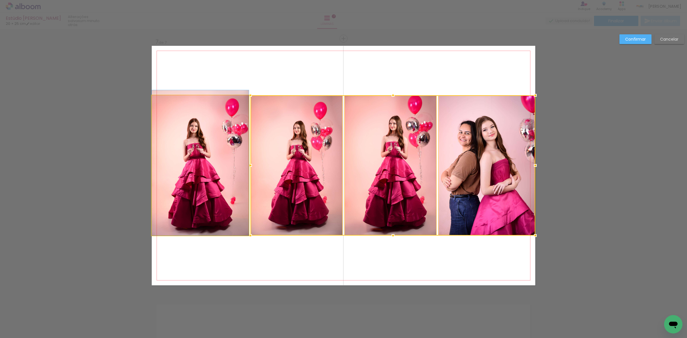
click at [220, 149] on quentale-photo at bounding box center [200, 165] width 97 height 140
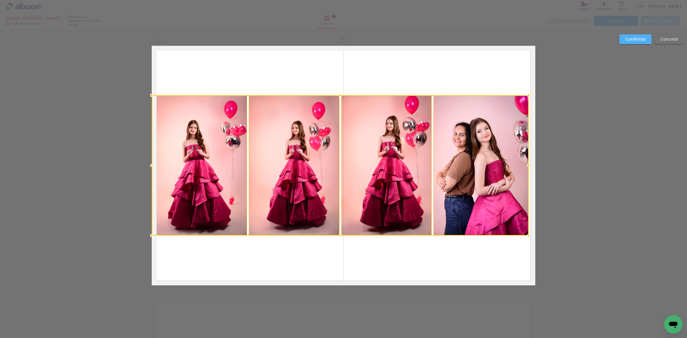
drag, startPoint x: 532, startPoint y: 165, endPoint x: 526, endPoint y: 166, distance: 6.6
click at [526, 166] on div at bounding box center [528, 165] width 11 height 11
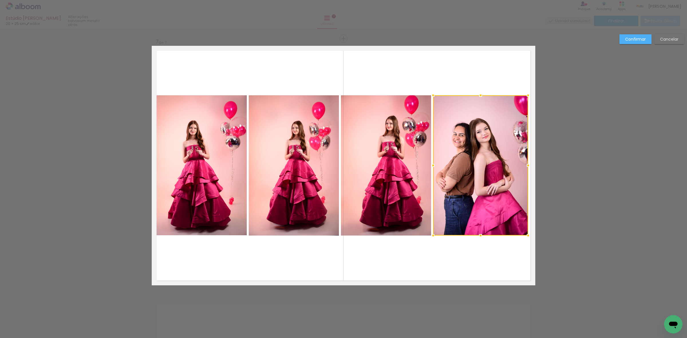
click at [395, 161] on quentale-photo at bounding box center [386, 165] width 90 height 140
click at [282, 163] on quentale-photo at bounding box center [294, 165] width 90 height 140
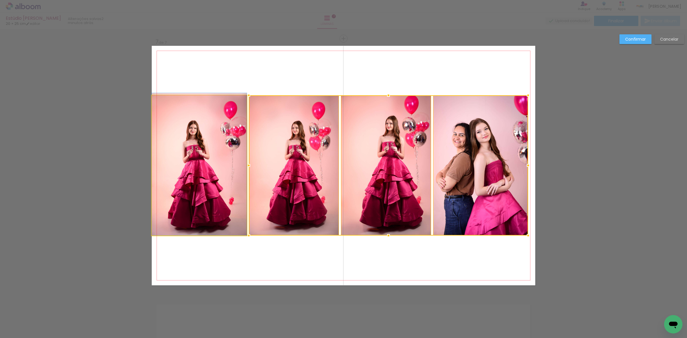
click at [229, 167] on quentale-photo at bounding box center [199, 165] width 95 height 140
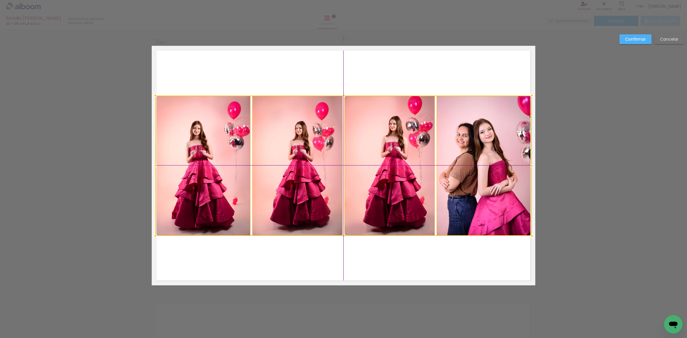
drag, startPoint x: 290, startPoint y: 167, endPoint x: 294, endPoint y: 166, distance: 4.5
click at [294, 166] on div at bounding box center [344, 166] width 377 height 140
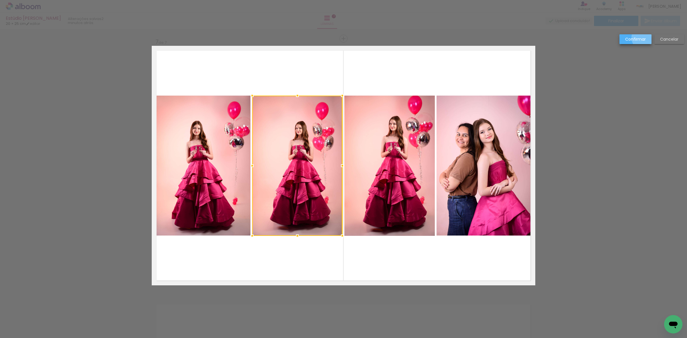
click at [0, 0] on slot "Confirmar" at bounding box center [0, 0] width 0 height 0
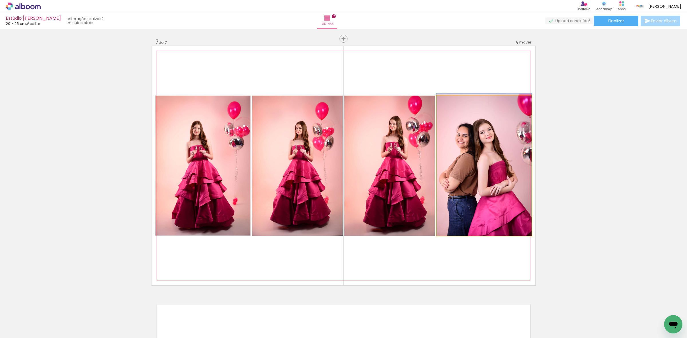
drag, startPoint x: 483, startPoint y: 159, endPoint x: 486, endPoint y: 158, distance: 3.6
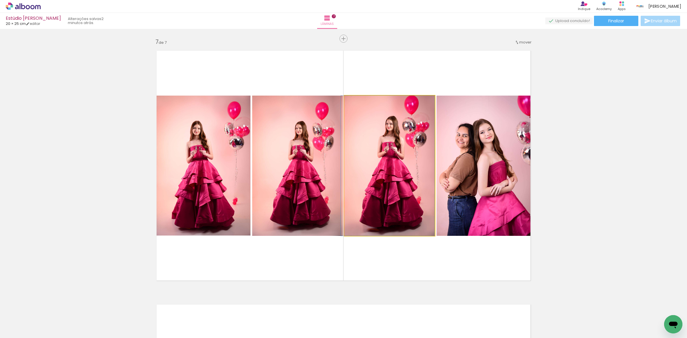
drag, startPoint x: 397, startPoint y: 157, endPoint x: 387, endPoint y: 149, distance: 12.2
drag, startPoint x: 383, startPoint y: 147, endPoint x: 353, endPoint y: 153, distance: 31.1
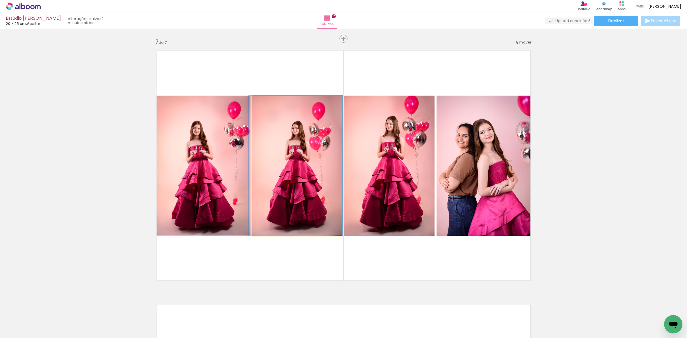
drag, startPoint x: 311, startPoint y: 155, endPoint x: 299, endPoint y: 143, distance: 16.2
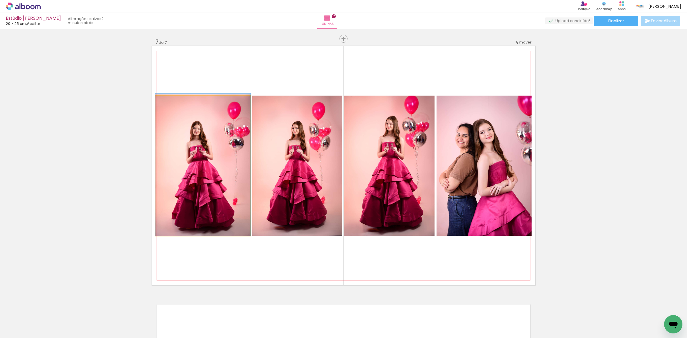
drag, startPoint x: 230, startPoint y: 147, endPoint x: 208, endPoint y: 140, distance: 22.6
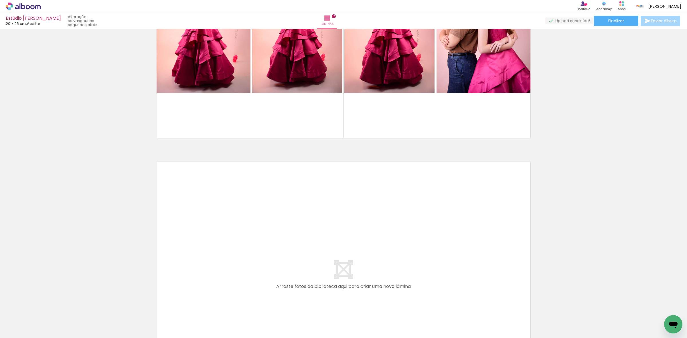
scroll to position [1667, 0]
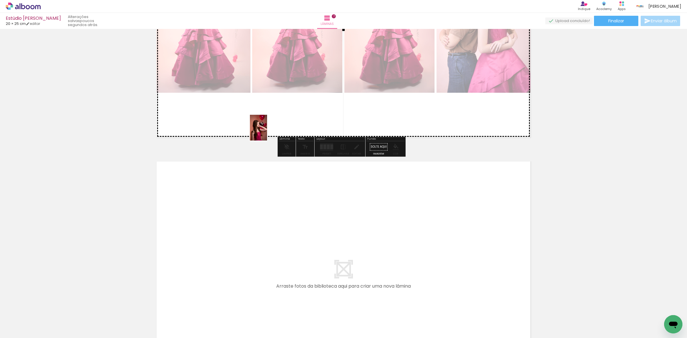
drag, startPoint x: 52, startPoint y: 324, endPoint x: 267, endPoint y: 132, distance: 288.6
click at [267, 132] on quentale-workspace at bounding box center [343, 169] width 687 height 338
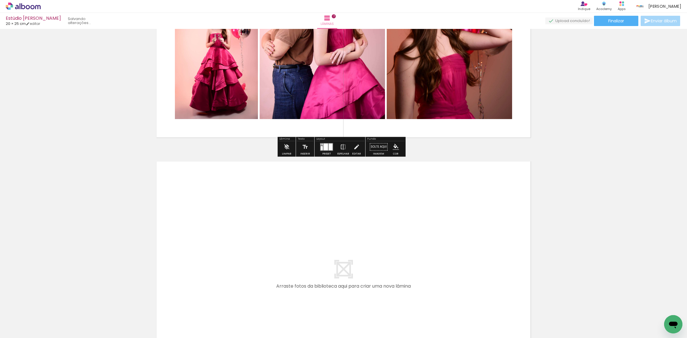
click at [322, 144] on div at bounding box center [322, 144] width 1 height 2
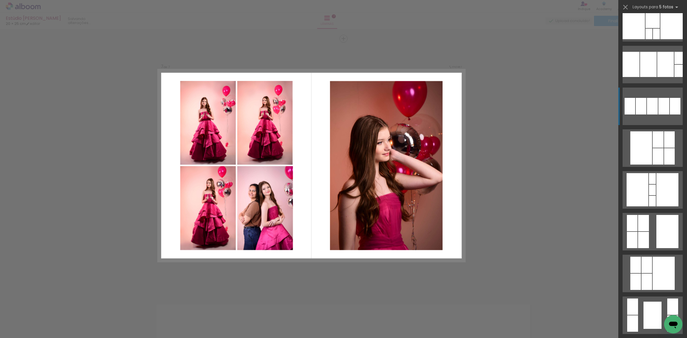
scroll to position [286, 0]
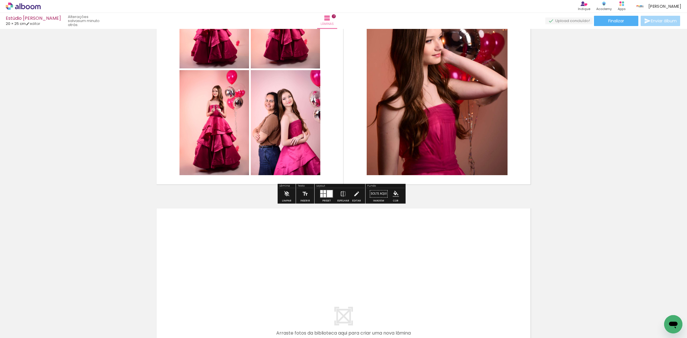
scroll to position [1667, 0]
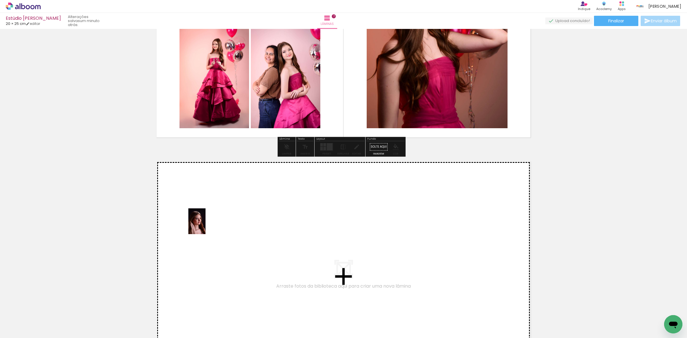
drag, startPoint x: 58, startPoint y: 322, endPoint x: 206, endPoint y: 226, distance: 176.3
click at [206, 226] on quentale-workspace at bounding box center [343, 169] width 687 height 338
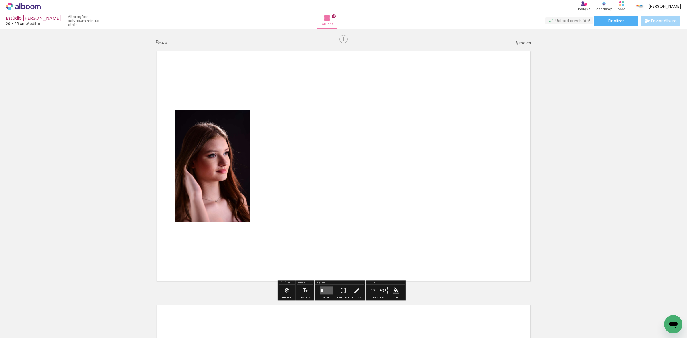
scroll to position [1778, 0]
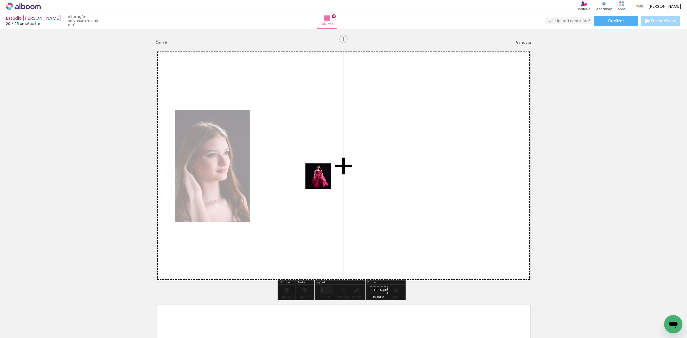
drag, startPoint x: 58, startPoint y: 321, endPoint x: 323, endPoint y: 181, distance: 299.9
click at [323, 181] on quentale-workspace at bounding box center [343, 169] width 687 height 338
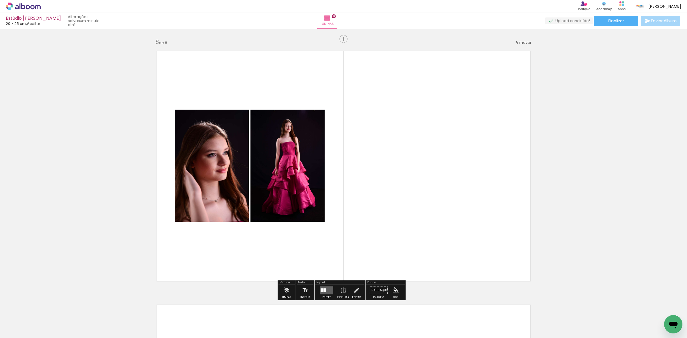
drag, startPoint x: 55, startPoint y: 317, endPoint x: 201, endPoint y: 227, distance: 171.6
click at [201, 227] on quentale-workspace at bounding box center [343, 169] width 687 height 338
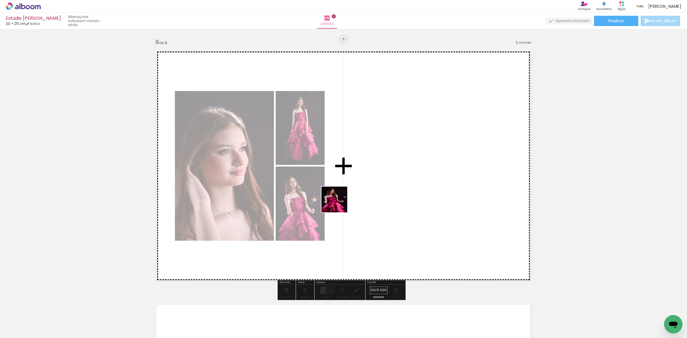
drag, startPoint x: 58, startPoint y: 323, endPoint x: 383, endPoint y: 196, distance: 348.6
click at [381, 196] on quentale-workspace at bounding box center [343, 169] width 687 height 338
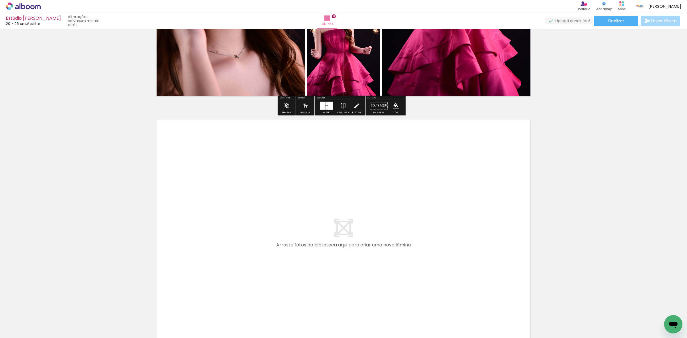
scroll to position [1992, 0]
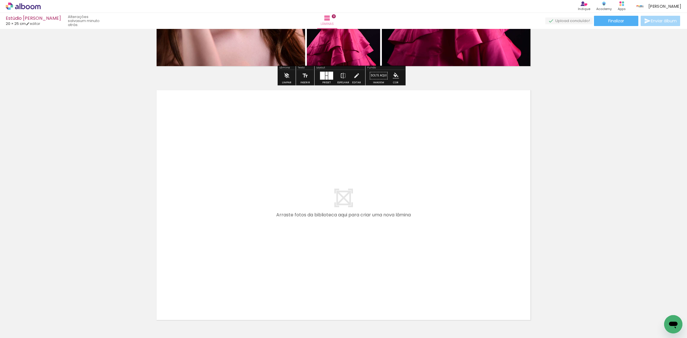
drag, startPoint x: 62, startPoint y: 323, endPoint x: 259, endPoint y: 203, distance: 230.6
click at [259, 203] on quentale-workspace at bounding box center [343, 169] width 687 height 338
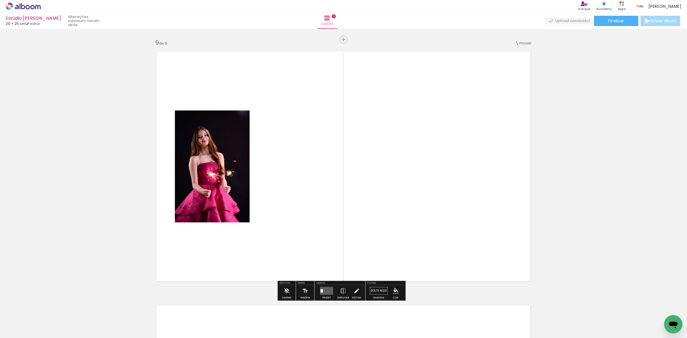
scroll to position [2032, 0]
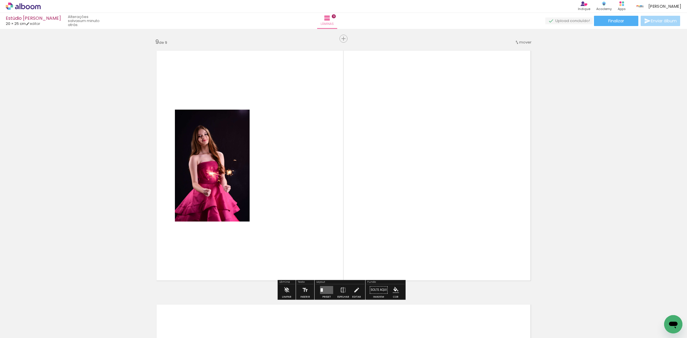
drag, startPoint x: 58, startPoint y: 321, endPoint x: 205, endPoint y: 230, distance: 173.2
click at [204, 243] on quentale-workspace at bounding box center [343, 169] width 687 height 338
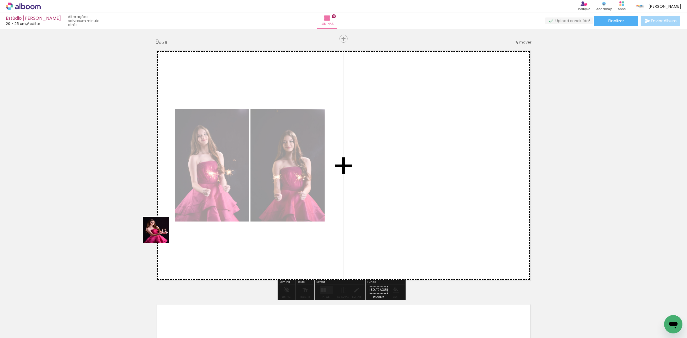
drag, startPoint x: 65, startPoint y: 318, endPoint x: 198, endPoint y: 202, distance: 176.4
click at [186, 213] on quentale-workspace at bounding box center [343, 169] width 687 height 338
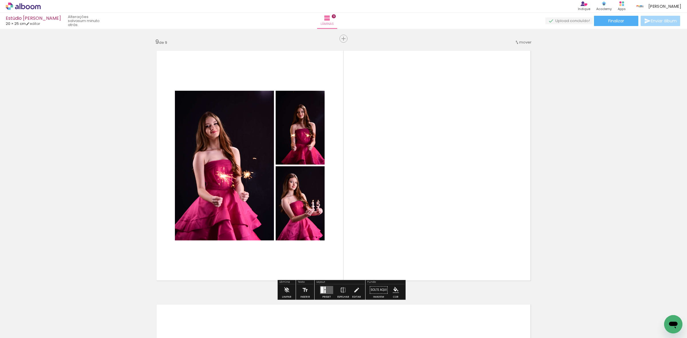
drag, startPoint x: 54, startPoint y: 319, endPoint x: 221, endPoint y: 212, distance: 198.1
click at [174, 240] on quentale-workspace at bounding box center [343, 169] width 687 height 338
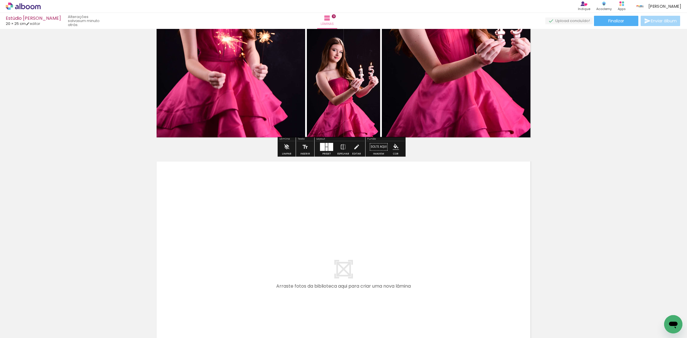
drag, startPoint x: 60, startPoint y: 321, endPoint x: 223, endPoint y: 247, distance: 178.4
click at [223, 247] on quentale-workspace at bounding box center [343, 169] width 687 height 338
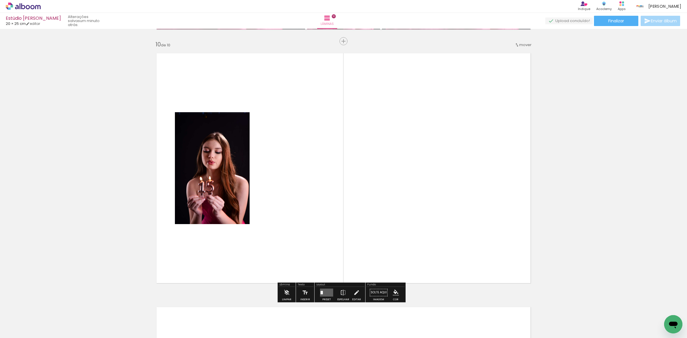
scroll to position [2286, 0]
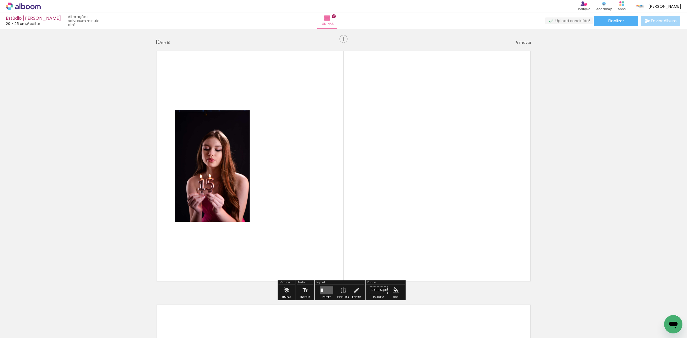
drag, startPoint x: 58, startPoint y: 317, endPoint x: 202, endPoint y: 231, distance: 168.3
click at [221, 223] on quentale-workspace at bounding box center [343, 169] width 687 height 338
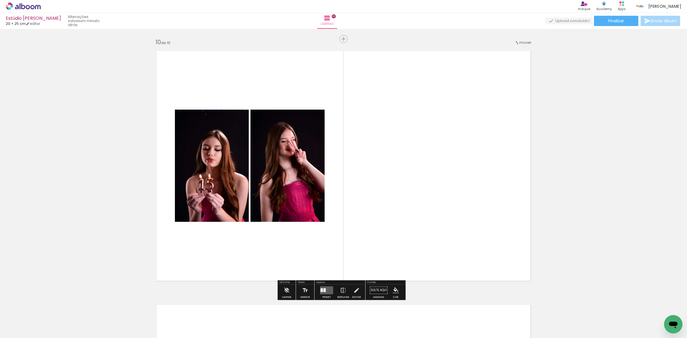
drag, startPoint x: 67, startPoint y: 319, endPoint x: 272, endPoint y: 225, distance: 225.3
click at [204, 250] on quentale-workspace at bounding box center [343, 169] width 687 height 338
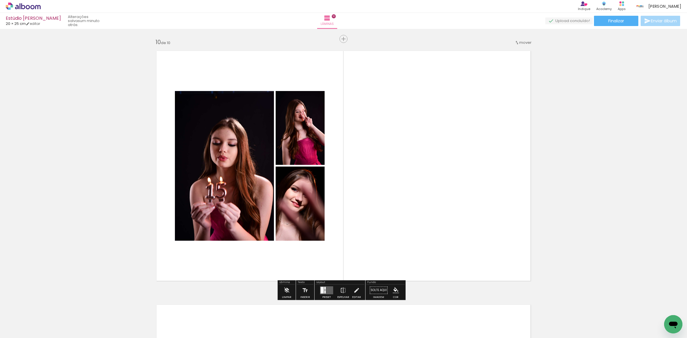
click at [326, 290] on quentale-layouter at bounding box center [326, 290] width 13 height 8
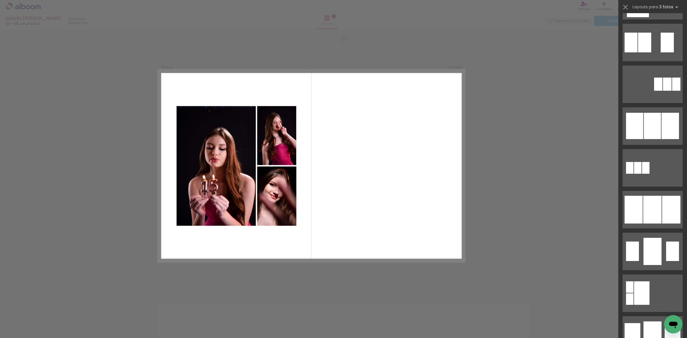
scroll to position [0, 0]
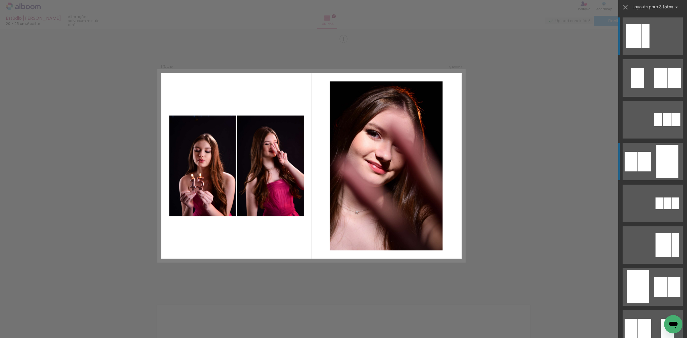
click at [668, 88] on div at bounding box center [674, 78] width 13 height 20
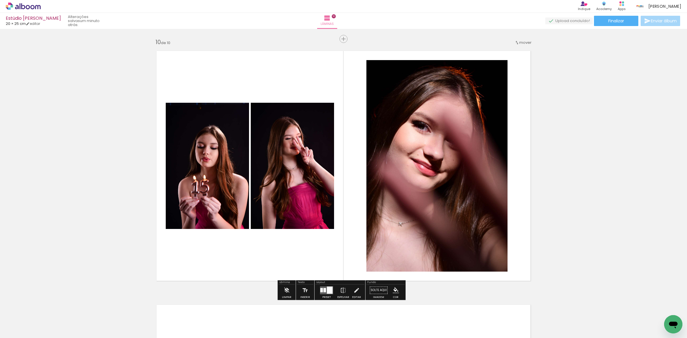
click at [296, 182] on quentale-photo at bounding box center [292, 166] width 83 height 126
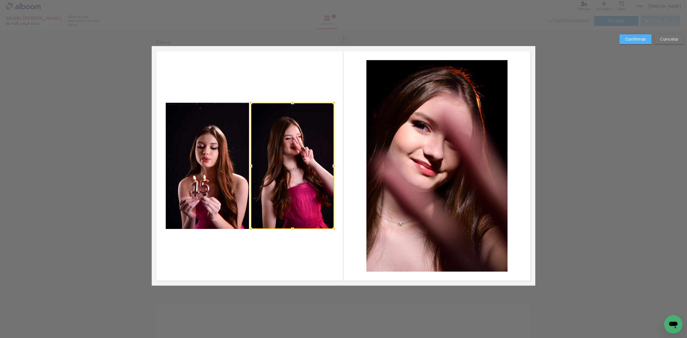
click at [219, 167] on quentale-photo at bounding box center [207, 166] width 83 height 126
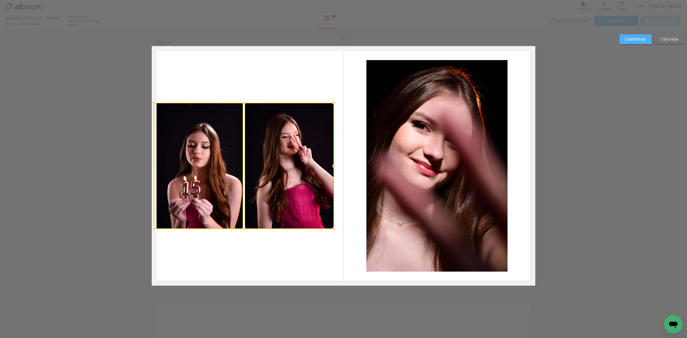
drag, startPoint x: 162, startPoint y: 168, endPoint x: 151, endPoint y: 166, distance: 10.7
click at [151, 166] on div at bounding box center [153, 165] width 11 height 11
click at [280, 149] on quentale-photo at bounding box center [289, 166] width 89 height 126
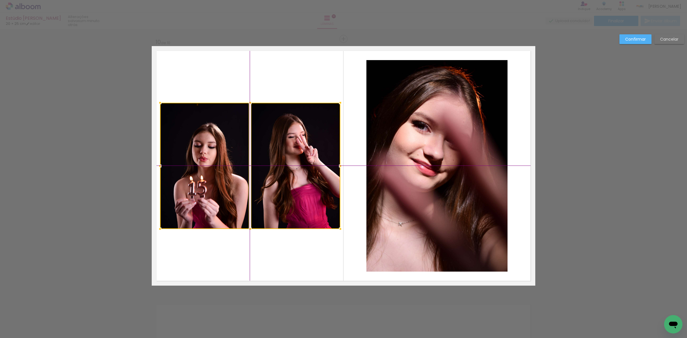
drag, startPoint x: 289, startPoint y: 167, endPoint x: 294, endPoint y: 168, distance: 5.0
click at [294, 168] on div at bounding box center [250, 166] width 180 height 126
click at [227, 165] on quentale-photo at bounding box center [204, 166] width 89 height 126
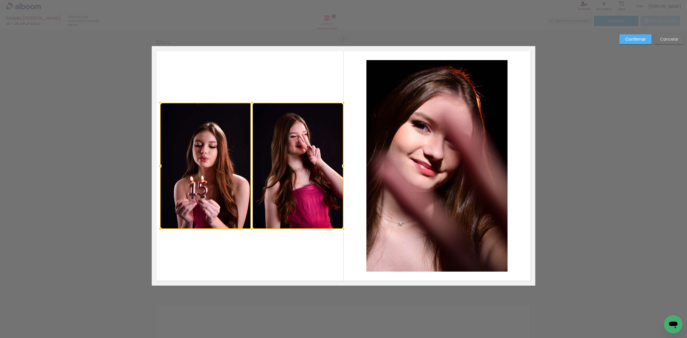
drag, startPoint x: 339, startPoint y: 166, endPoint x: 343, endPoint y: 166, distance: 4.6
click at [343, 166] on div at bounding box center [343, 165] width 11 height 11
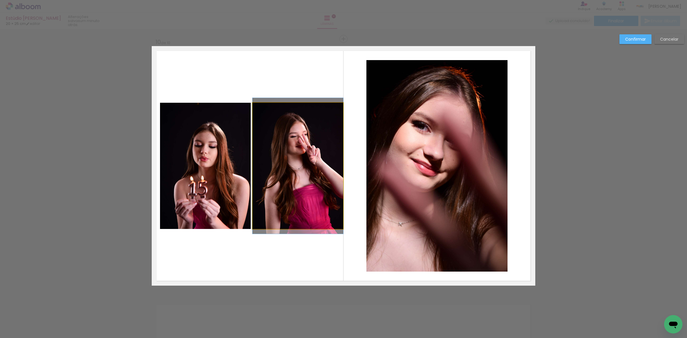
click at [268, 155] on quentale-photo at bounding box center [298, 166] width 91 height 126
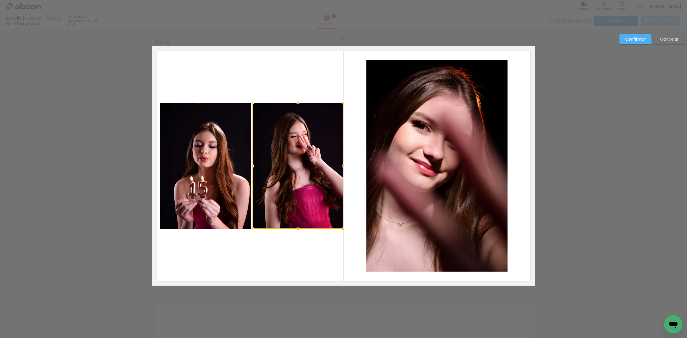
click at [201, 157] on quentale-photo at bounding box center [205, 166] width 91 height 126
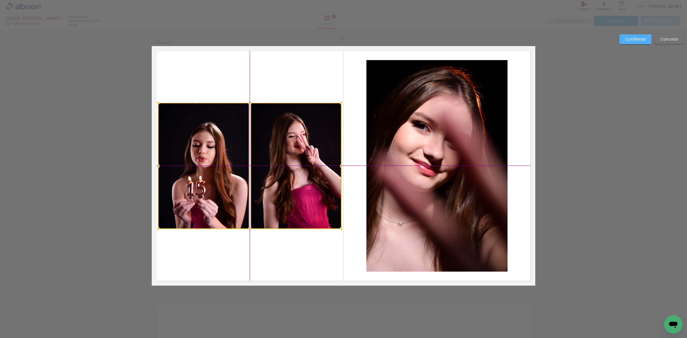
drag, startPoint x: 274, startPoint y: 154, endPoint x: 271, endPoint y: 155, distance: 2.9
click at [271, 155] on div at bounding box center [250, 166] width 184 height 126
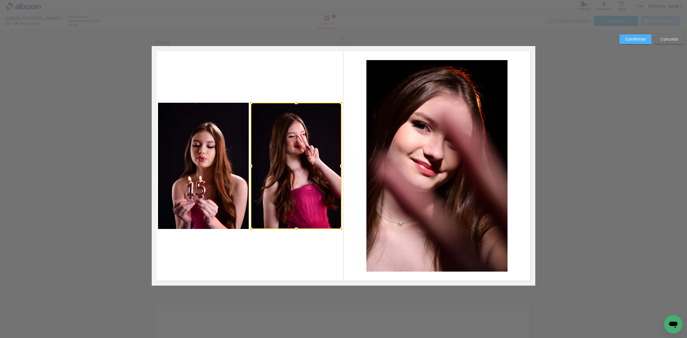
click at [227, 150] on quentale-photo at bounding box center [203, 166] width 91 height 126
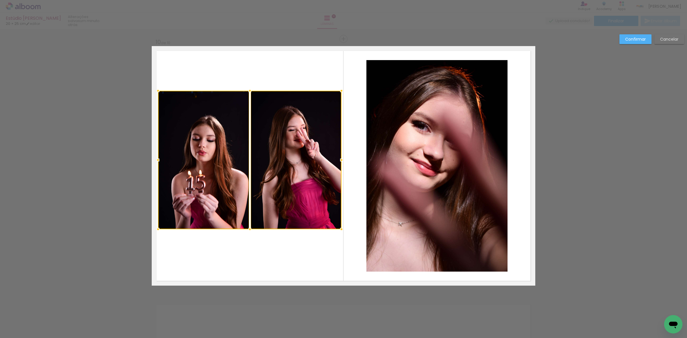
drag, startPoint x: 247, startPoint y: 105, endPoint x: 251, endPoint y: 93, distance: 12.9
click at [251, 93] on div at bounding box center [249, 90] width 11 height 11
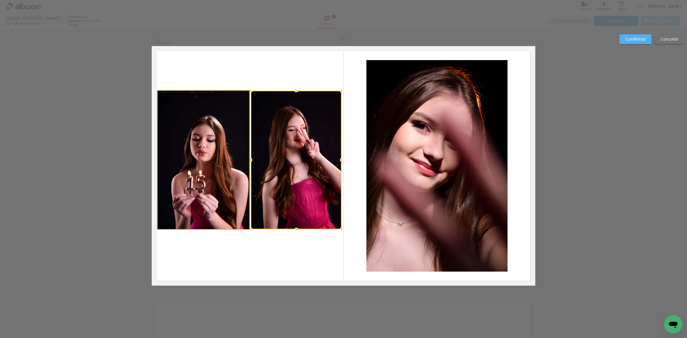
click at [210, 145] on quentale-photo at bounding box center [203, 160] width 91 height 139
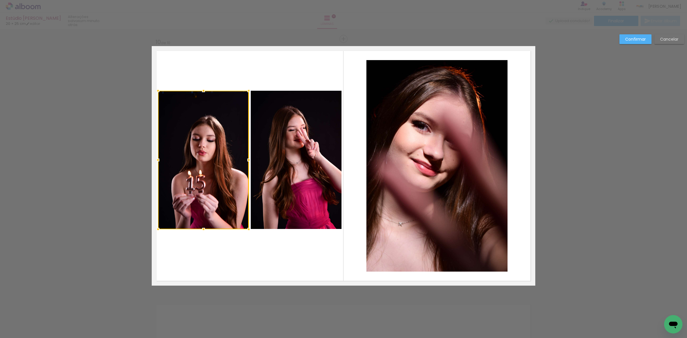
click at [268, 155] on quentale-photo at bounding box center [296, 160] width 91 height 139
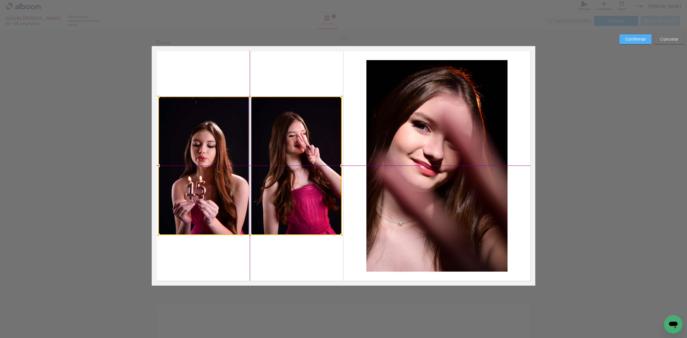
drag, startPoint x: 273, startPoint y: 163, endPoint x: 273, endPoint y: 170, distance: 6.3
click at [273, 170] on div at bounding box center [250, 166] width 184 height 139
click at [416, 129] on quentale-photo at bounding box center [437, 166] width 141 height 212
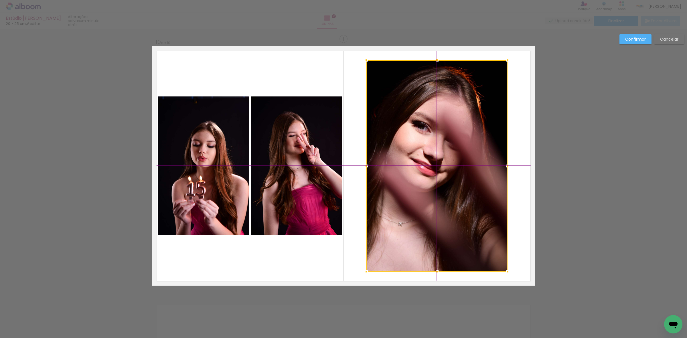
click at [446, 151] on div at bounding box center [437, 166] width 141 height 212
click at [0, 0] on slot "Confirmar" at bounding box center [0, 0] width 0 height 0
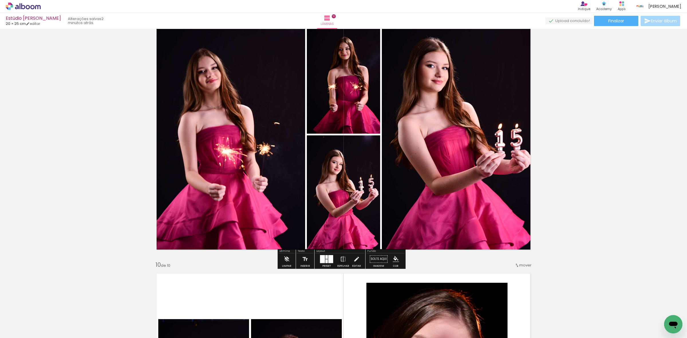
scroll to position [2071, 0]
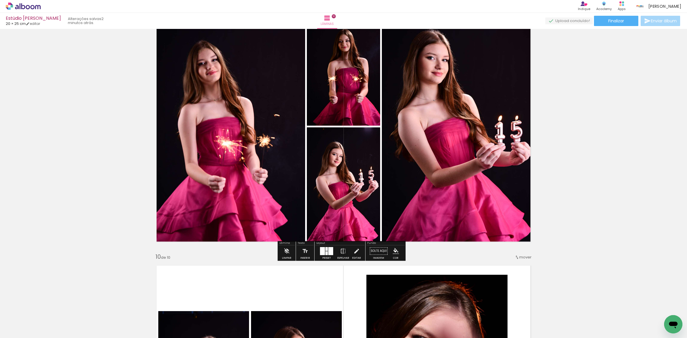
click at [329, 253] on div at bounding box center [330, 251] width 5 height 8
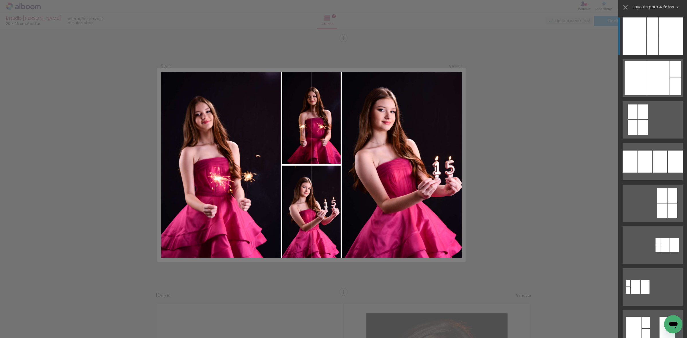
scroll to position [2032, 0]
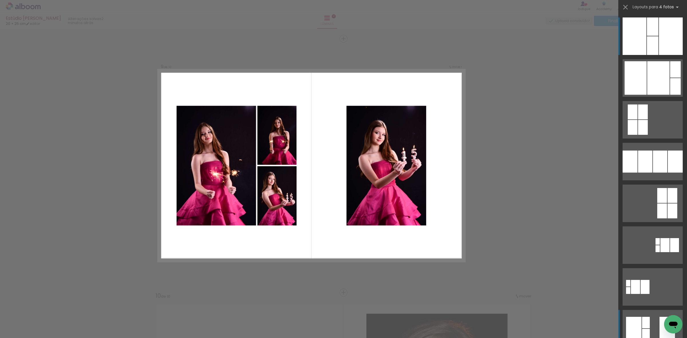
click at [650, 97] on quentale-layouter at bounding box center [653, 78] width 60 height 38
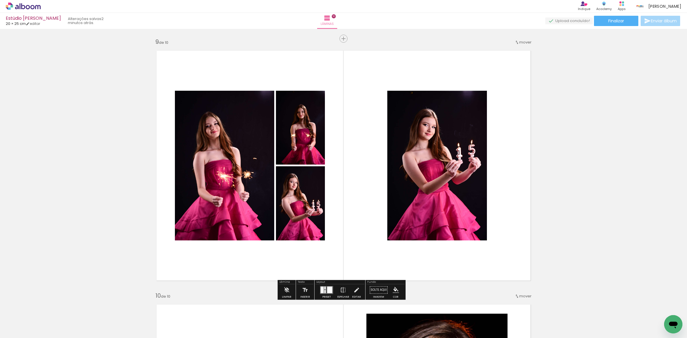
click at [324, 293] on div at bounding box center [324, 291] width 1 height 3
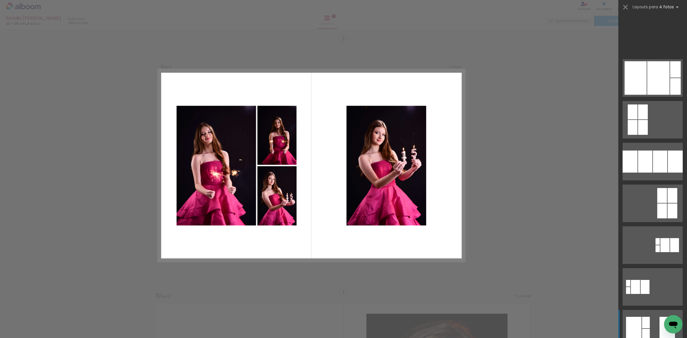
scroll to position [293, 0]
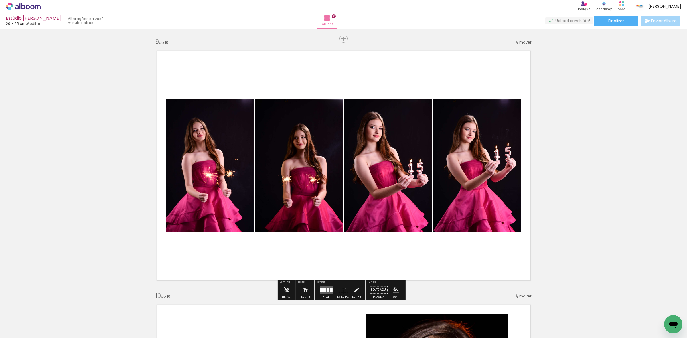
click at [397, 166] on quentale-photo at bounding box center [388, 165] width 87 height 133
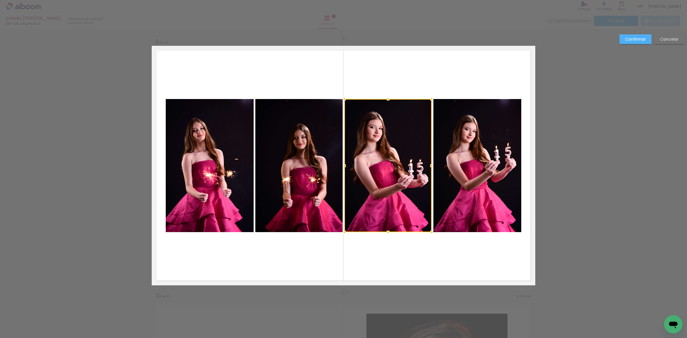
click at [479, 164] on quentale-photo at bounding box center [478, 165] width 88 height 133
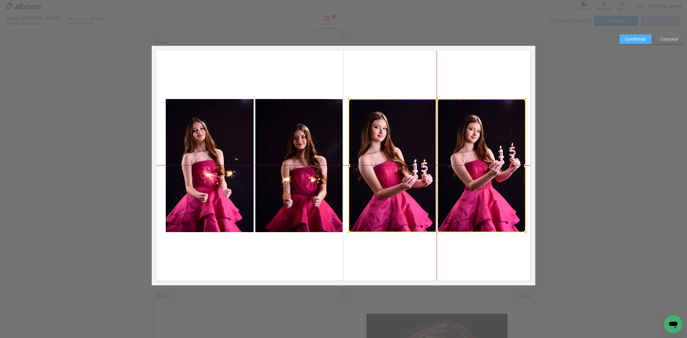
drag, startPoint x: 467, startPoint y: 172, endPoint x: 473, endPoint y: 171, distance: 5.5
click at [473, 171] on div at bounding box center [437, 165] width 177 height 133
click at [277, 173] on quentale-photo at bounding box center [298, 165] width 87 height 133
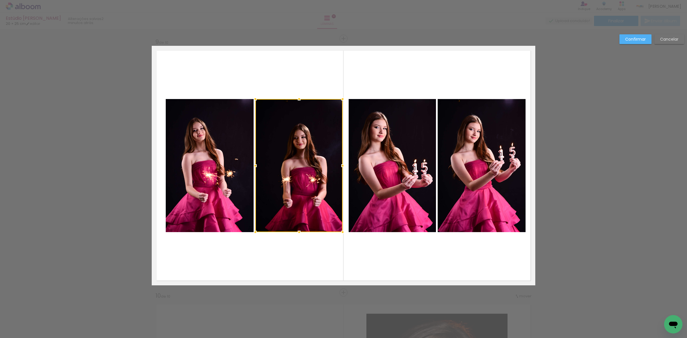
click at [197, 179] on quentale-photo at bounding box center [210, 165] width 88 height 133
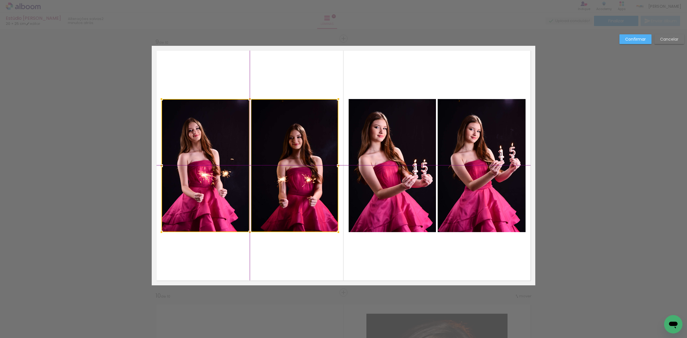
drag, startPoint x: 280, startPoint y: 175, endPoint x: 273, endPoint y: 176, distance: 6.0
click at [273, 176] on div at bounding box center [250, 165] width 177 height 133
click at [625, 37] on paper-button "Confirmar" at bounding box center [636, 39] width 32 height 10
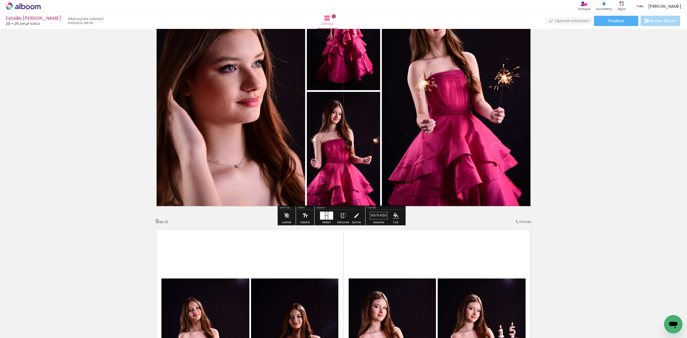
scroll to position [1853, 0]
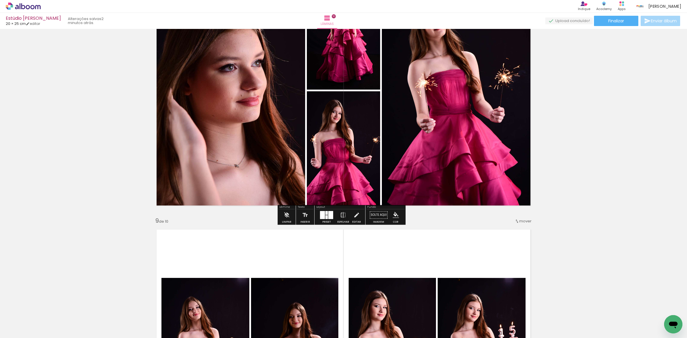
click at [322, 217] on div at bounding box center [322, 215] width 5 height 8
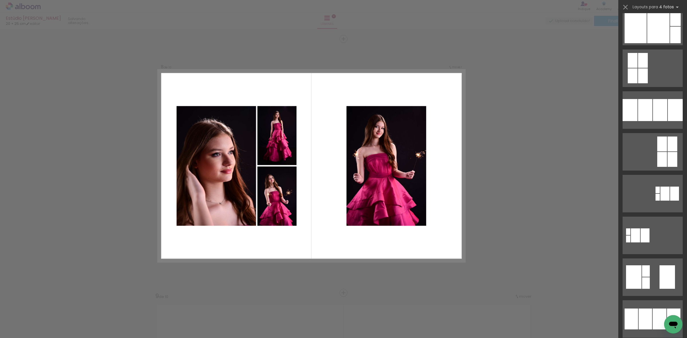
scroll to position [179, 0]
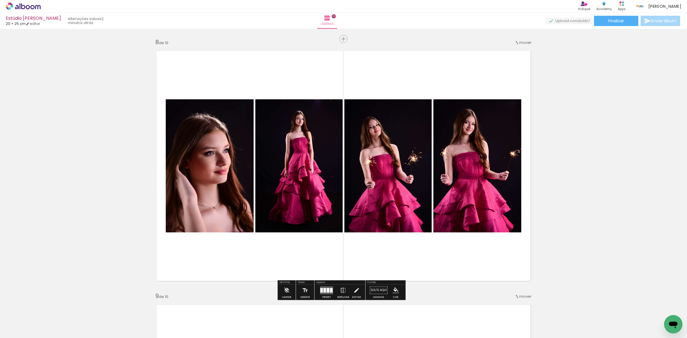
click at [407, 167] on quentale-photo at bounding box center [388, 165] width 87 height 133
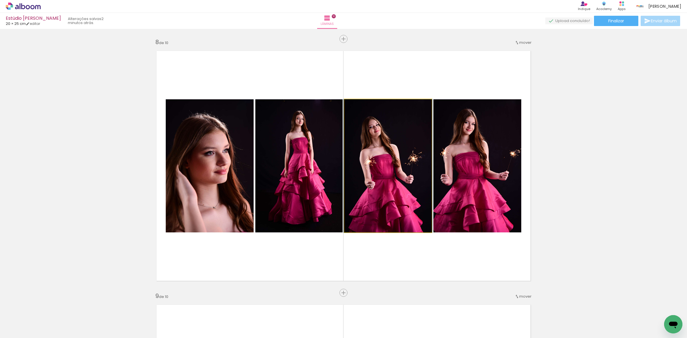
click at [407, 167] on quentale-photo at bounding box center [388, 165] width 87 height 133
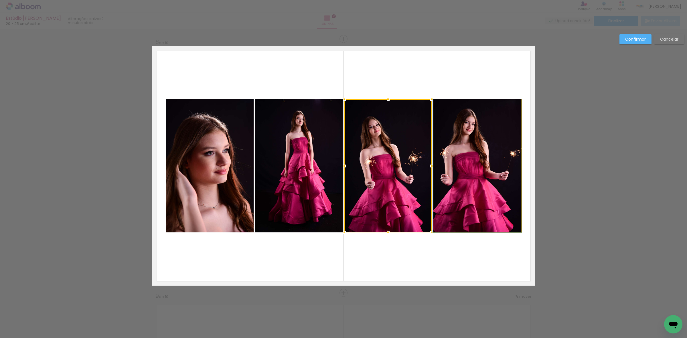
click at [466, 161] on quentale-photo at bounding box center [478, 165] width 88 height 133
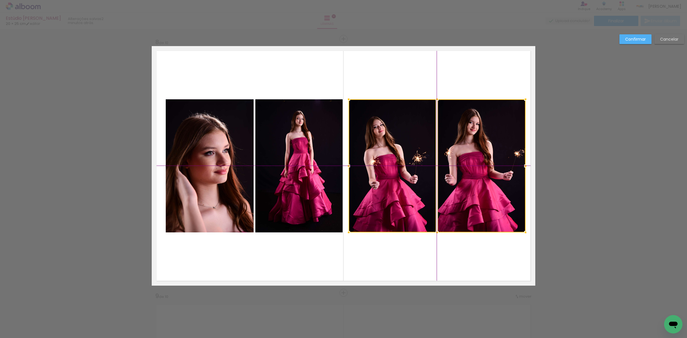
drag, startPoint x: 462, startPoint y: 164, endPoint x: 468, endPoint y: 163, distance: 6.1
click at [468, 163] on div at bounding box center [437, 165] width 177 height 133
click at [320, 168] on quentale-photo at bounding box center [298, 165] width 87 height 133
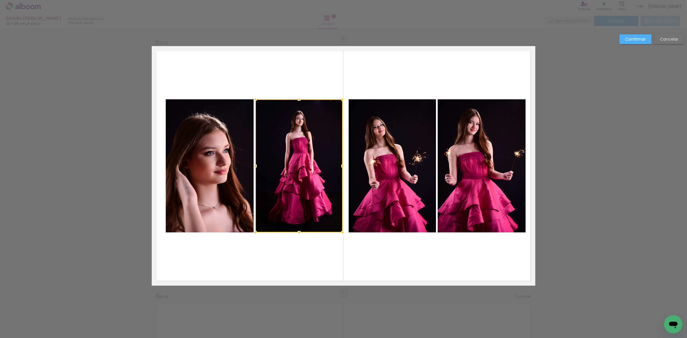
click at [226, 175] on quentale-photo at bounding box center [210, 165] width 88 height 133
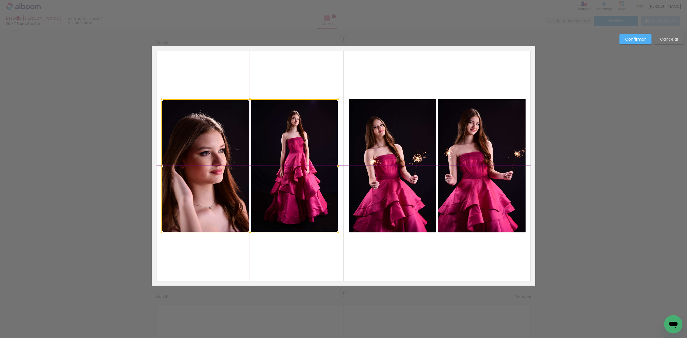
drag, startPoint x: 273, startPoint y: 172, endPoint x: 267, endPoint y: 172, distance: 6.3
click at [267, 172] on div at bounding box center [250, 165] width 177 height 133
click at [629, 35] on paper-button "Confirmar" at bounding box center [636, 39] width 32 height 10
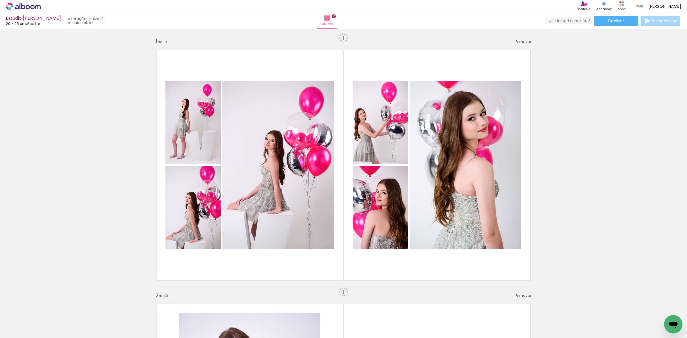
scroll to position [0, 0]
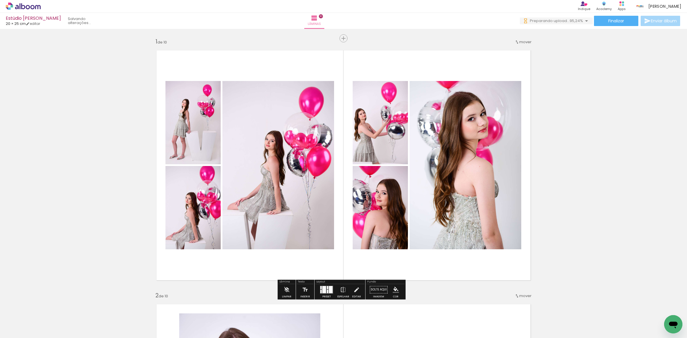
click at [5, 327] on paper-input-container "Filtro Não utilizadas" at bounding box center [18, 325] width 28 height 5
click at [0, 0] on slot "Todas as fotos" at bounding box center [0, 0] width 0 height 0
type input "Todas as fotos"
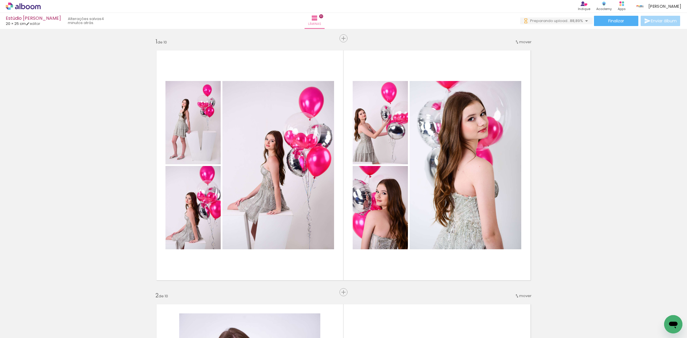
scroll to position [0, 805]
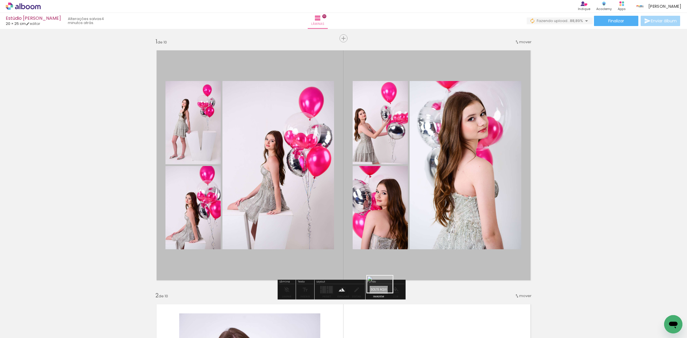
drag, startPoint x: 572, startPoint y: 324, endPoint x: 375, endPoint y: 291, distance: 200.4
click at [375, 291] on quentale-workspace at bounding box center [343, 169] width 687 height 338
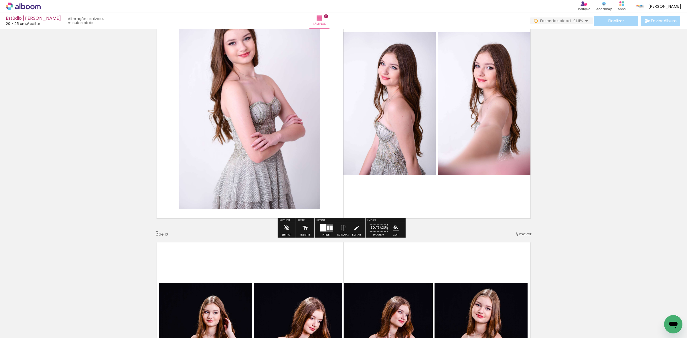
scroll to position [322, 0]
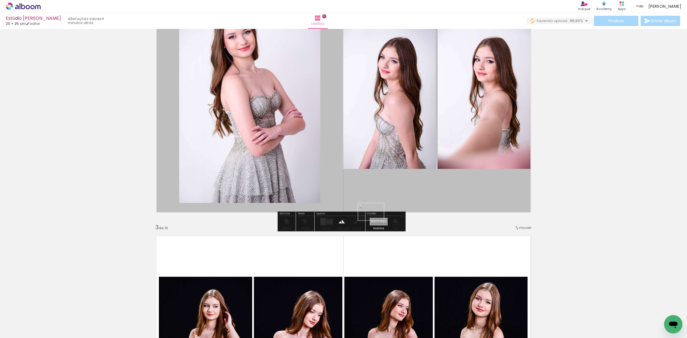
drag, startPoint x: 573, startPoint y: 322, endPoint x: 375, endPoint y: 221, distance: 222.4
click at [375, 221] on quentale-workspace at bounding box center [343, 169] width 687 height 338
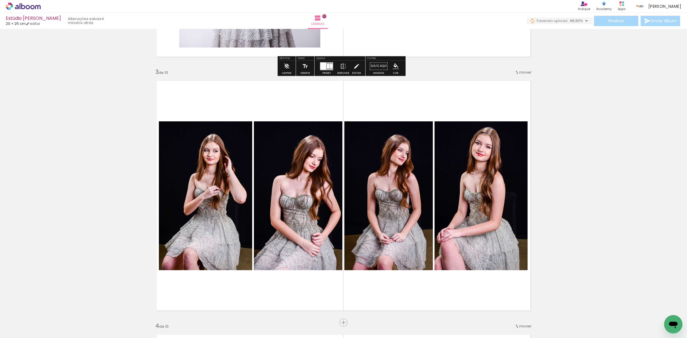
scroll to position [609, 0]
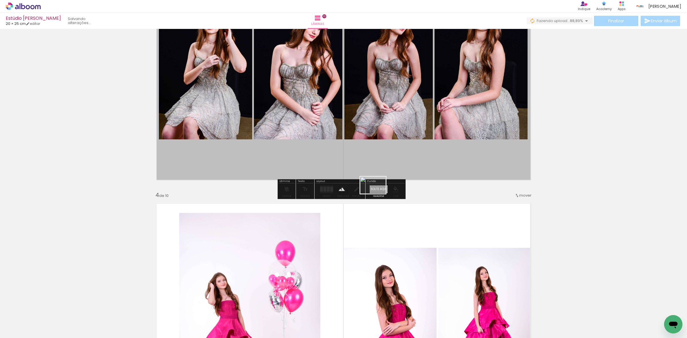
drag, startPoint x: 604, startPoint y: 326, endPoint x: 377, endPoint y: 194, distance: 262.5
click at [377, 194] on quentale-workspace at bounding box center [343, 169] width 687 height 338
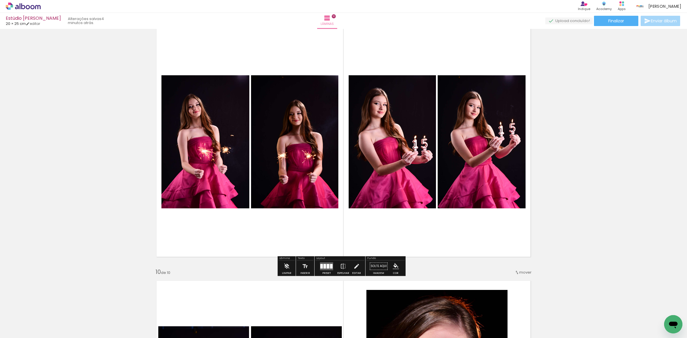
scroll to position [2076, 0]
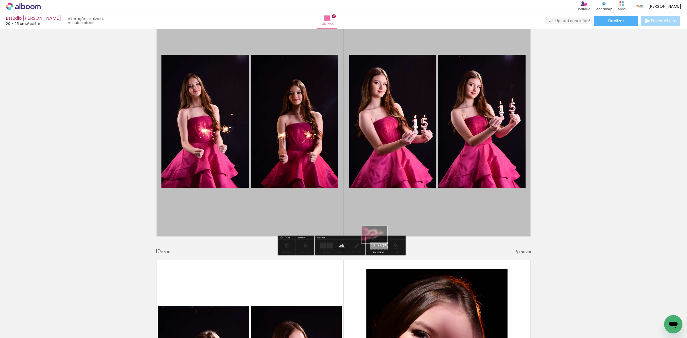
drag, startPoint x: 544, startPoint y: 325, endPoint x: 378, endPoint y: 244, distance: 184.8
click at [378, 244] on quentale-workspace at bounding box center [343, 169] width 687 height 338
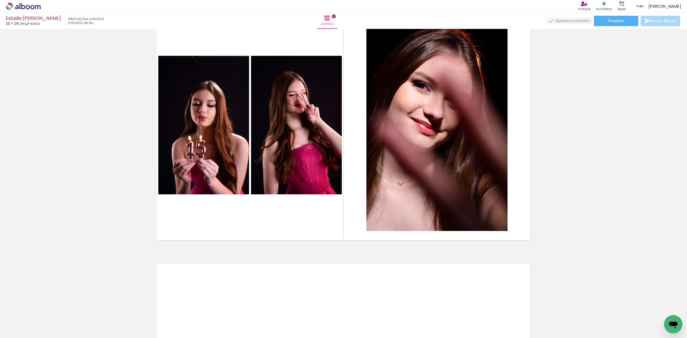
scroll to position [2327, 0]
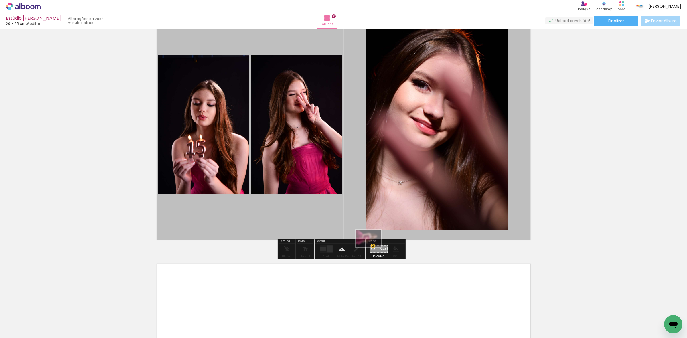
drag, startPoint x: 519, startPoint y: 306, endPoint x: 375, endPoint y: 248, distance: 155.6
click at [373, 248] on quentale-workspace at bounding box center [343, 169] width 687 height 338
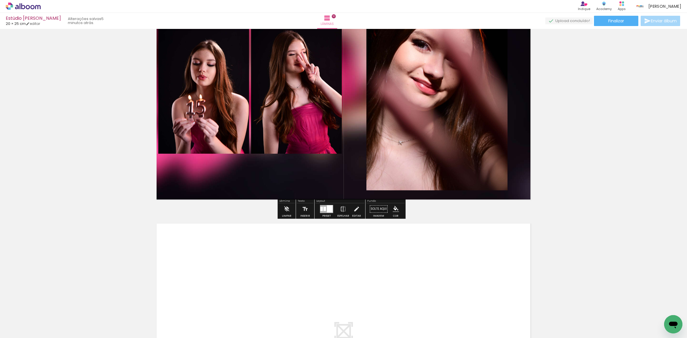
scroll to position [2328, 0]
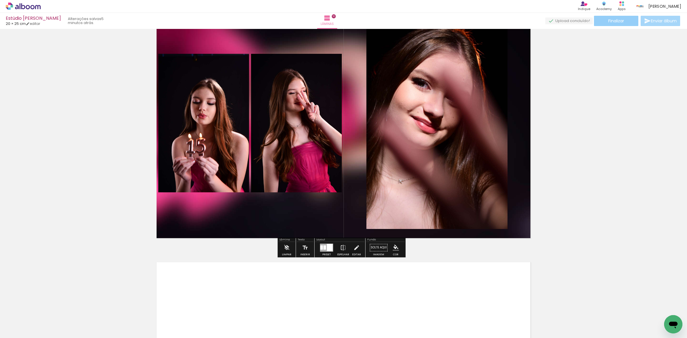
click at [611, 17] on paper-button "Finalizar" at bounding box center [616, 21] width 44 height 10
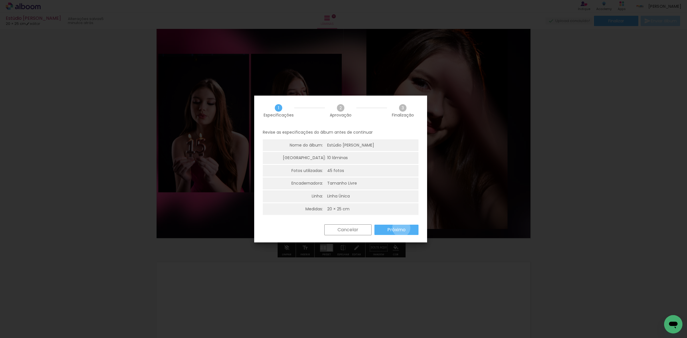
click at [0, 0] on slot "Próximo" at bounding box center [0, 0] width 0 height 0
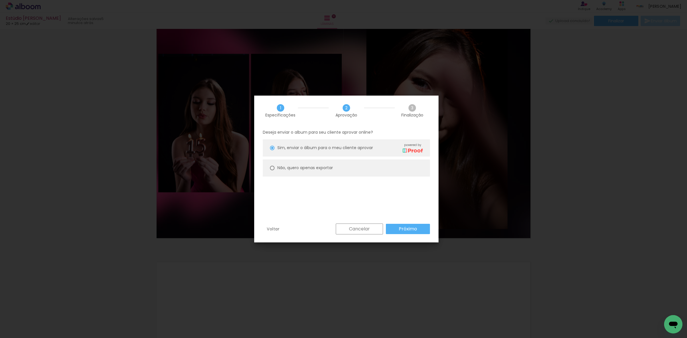
click at [355, 170] on paper-radio-button "Não, quero apenas exportar" at bounding box center [346, 168] width 167 height 17
type paper-radio-button "on"
click at [391, 227] on paper-button "Próximo" at bounding box center [408, 229] width 44 height 10
type input "Alta, 300 DPI"
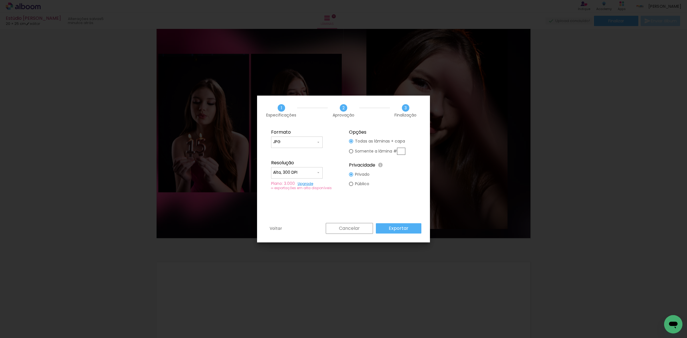
click at [0, 0] on slot "Exportar" at bounding box center [0, 0] width 0 height 0
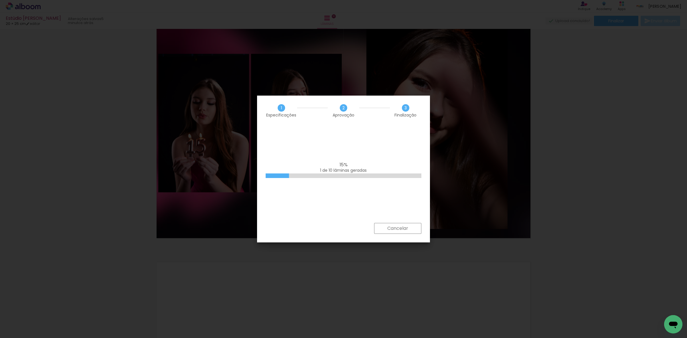
click at [305, 136] on div "15% 1 de 10 lâminas geradas" at bounding box center [343, 174] width 173 height 97
click at [353, 192] on div "100% Empilhando lâminas" at bounding box center [343, 174] width 173 height 97
click at [0, 0] on slot "Concluir" at bounding box center [0, 0] width 0 height 0
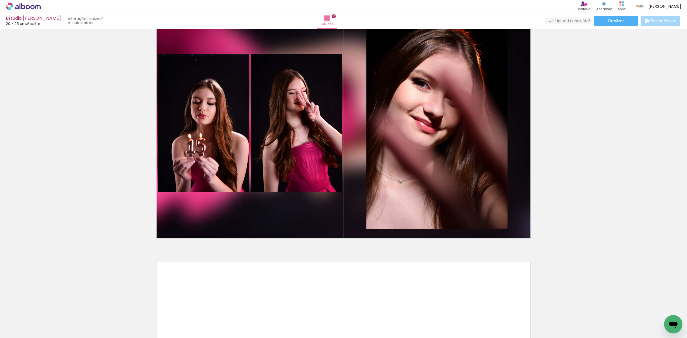
scroll to position [0, 805]
